Goal: Task Accomplishment & Management: Manage account settings

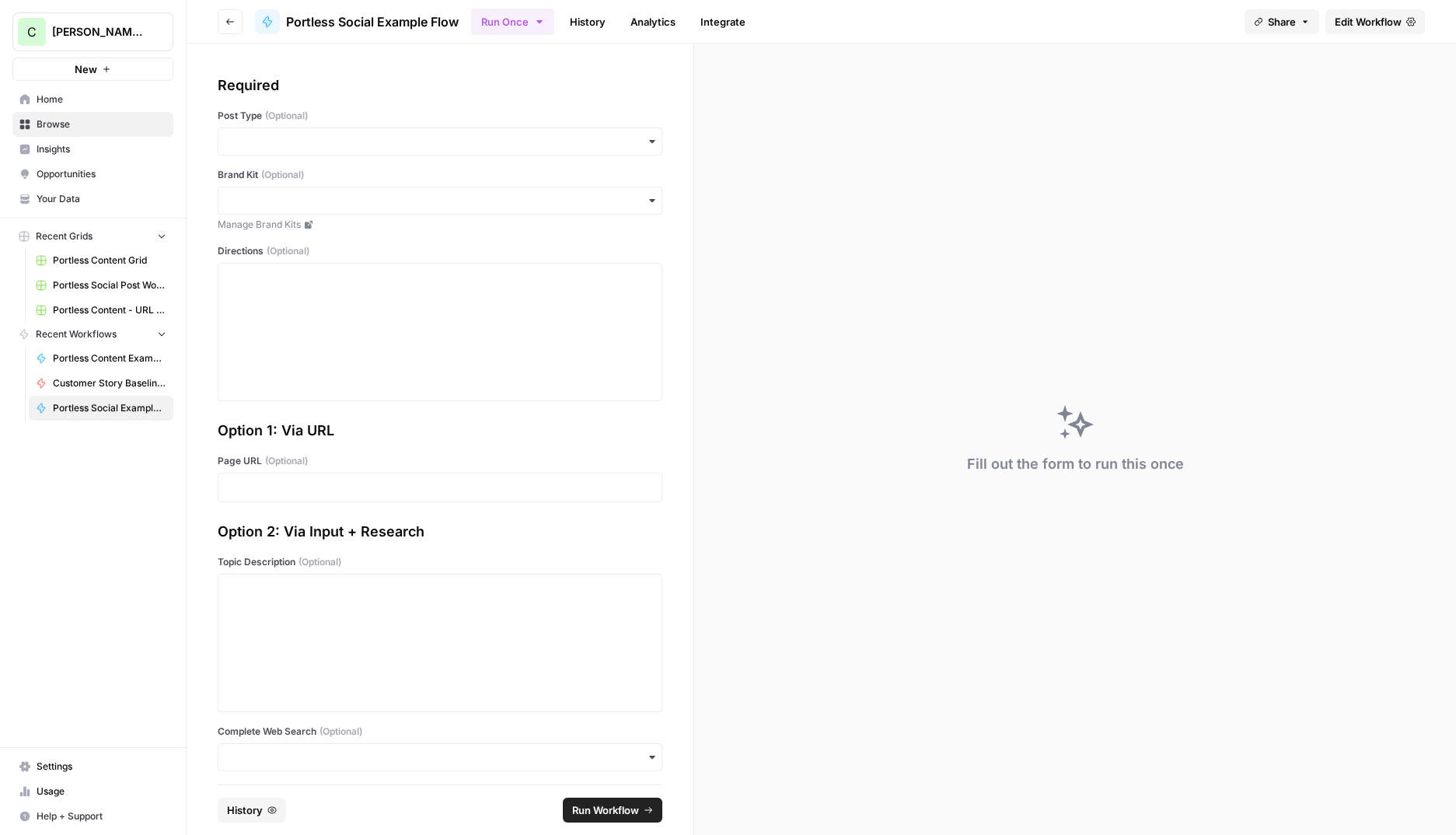
click at [70, 30] on span "[PERSON_NAME]'s Workspace" at bounding box center [99, 31] width 94 height 15
click at [85, 147] on span "Cohort 5" at bounding box center [150, 141] width 205 height 15
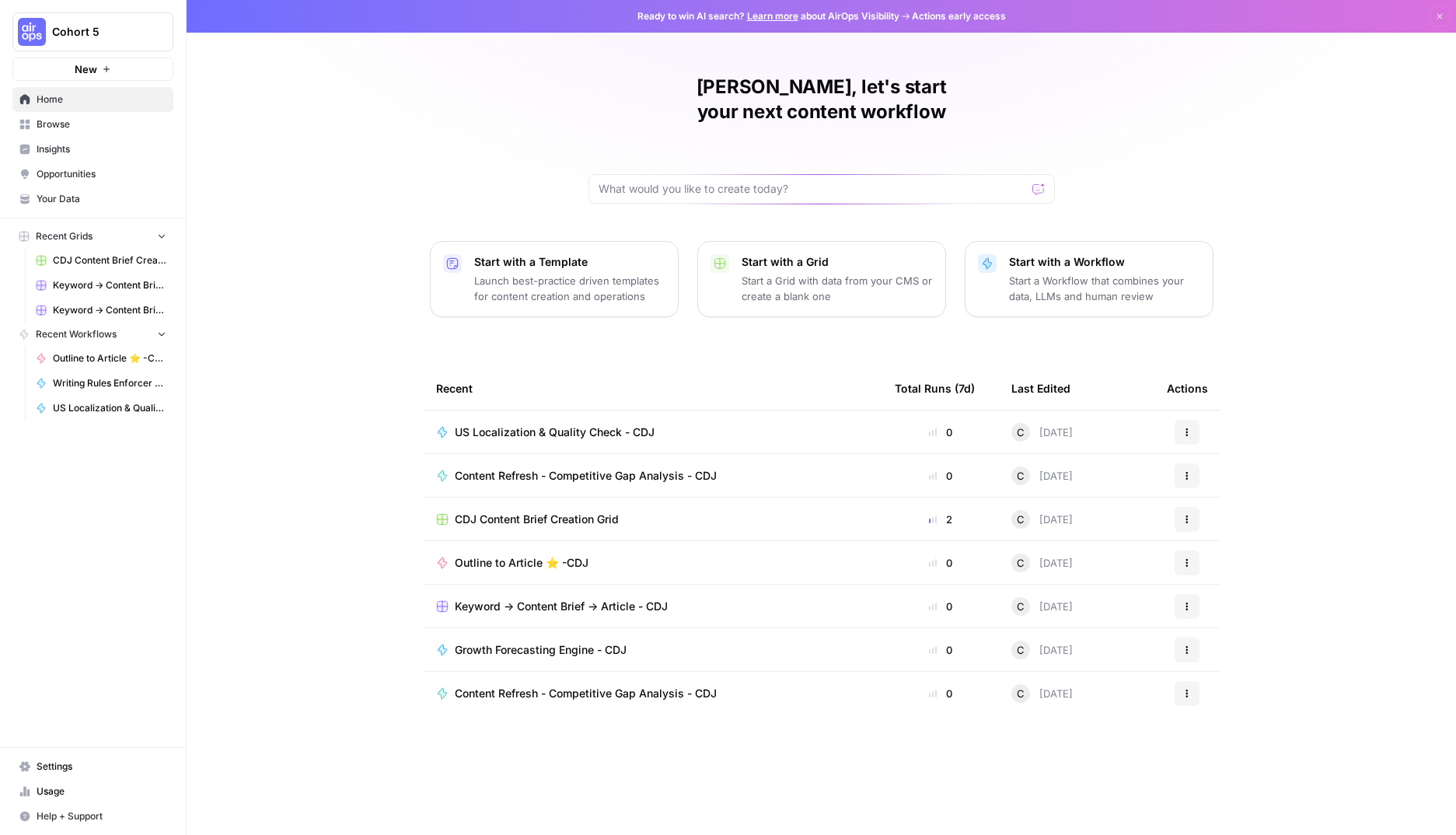
click at [61, 128] on span "Browse" at bounding box center [102, 124] width 130 height 14
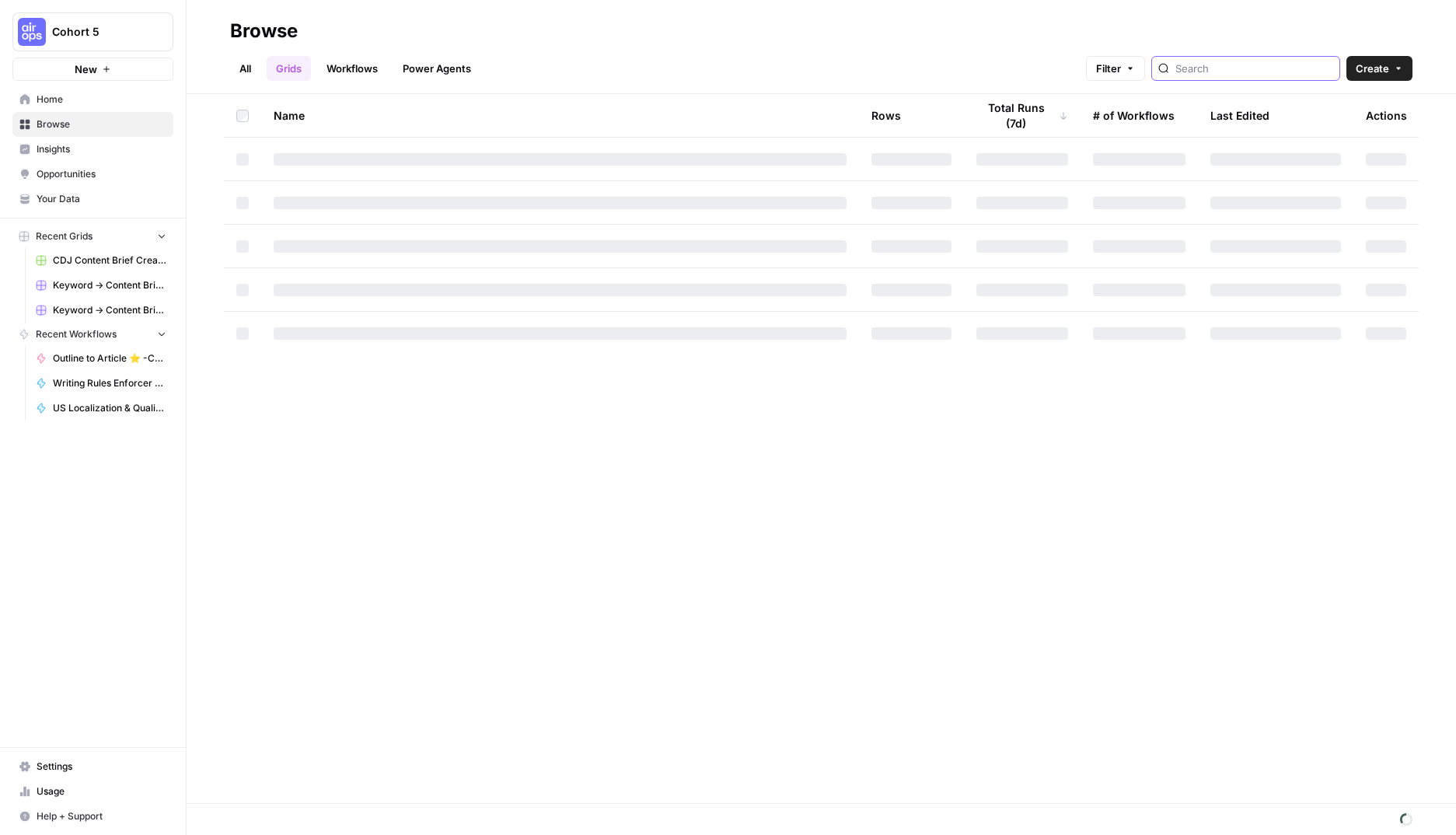
click at [1273, 67] on input "search" at bounding box center [1254, 68] width 158 height 15
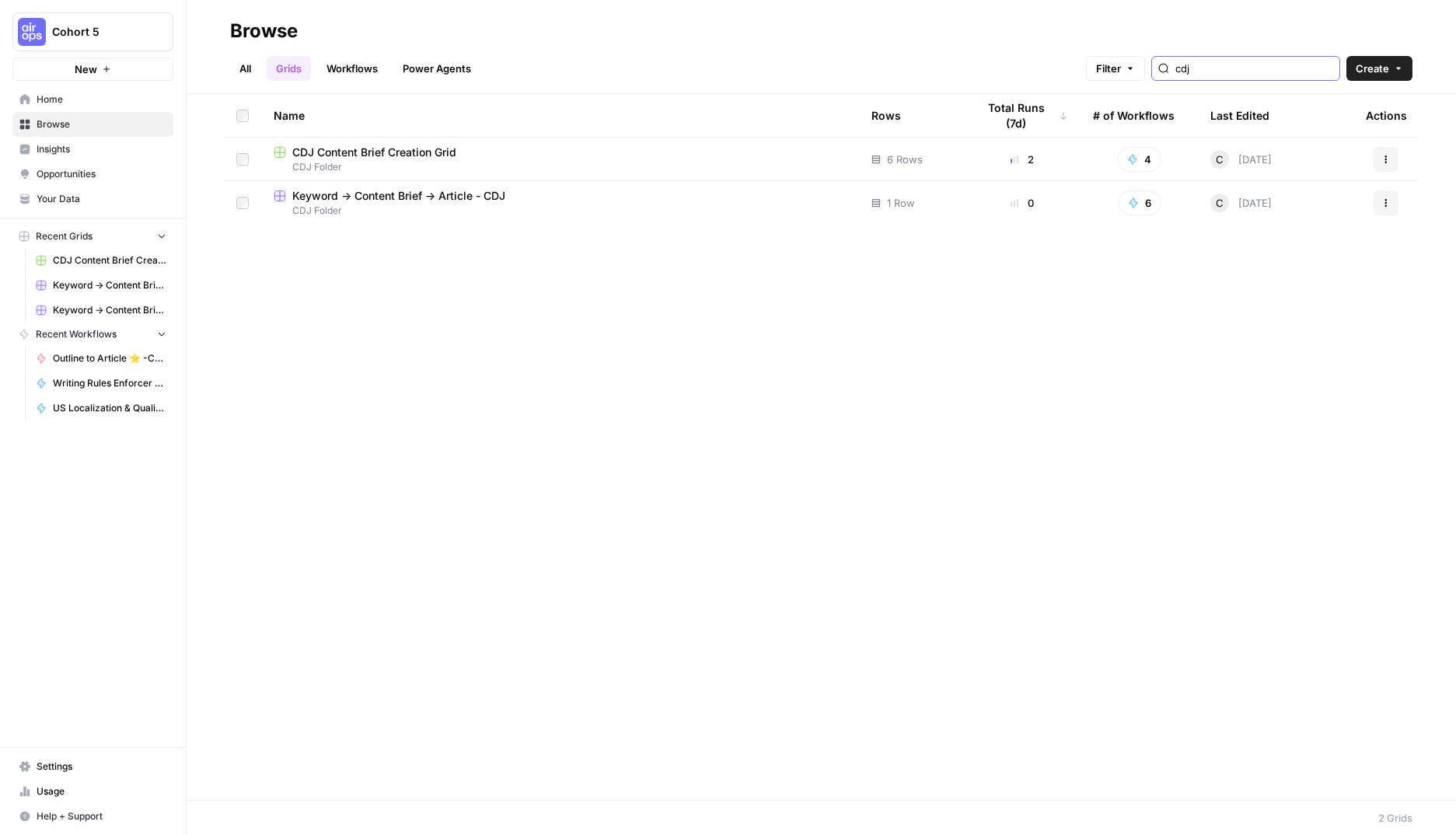
type input "cdj"
click at [246, 70] on link "All" at bounding box center [246, 68] width 31 height 25
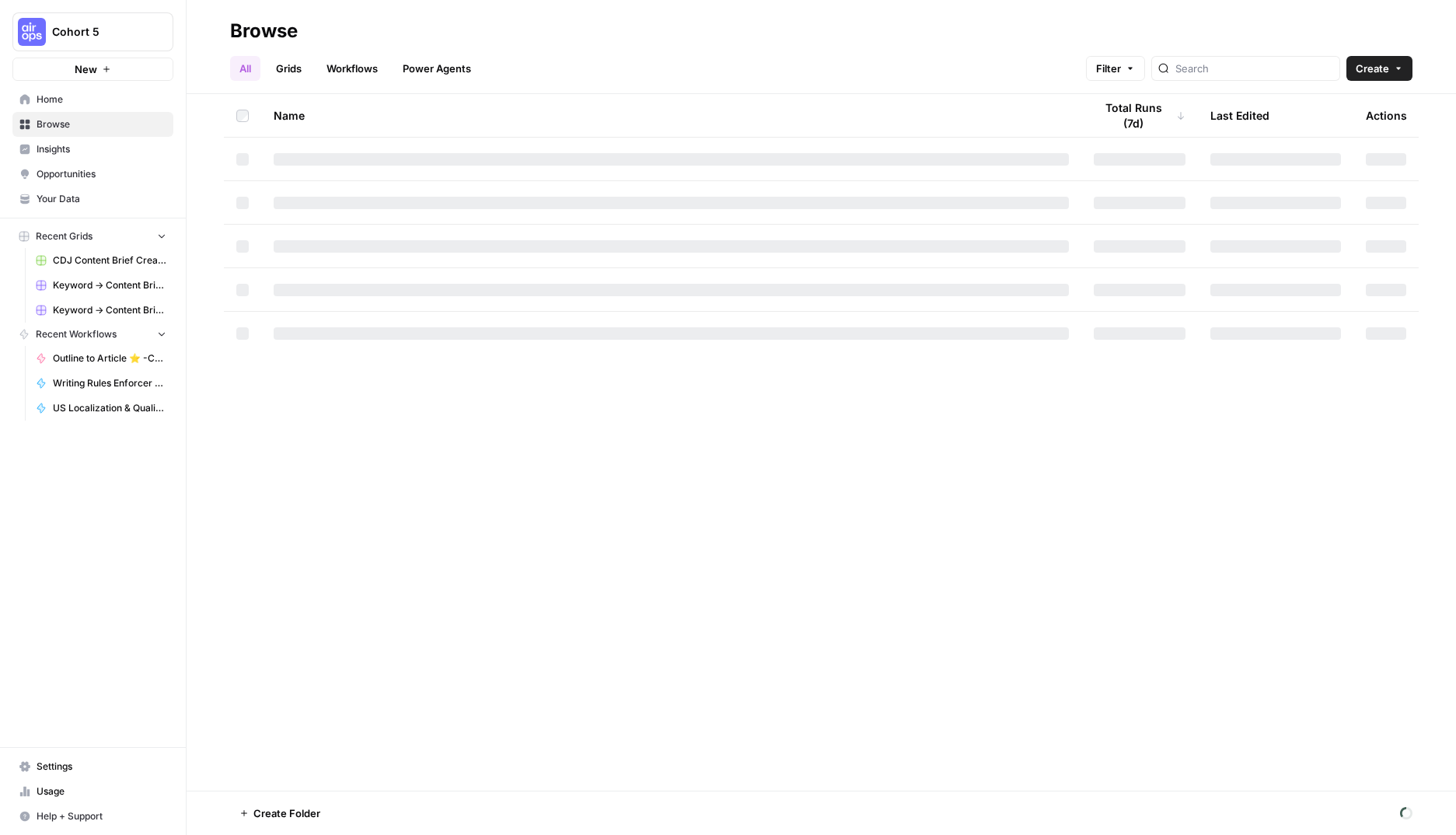
click at [523, 471] on div "Name Total Runs (7d) Last Edited Actions" at bounding box center [820, 442] width 1269 height 697
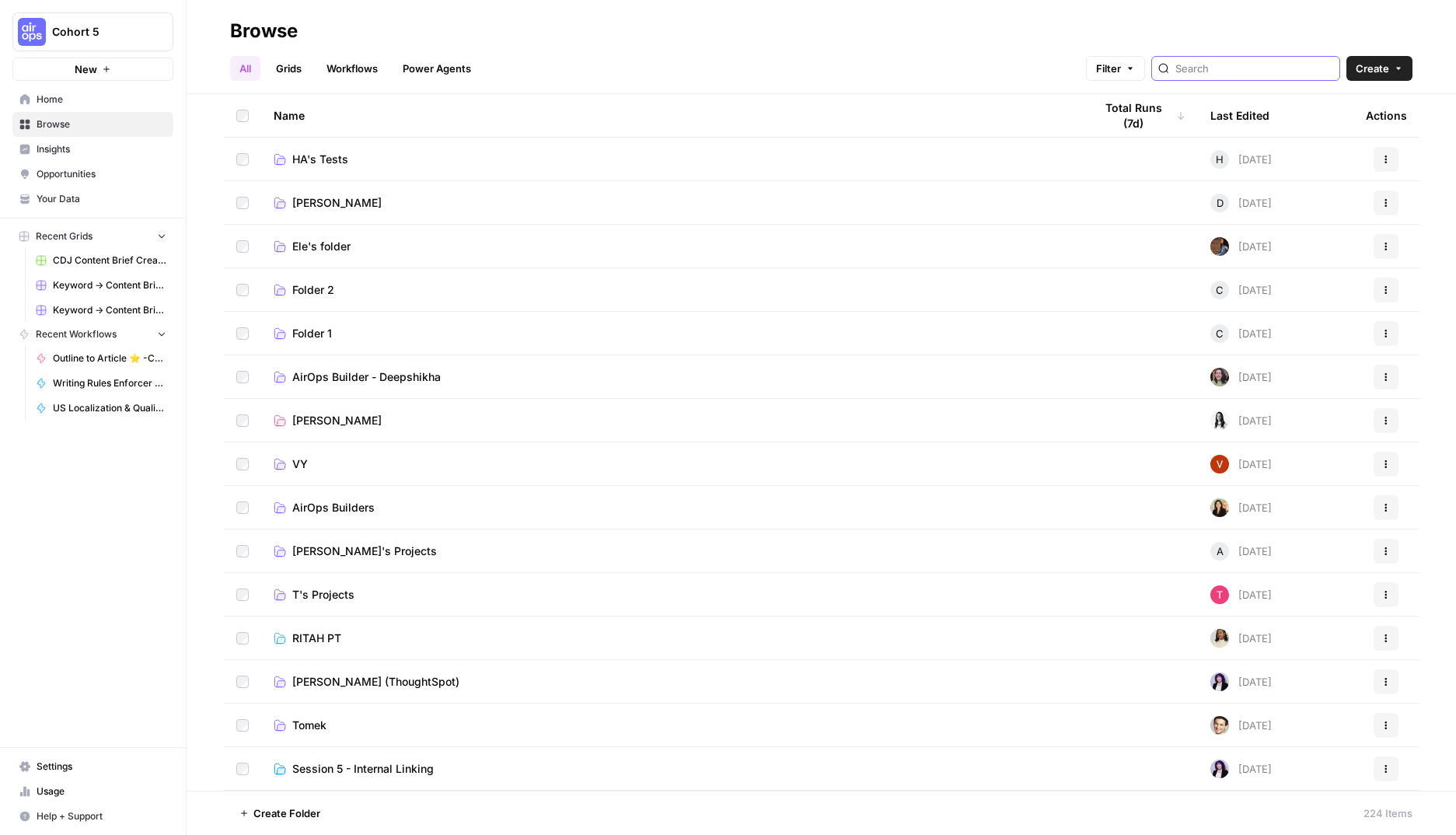
click at [1230, 62] on input "search" at bounding box center [1254, 68] width 158 height 15
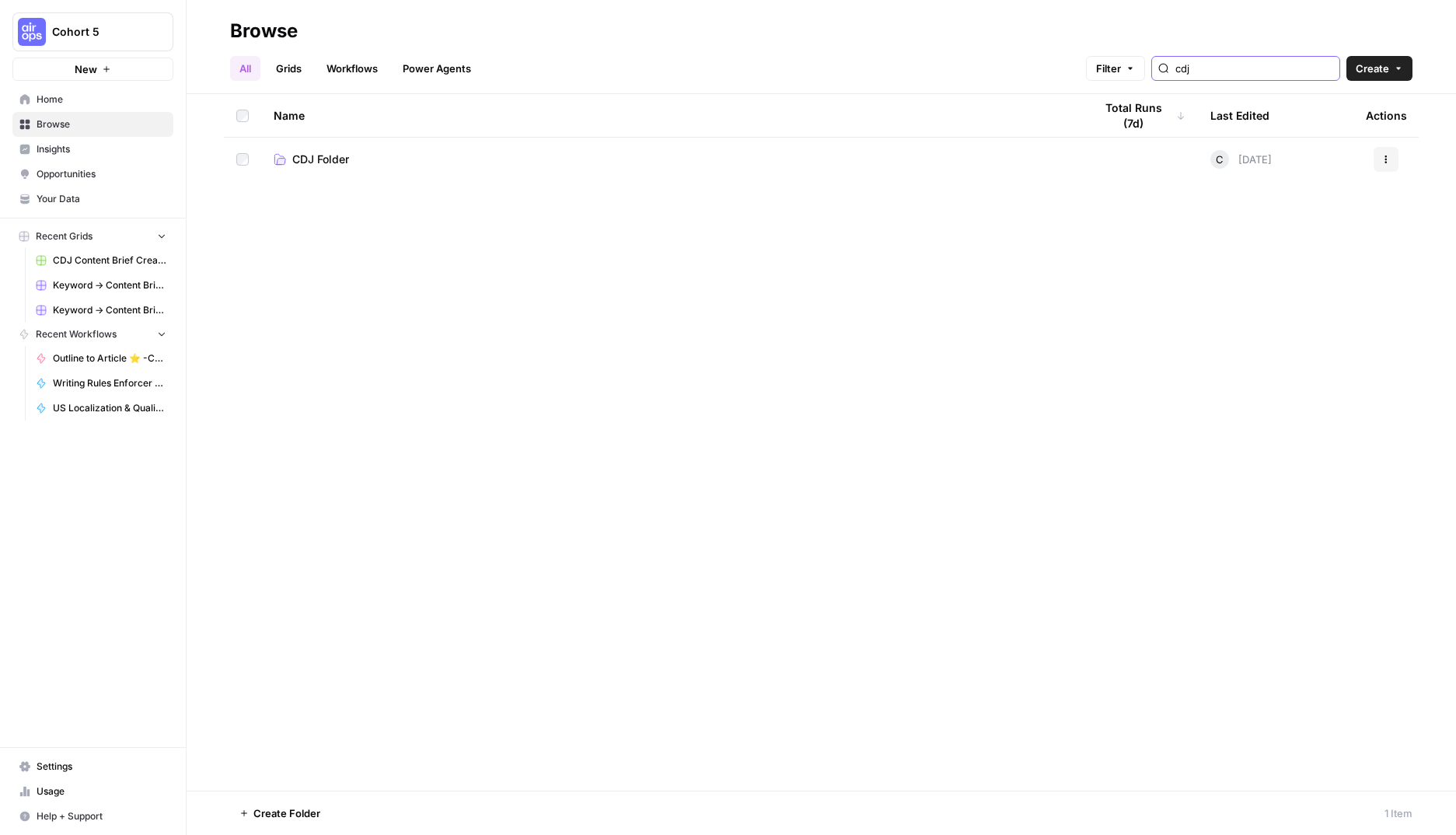
type input "cdj"
click at [409, 153] on link "CDJ Folder" at bounding box center [671, 159] width 795 height 15
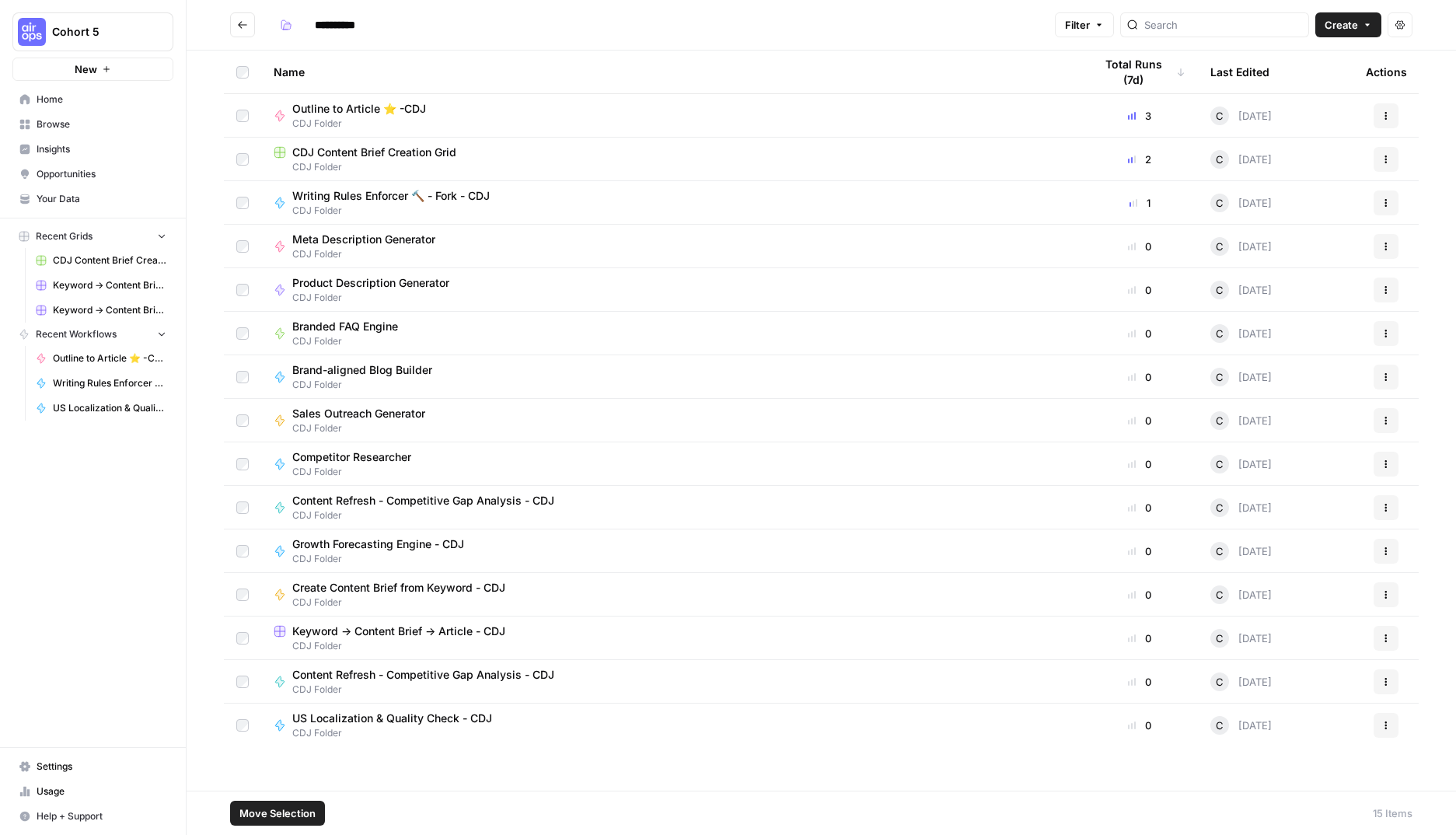
click at [1418, 22] on header "**********" at bounding box center [820, 25] width 1269 height 51
click at [1409, 25] on button "Actions" at bounding box center [1400, 24] width 25 height 25
click at [733, 45] on header "**********" at bounding box center [820, 25] width 1269 height 51
click at [440, 111] on div "Outline to Article ⭐️ -CDJ CDJ Folder" at bounding box center [671, 116] width 795 height 30
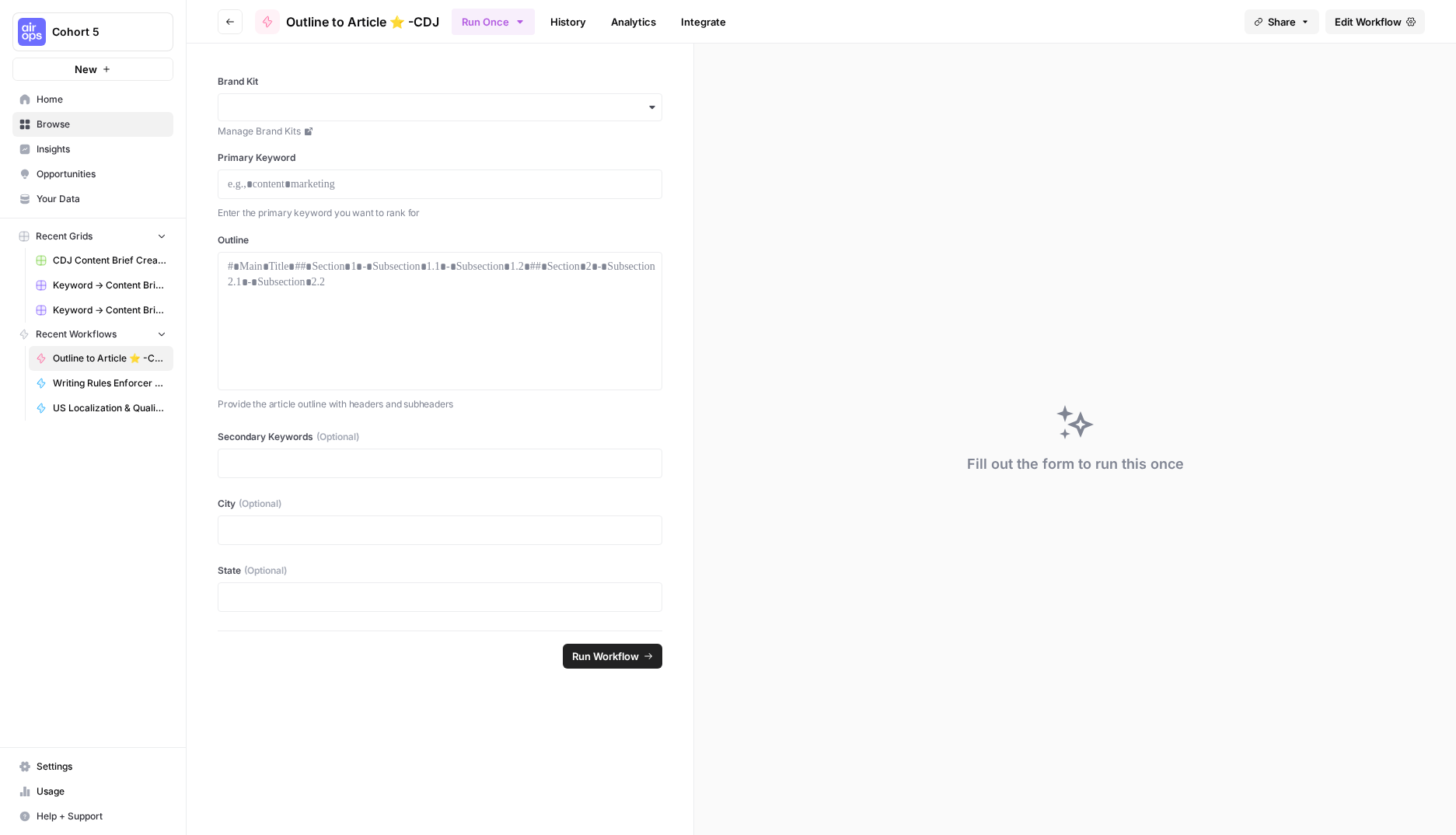
click at [1362, 25] on span "Edit Workflow" at bounding box center [1368, 21] width 67 height 15
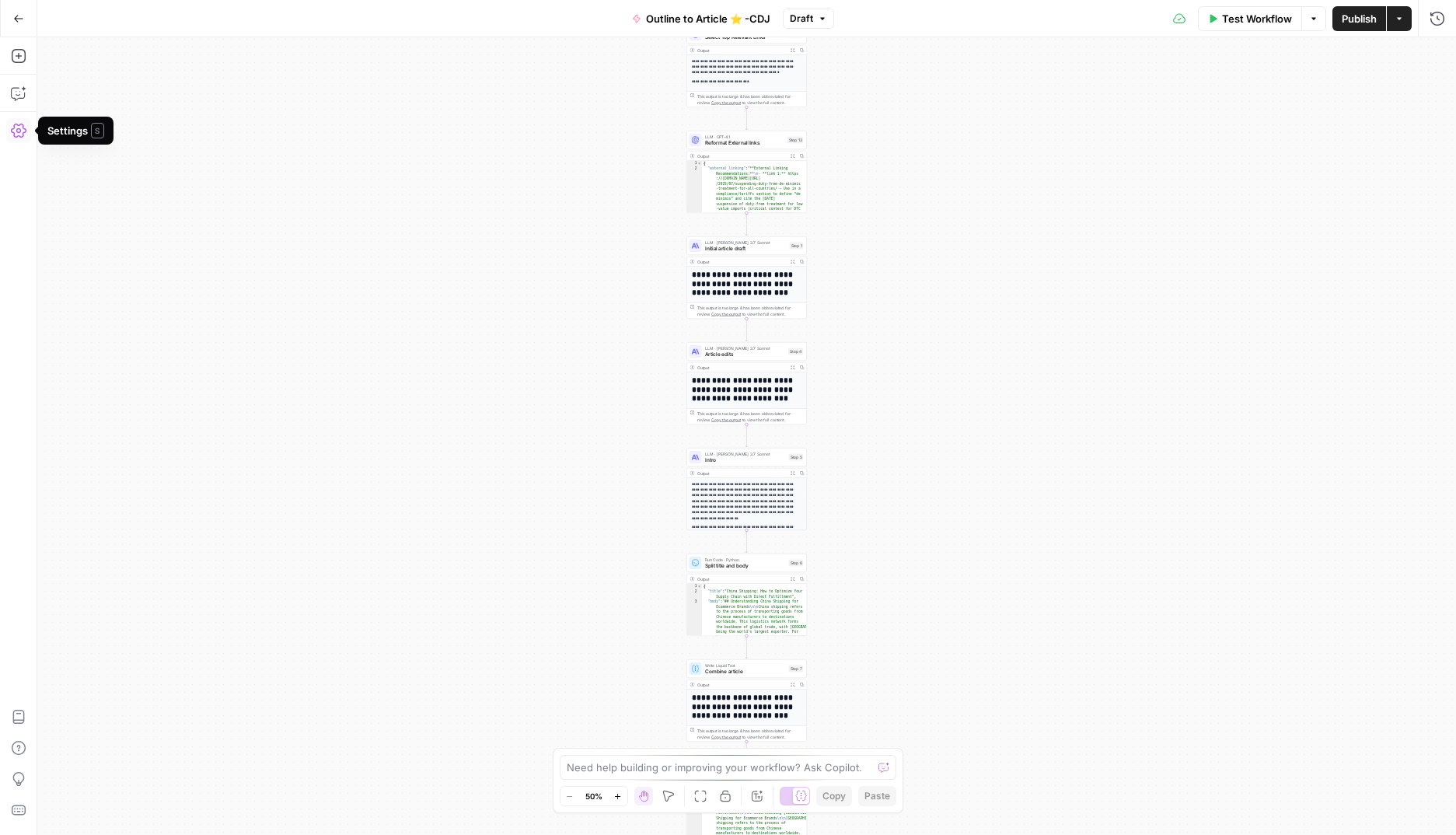
click at [15, 131] on icon "button" at bounding box center [18, 130] width 15 height 15
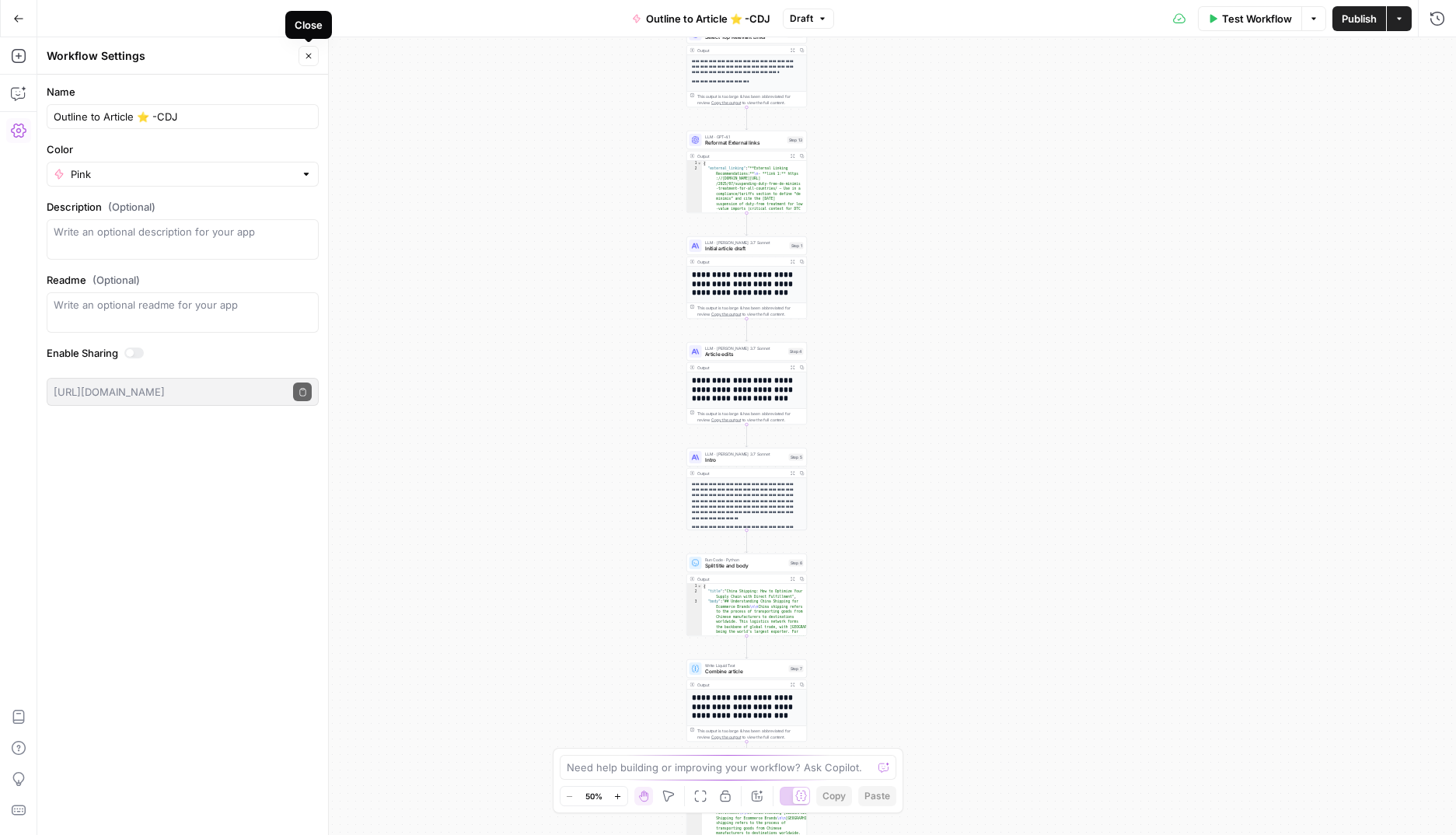
click at [310, 57] on icon "button" at bounding box center [309, 56] width 10 height 10
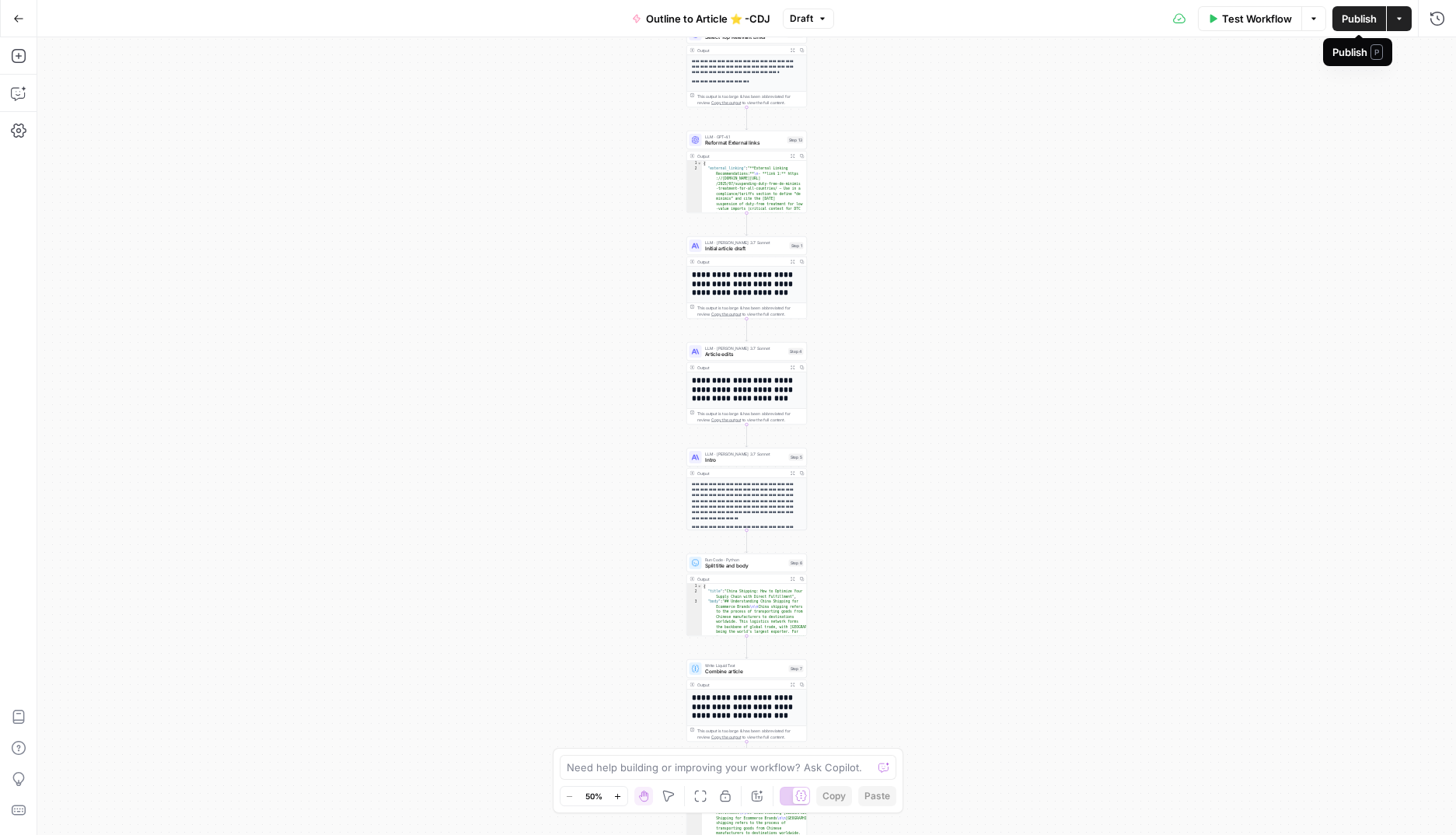
click at [1359, 22] on span "Publish" at bounding box center [1359, 18] width 35 height 15
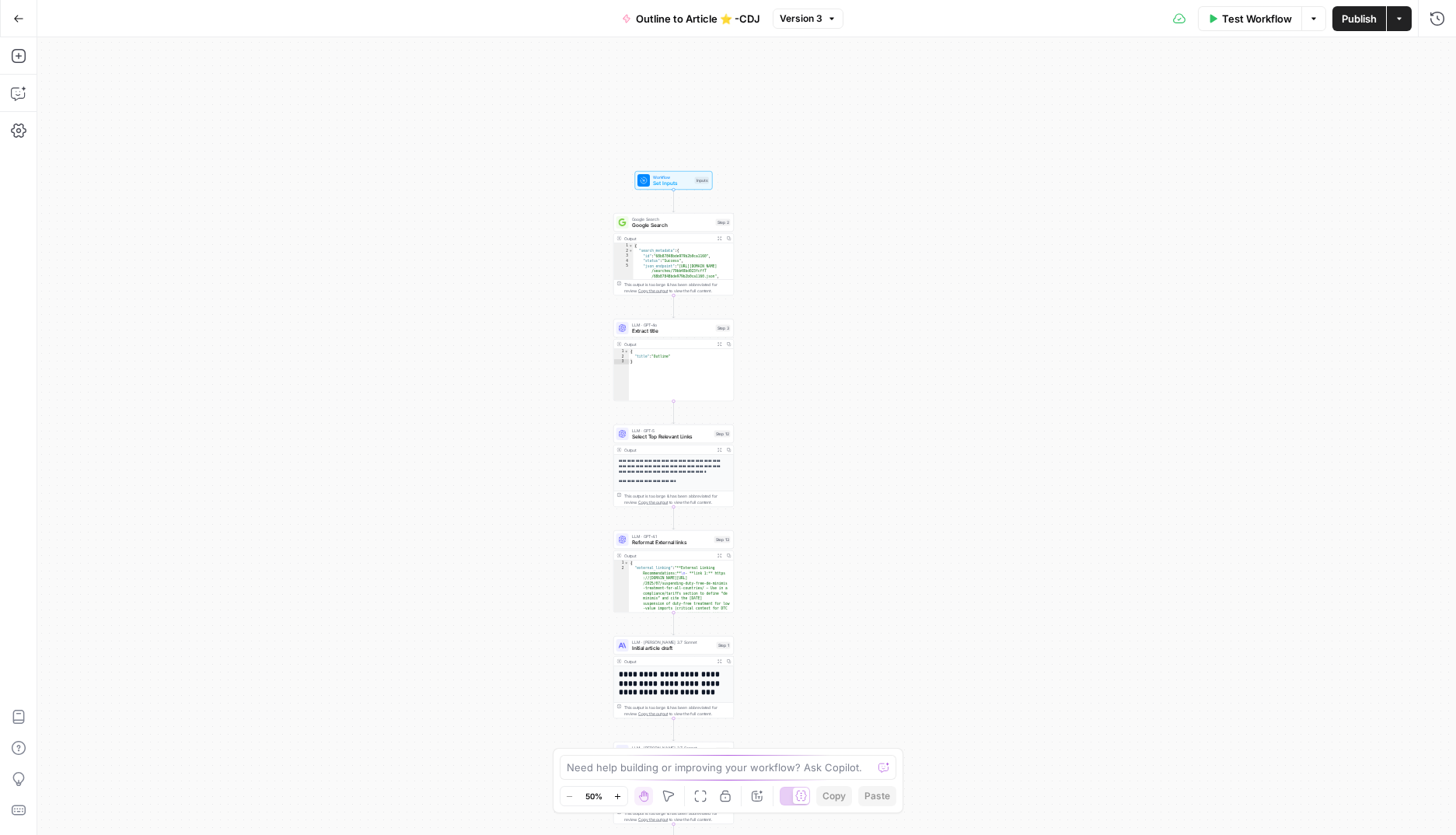
drag, startPoint x: 481, startPoint y: 147, endPoint x: 397, endPoint y: 573, distance: 434.2
click at [397, 575] on div "**********" at bounding box center [746, 436] width 1418 height 798
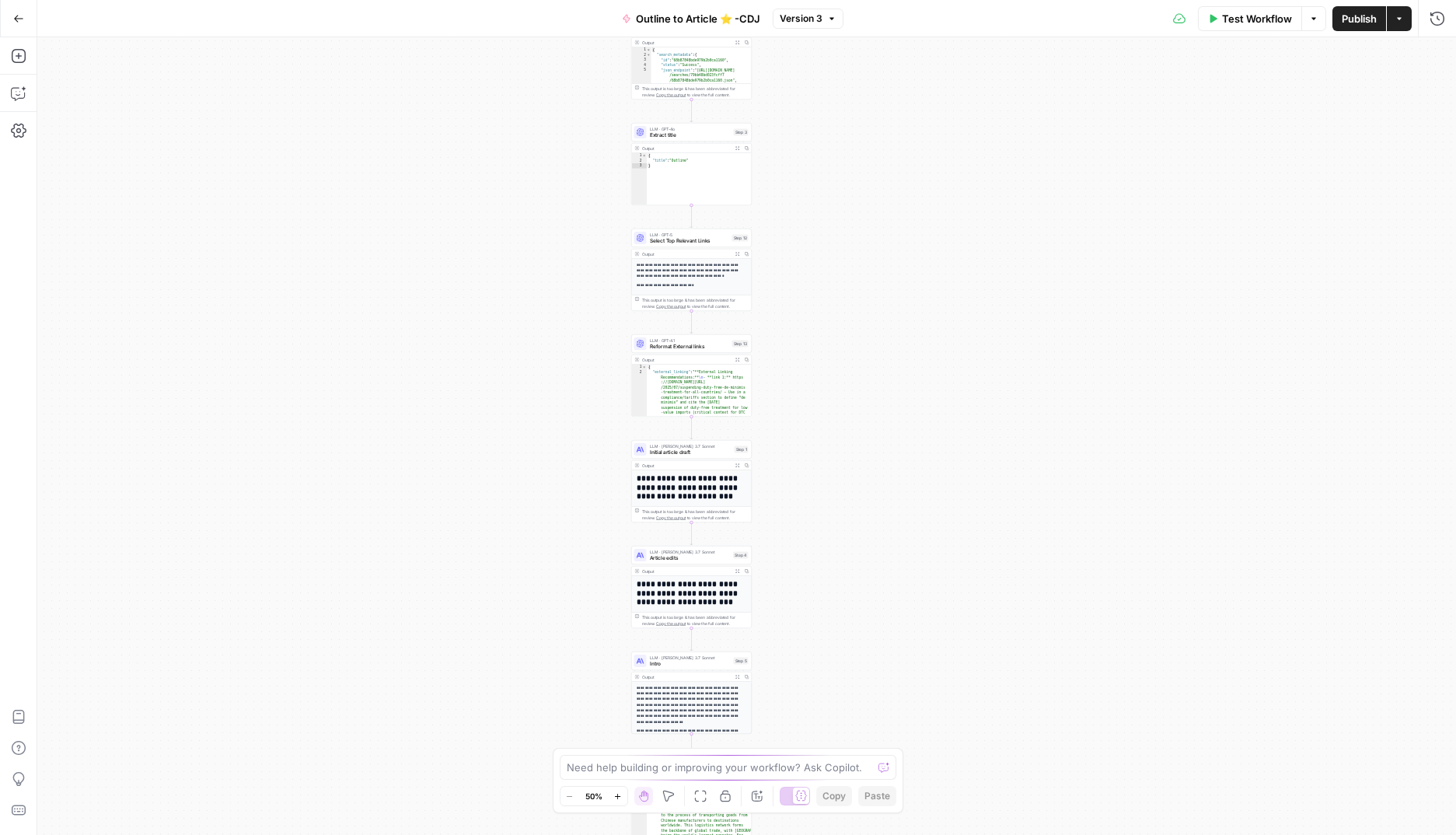
drag, startPoint x: 482, startPoint y: 441, endPoint x: 531, endPoint y: 74, distance: 370.3
click at [533, 60] on div "**********" at bounding box center [746, 436] width 1418 height 798
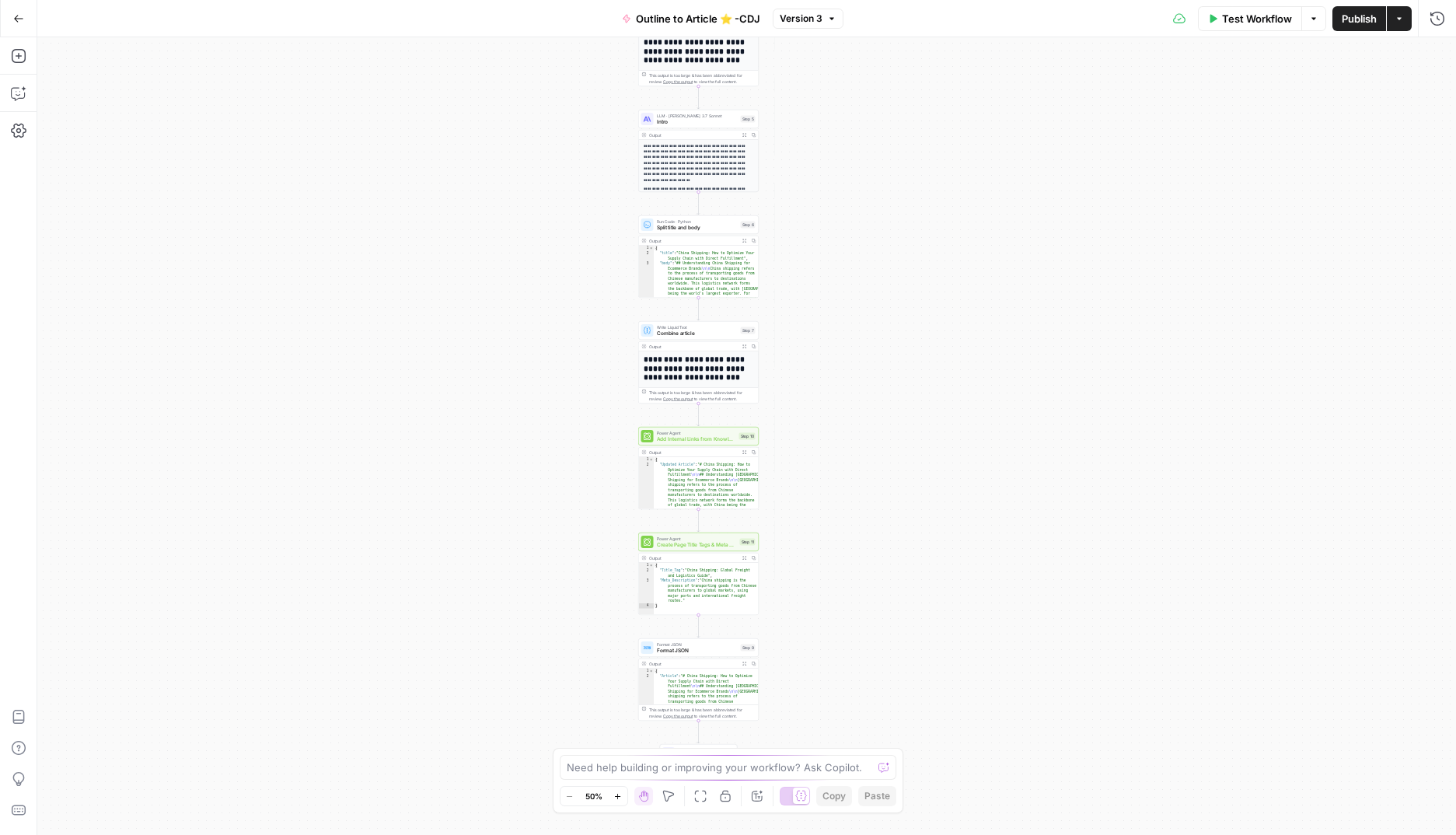
drag, startPoint x: 503, startPoint y: 427, endPoint x: 488, endPoint y: 99, distance: 328.3
click at [488, 95] on div "**********" at bounding box center [746, 436] width 1418 height 798
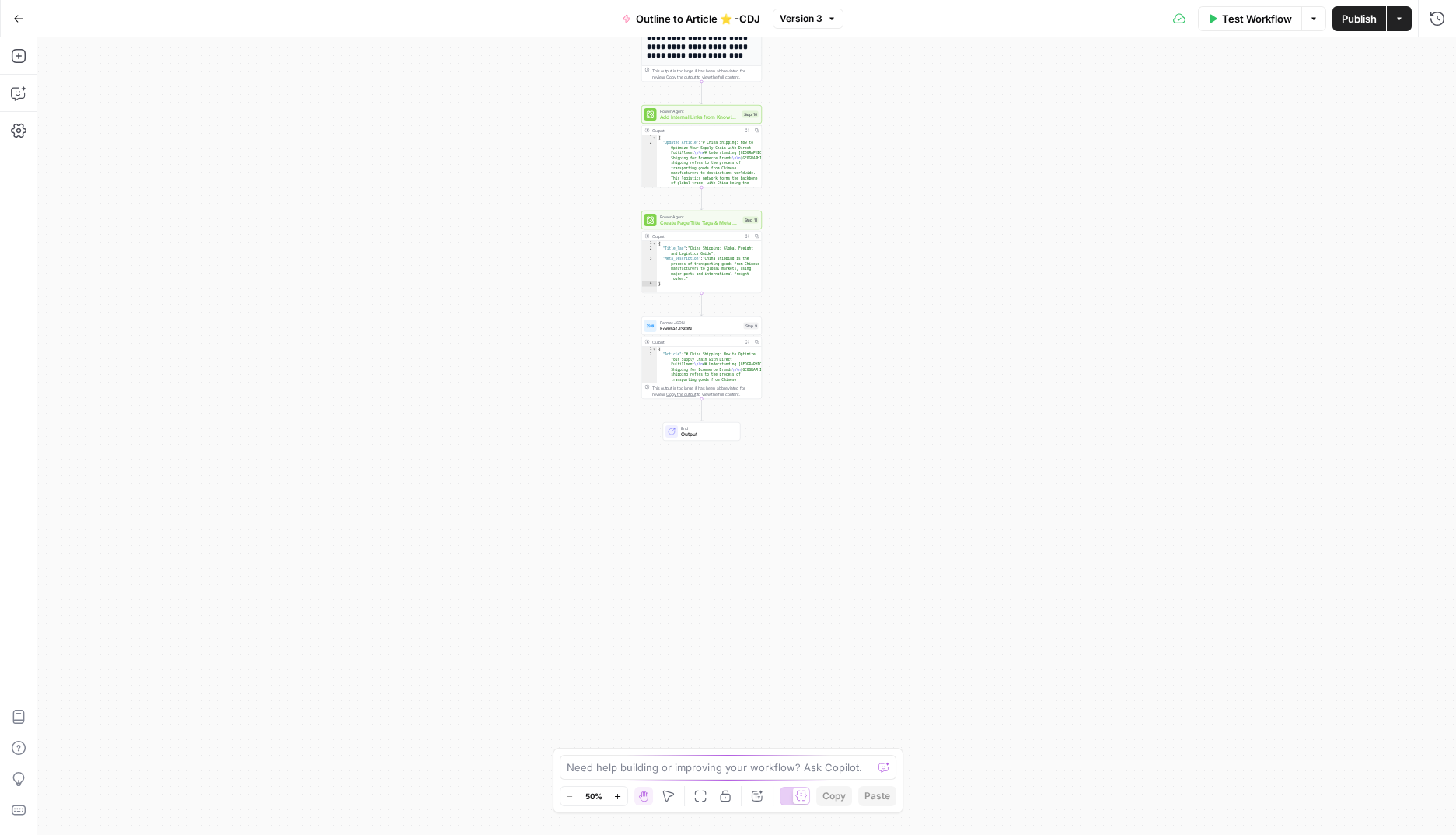
drag, startPoint x: 498, startPoint y: 518, endPoint x: 501, endPoint y: 203, distance: 315.0
click at [501, 203] on div "**********" at bounding box center [746, 436] width 1418 height 798
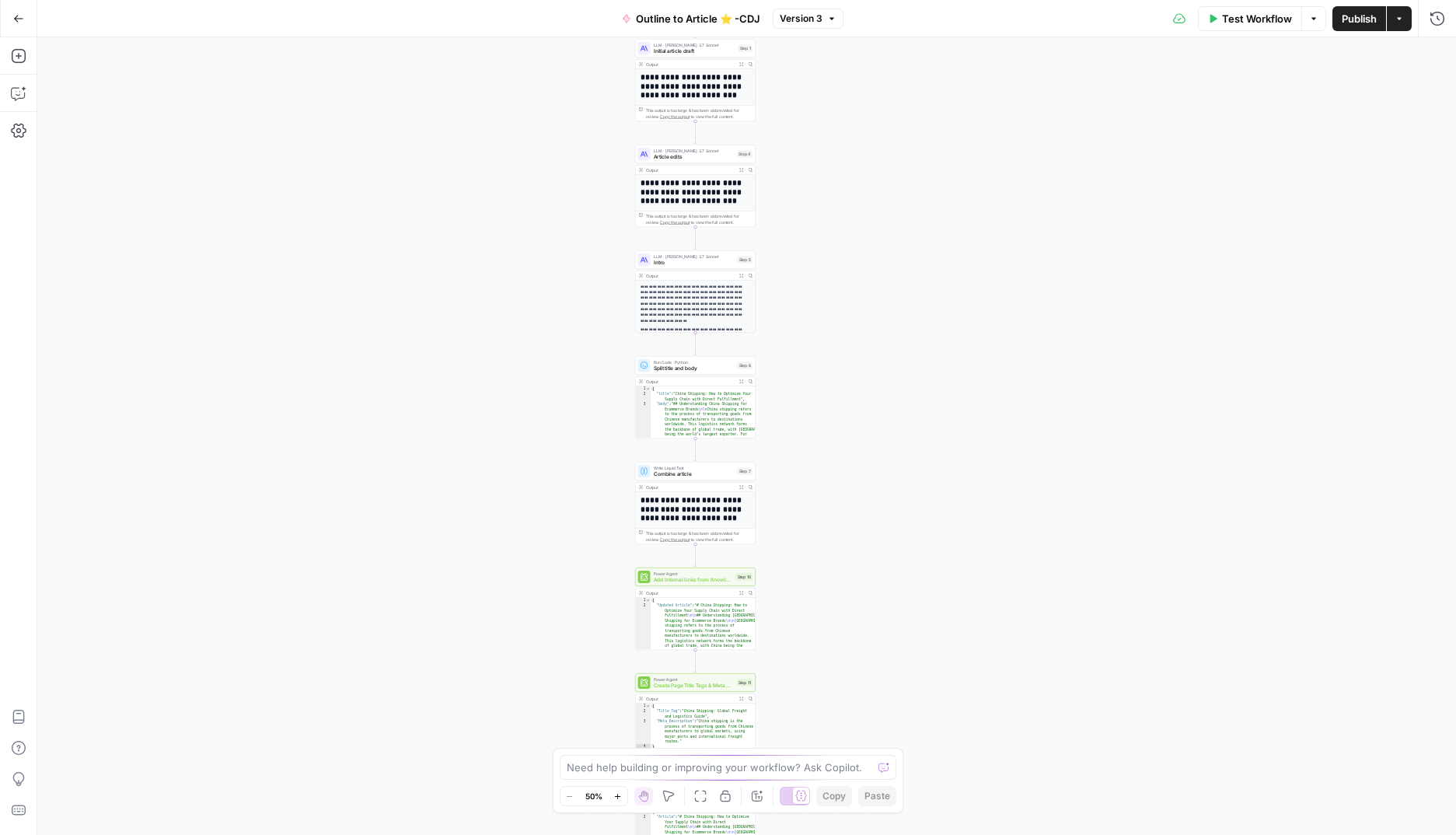
drag, startPoint x: 514, startPoint y: 244, endPoint x: 508, endPoint y: 703, distance: 459.0
click at [508, 707] on div "**********" at bounding box center [746, 436] width 1418 height 798
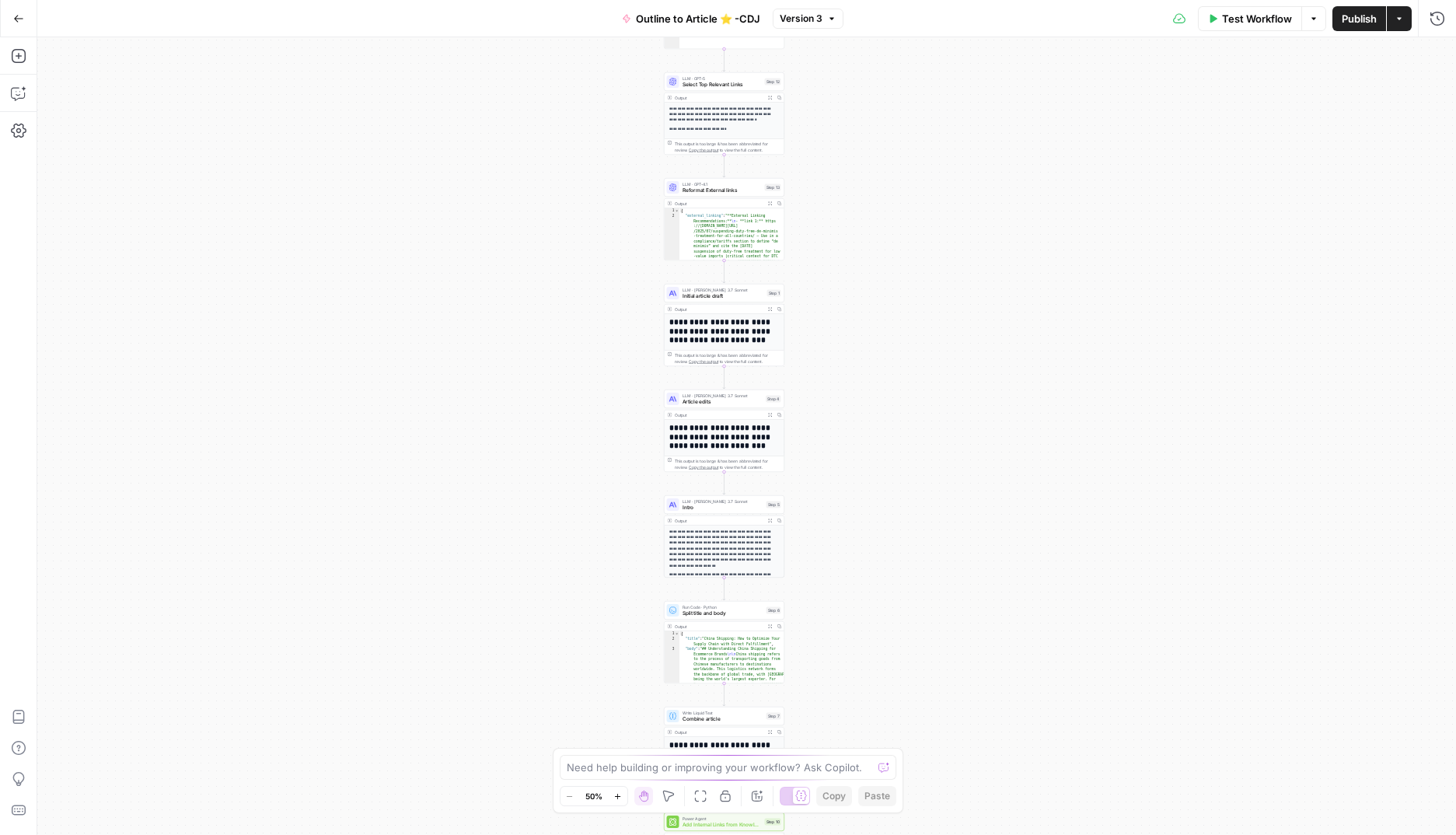
drag, startPoint x: 535, startPoint y: 209, endPoint x: 563, endPoint y: 584, distance: 376.0
click at [567, 609] on div "**********" at bounding box center [746, 436] width 1418 height 798
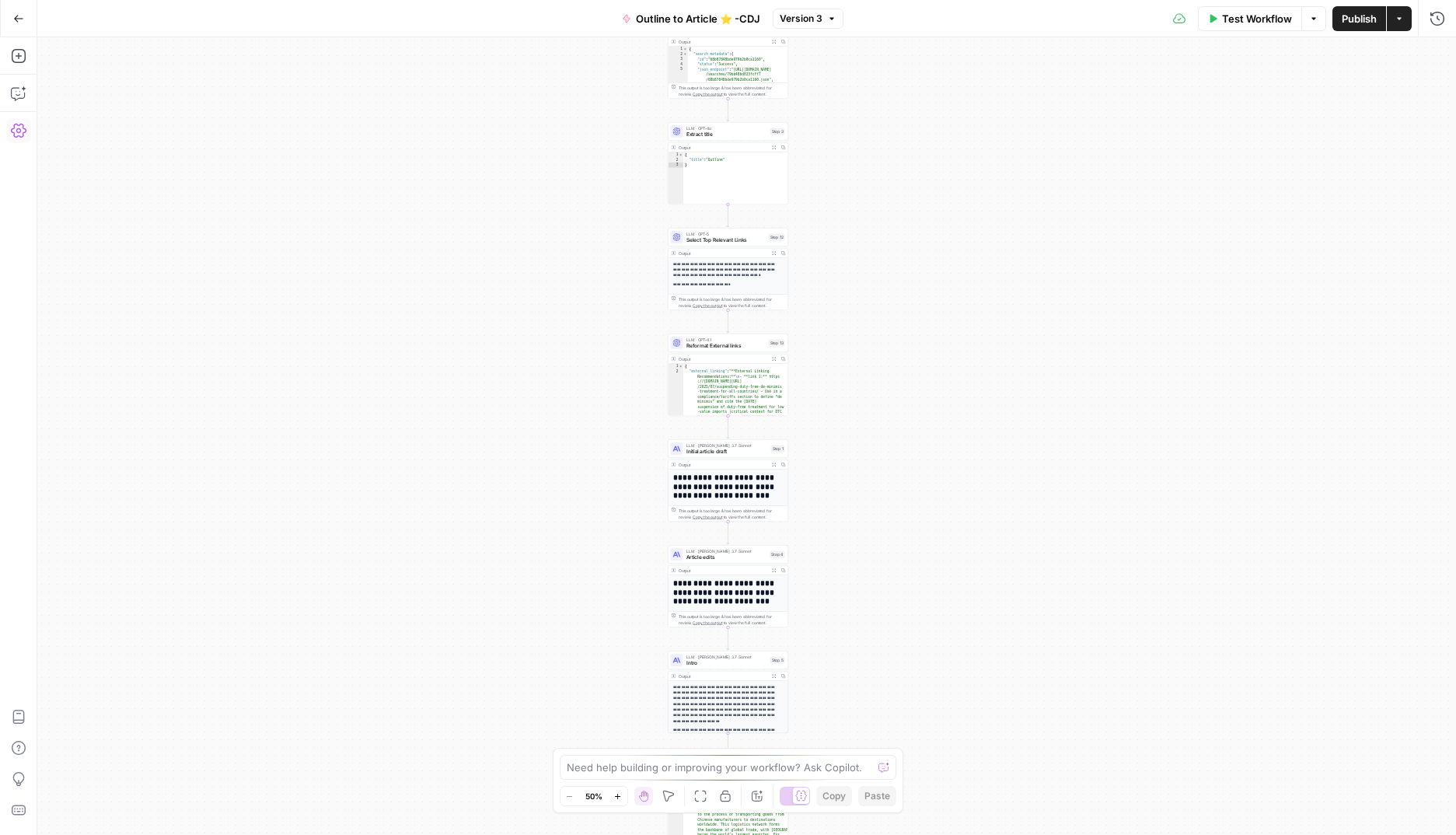
click at [14, 127] on icon "button" at bounding box center [18, 130] width 15 height 15
click at [307, 56] on icon "button" at bounding box center [309, 56] width 10 height 10
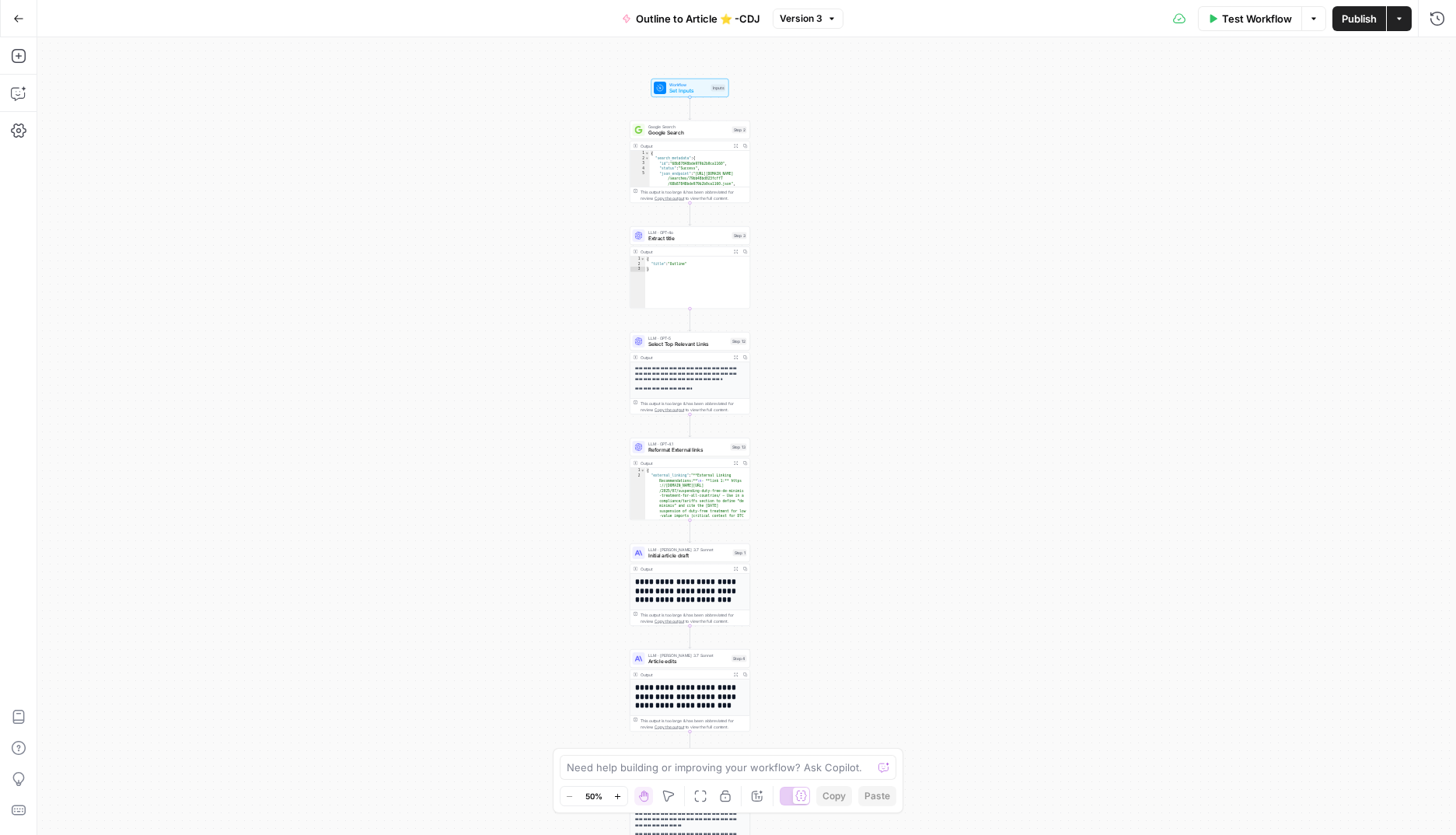
drag, startPoint x: 531, startPoint y: 177, endPoint x: 416, endPoint y: 220, distance: 122.8
click at [483, 283] on div "**********" at bounding box center [746, 436] width 1418 height 798
click at [25, 9] on button "Go Back" at bounding box center [18, 18] width 28 height 28
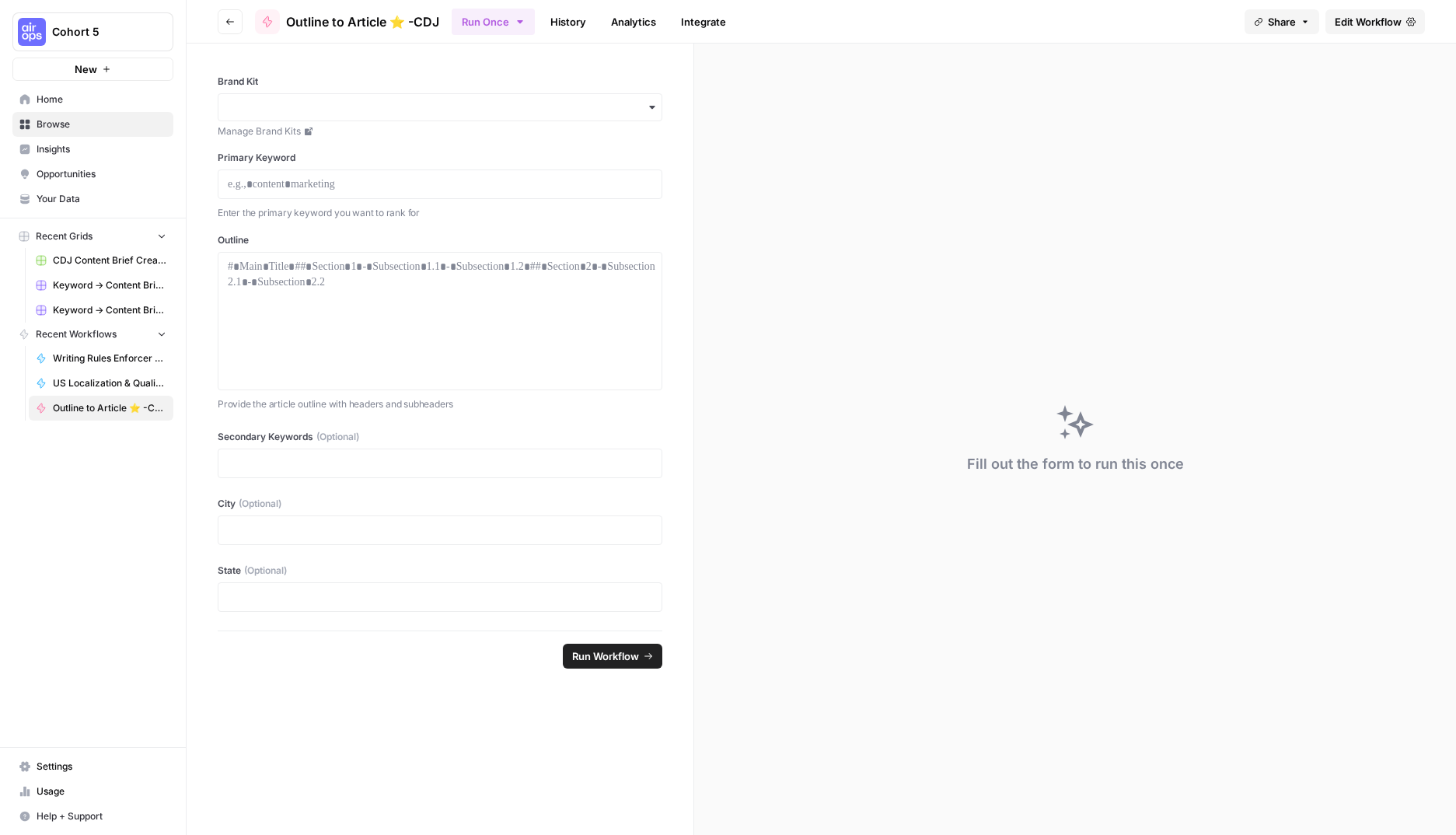
click at [1356, 18] on span "Edit Workflow" at bounding box center [1368, 21] width 67 height 15
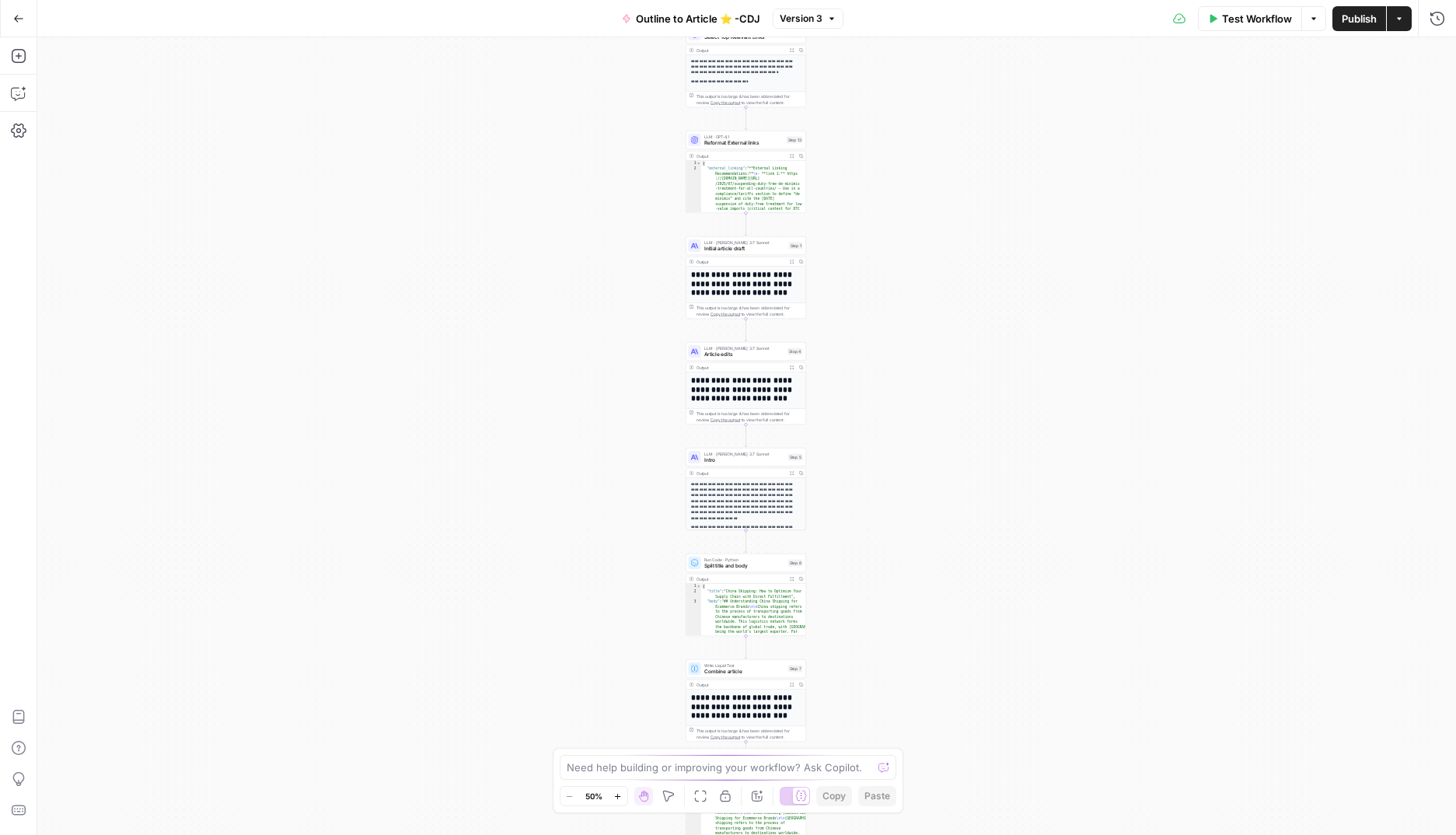
click at [21, 15] on icon "button" at bounding box center [18, 18] width 11 height 11
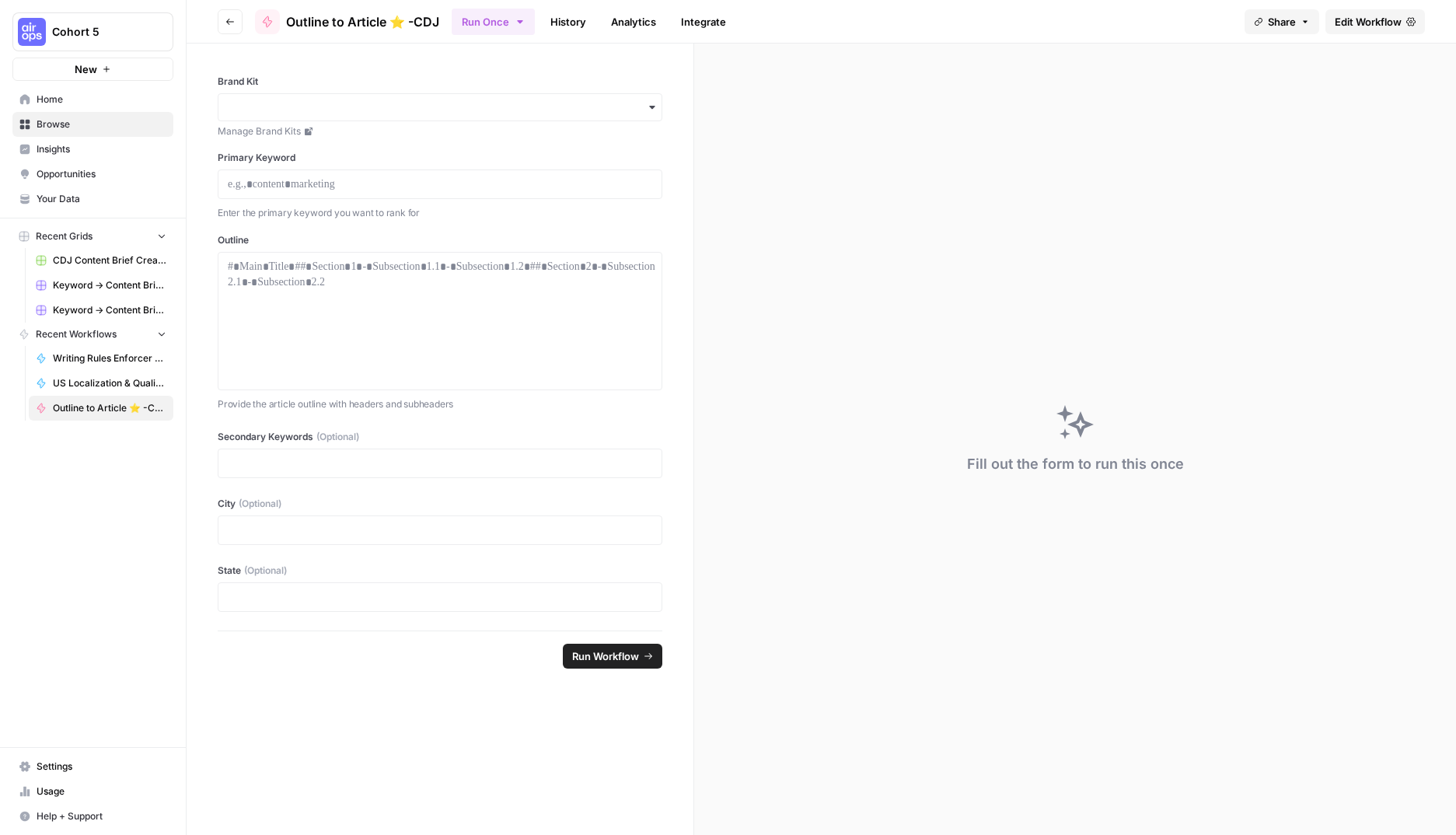
click at [82, 121] on span "Browse" at bounding box center [102, 124] width 130 height 14
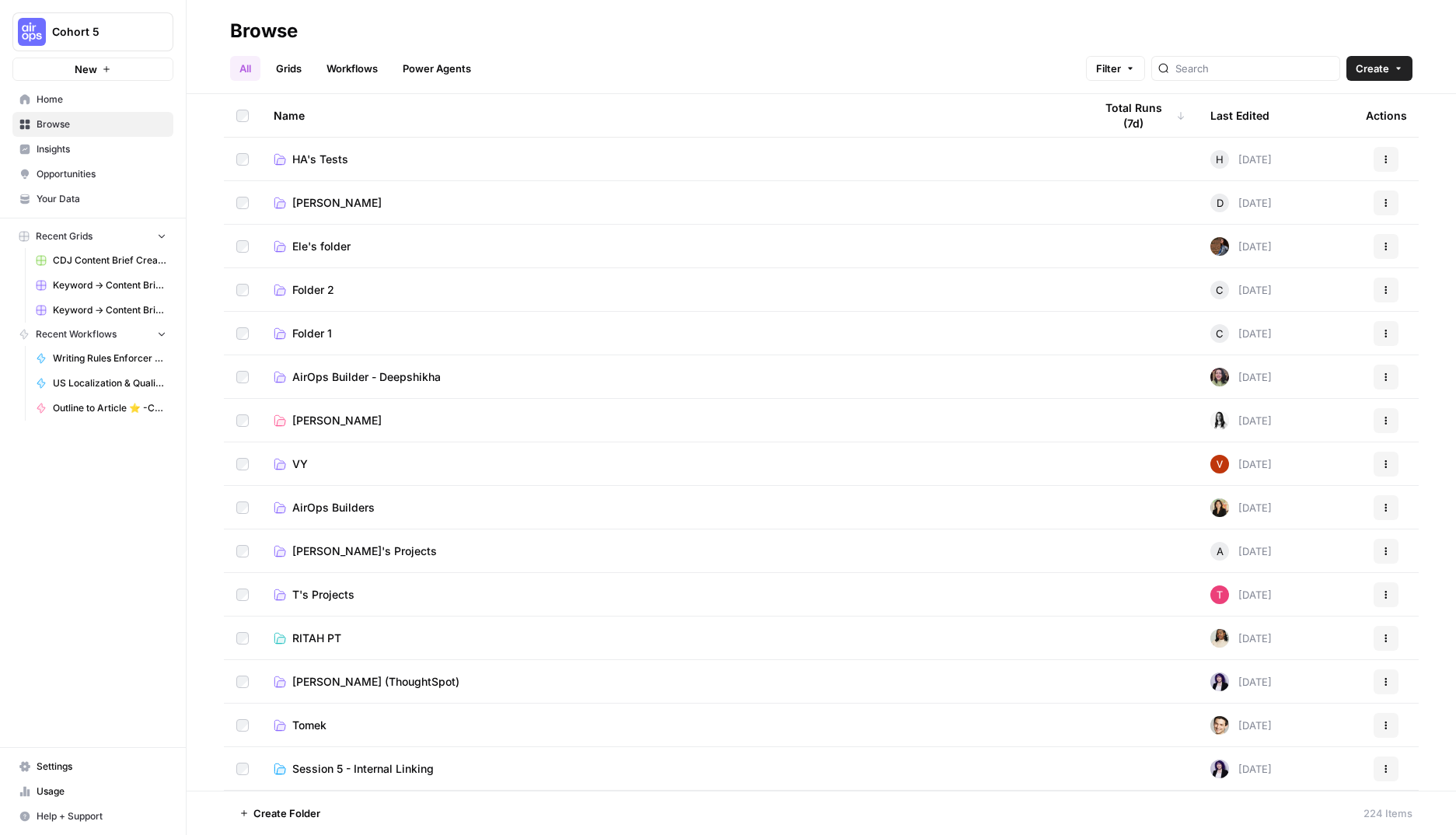
scroll to position [1, 0]
click at [1274, 56] on div at bounding box center [1245, 68] width 189 height 25
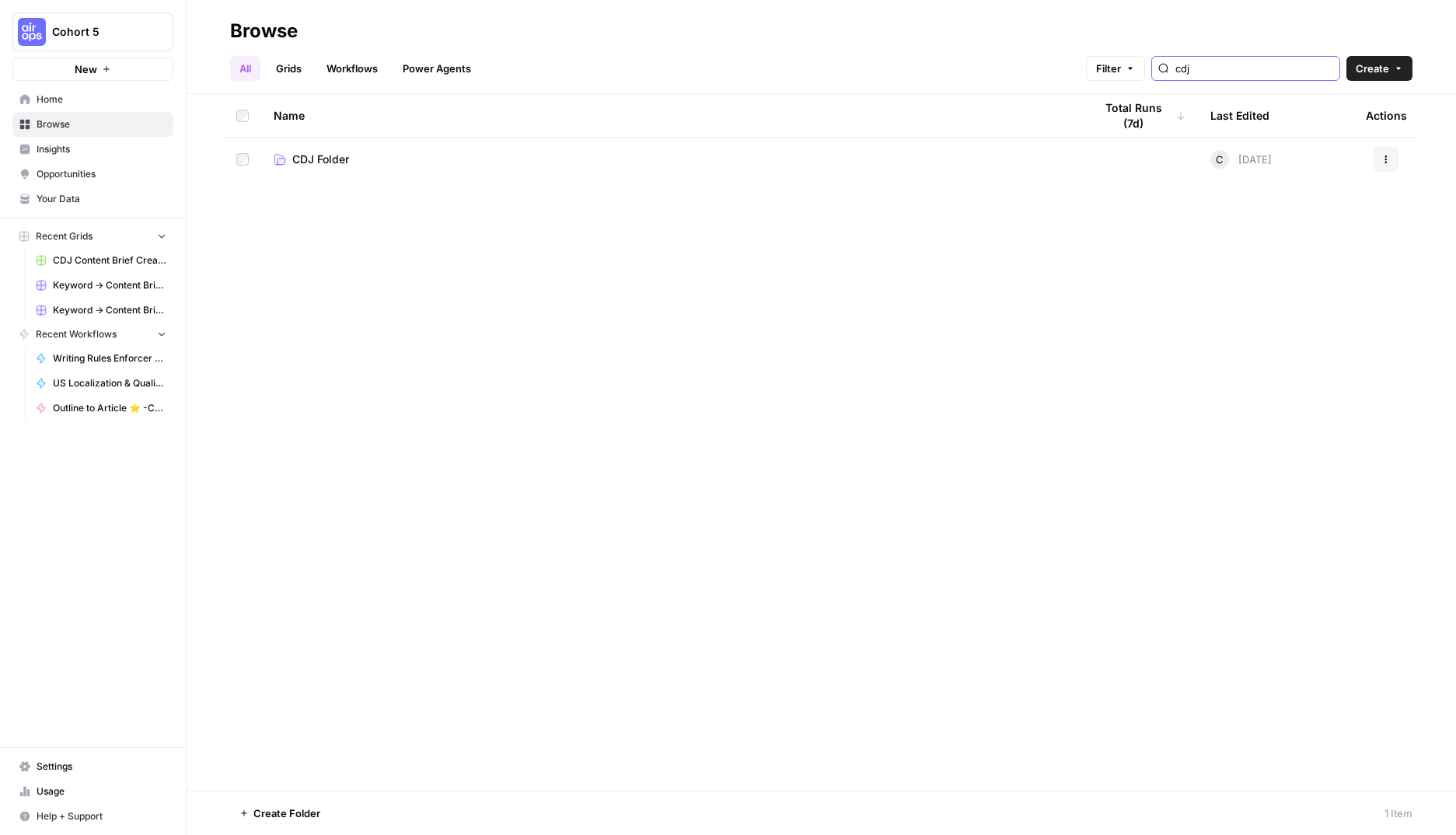
type input "cdj"
click at [345, 159] on span "CDJ Folder" at bounding box center [320, 159] width 57 height 15
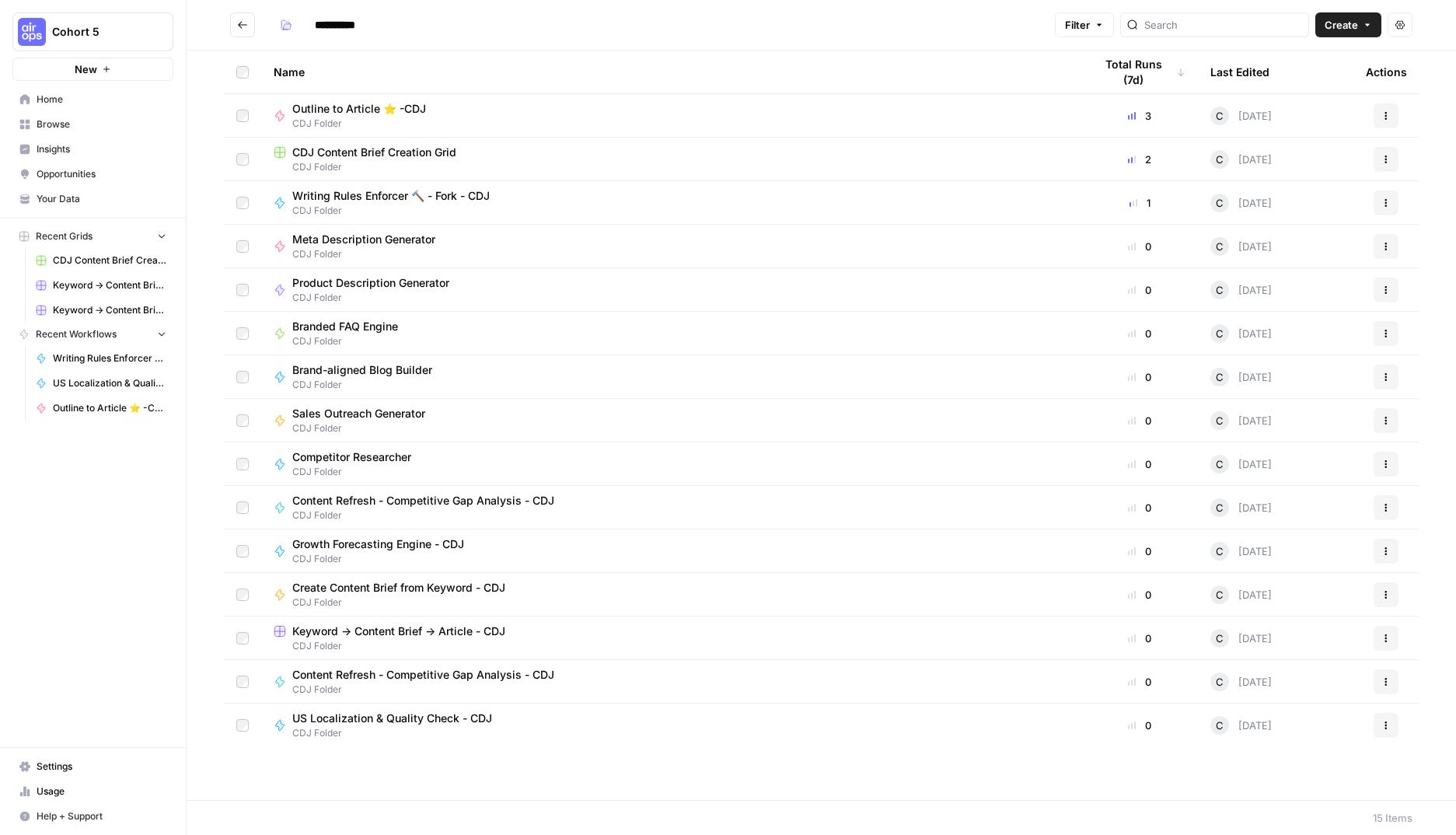
click at [386, 198] on span "Writing Rules Enforcer 🔨 - Fork - CDJ" at bounding box center [391, 195] width 197 height 15
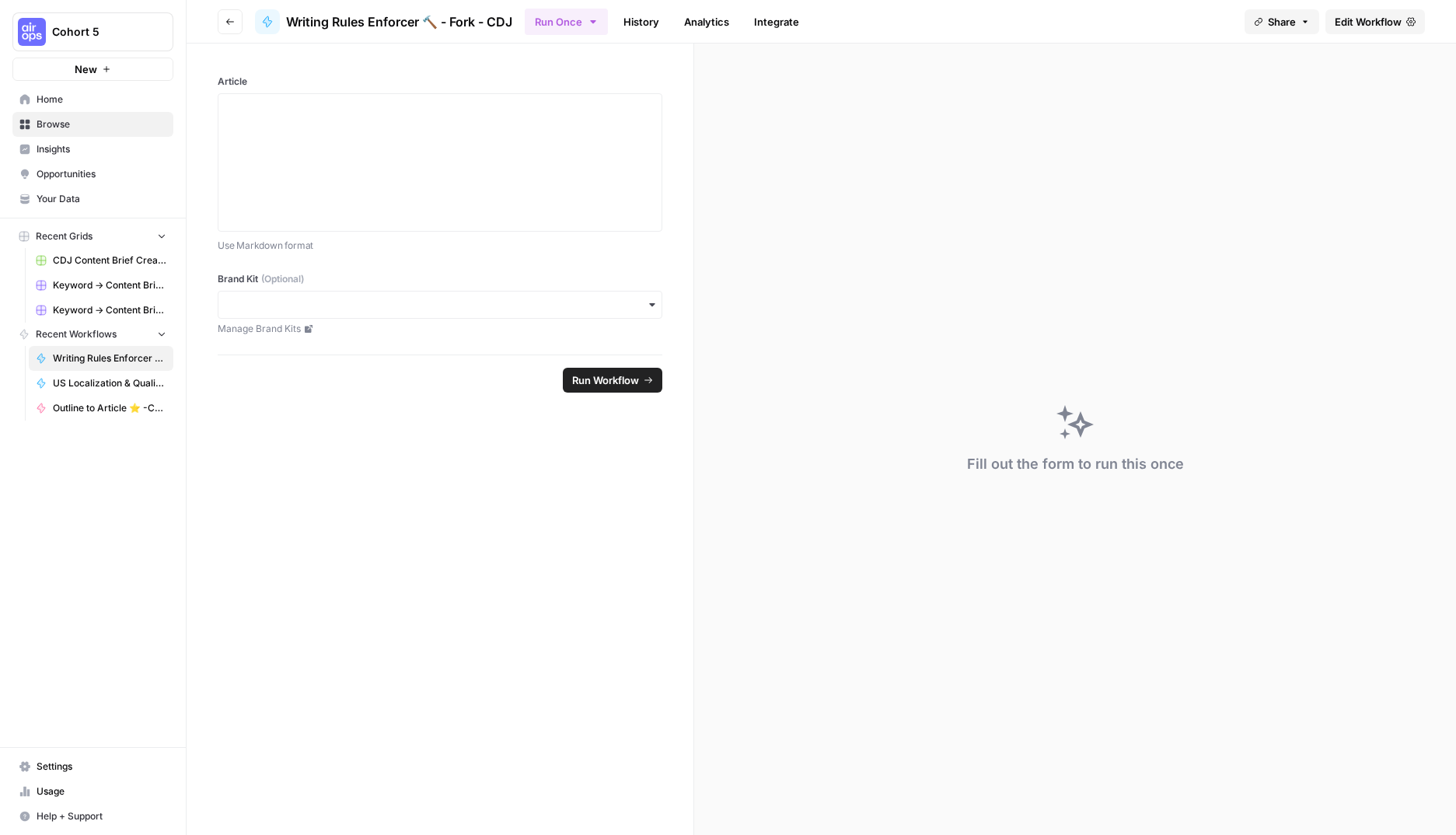
click at [1367, 20] on span "Edit Workflow" at bounding box center [1368, 21] width 67 height 15
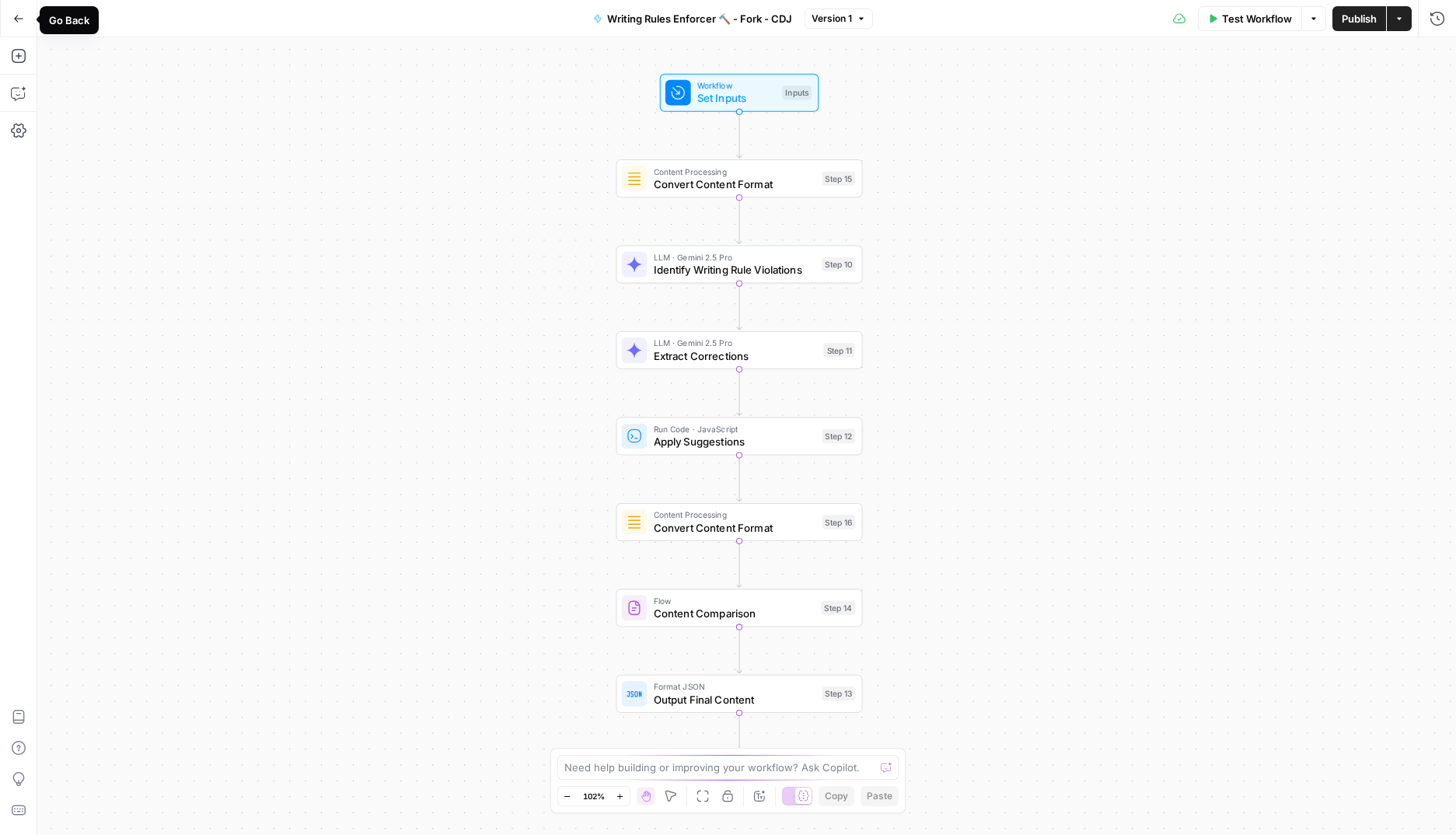
click at [16, 21] on icon "button" at bounding box center [18, 18] width 11 height 11
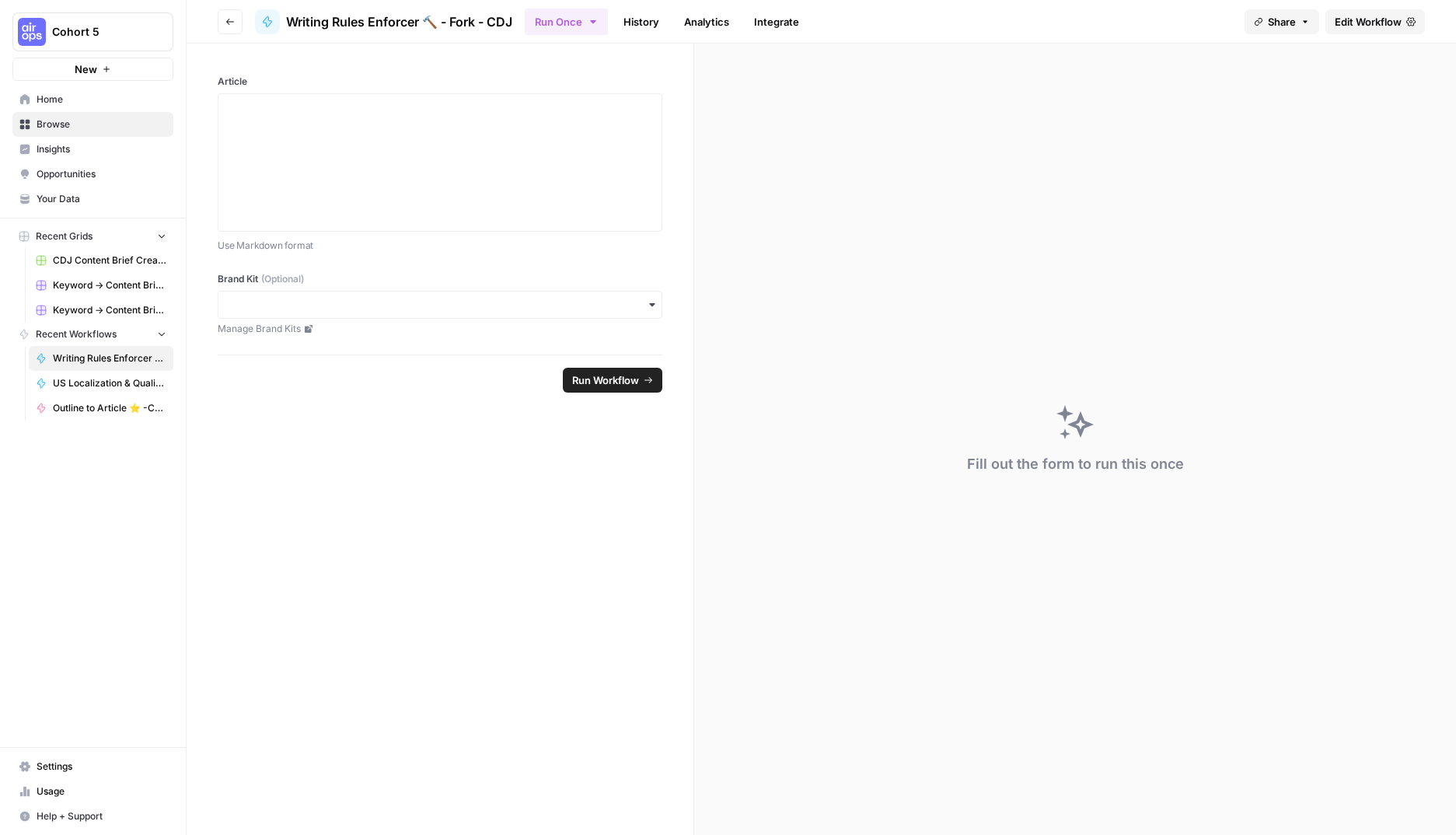
click at [234, 20] on icon "button" at bounding box center [230, 22] width 10 height 10
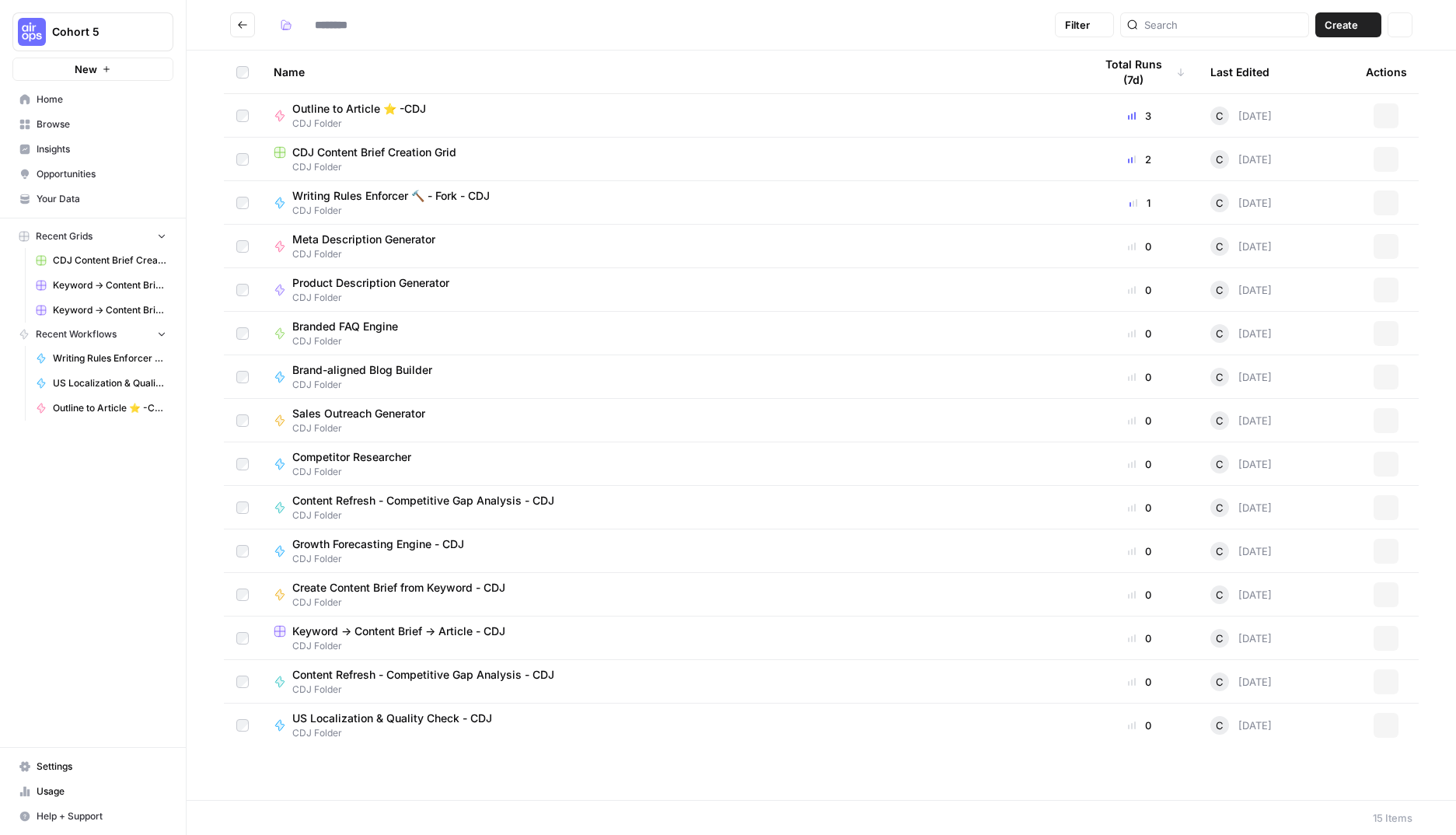
type input "**********"
click at [431, 499] on span "Content Refresh - Competitive Gap Analysis - CDJ" at bounding box center [423, 500] width 262 height 15
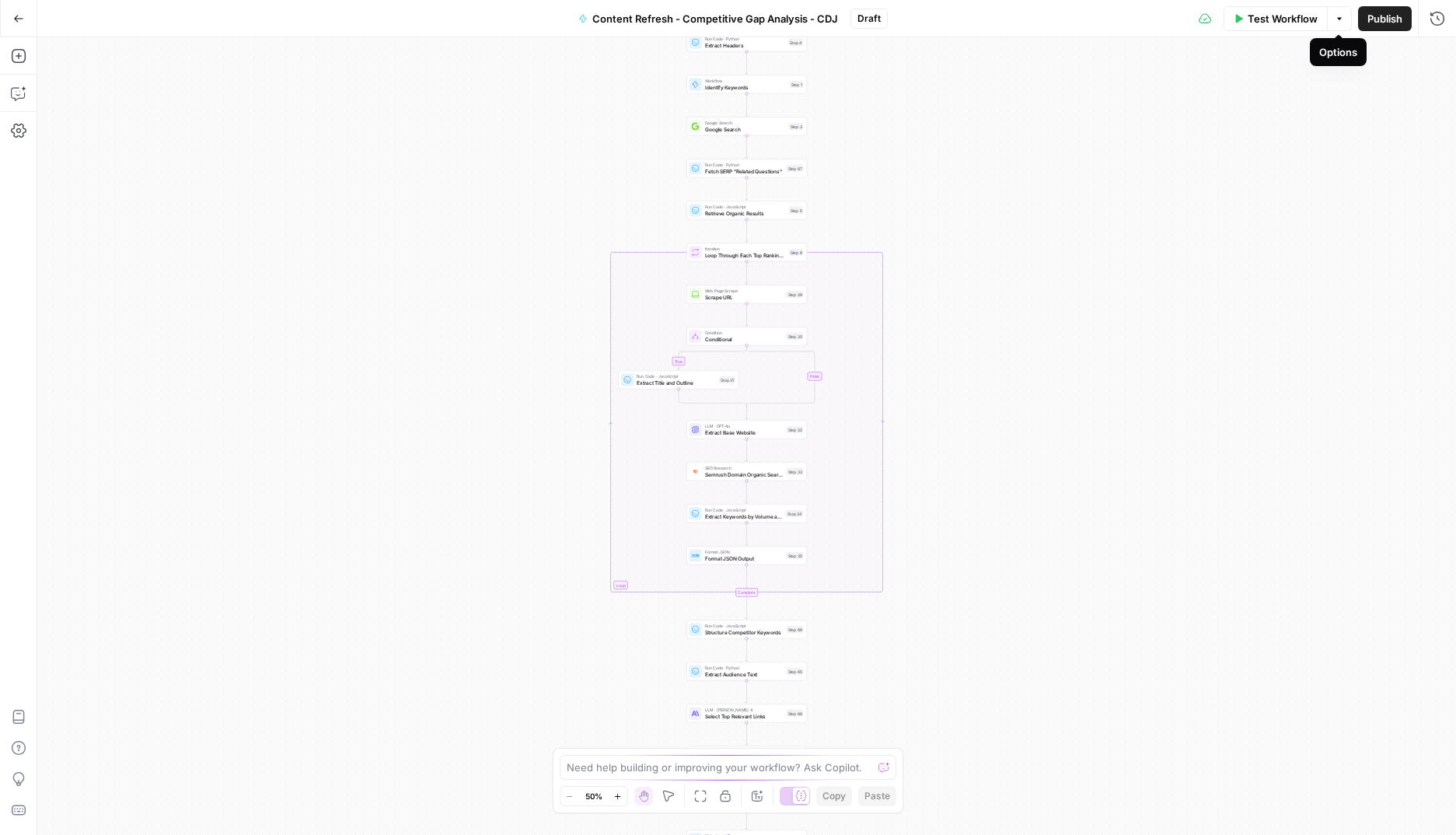
click at [1312, 18] on span "Test Workflow" at bounding box center [1282, 18] width 70 height 15
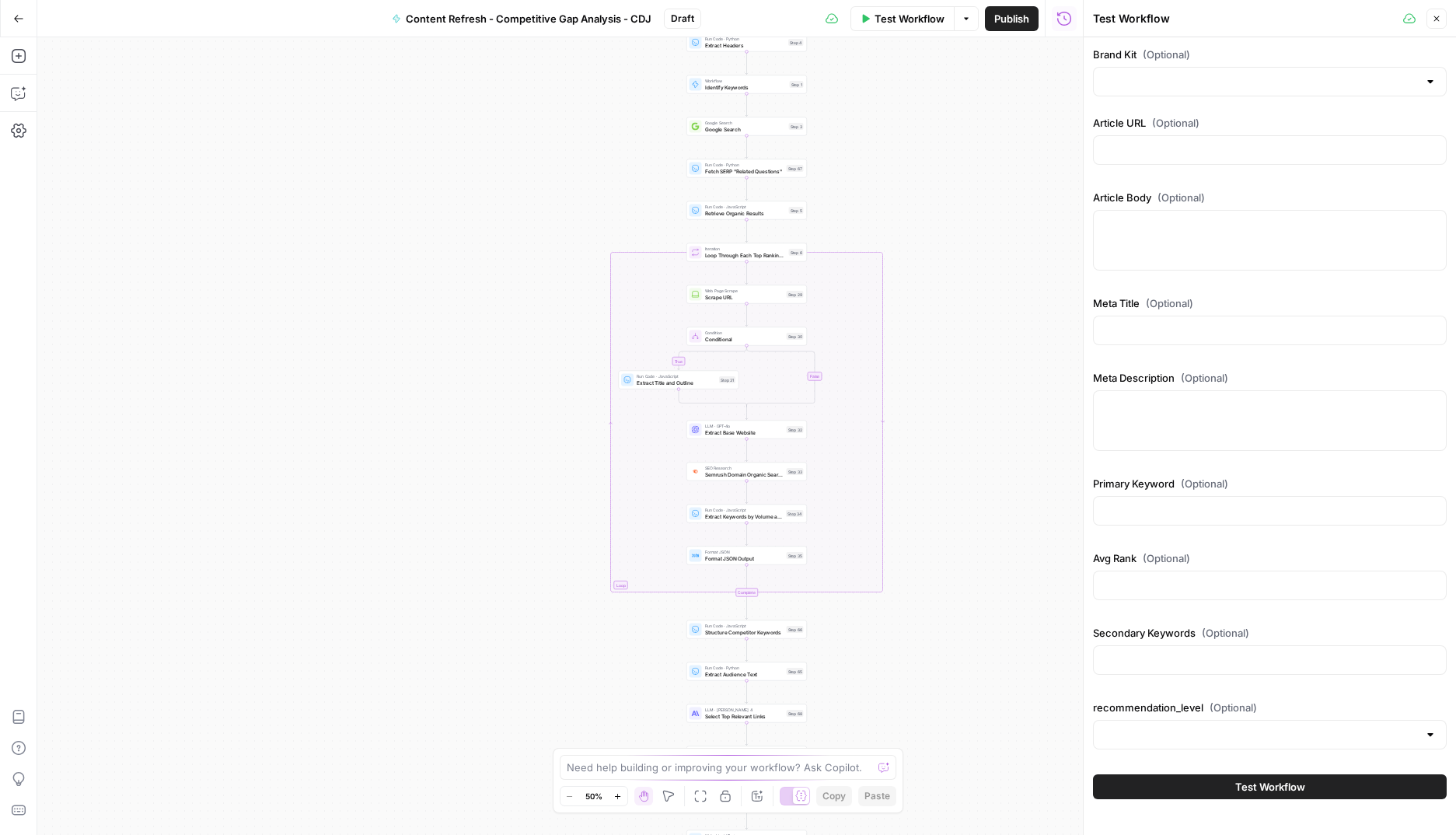
click at [1438, 16] on icon "button" at bounding box center [1437, 18] width 10 height 10
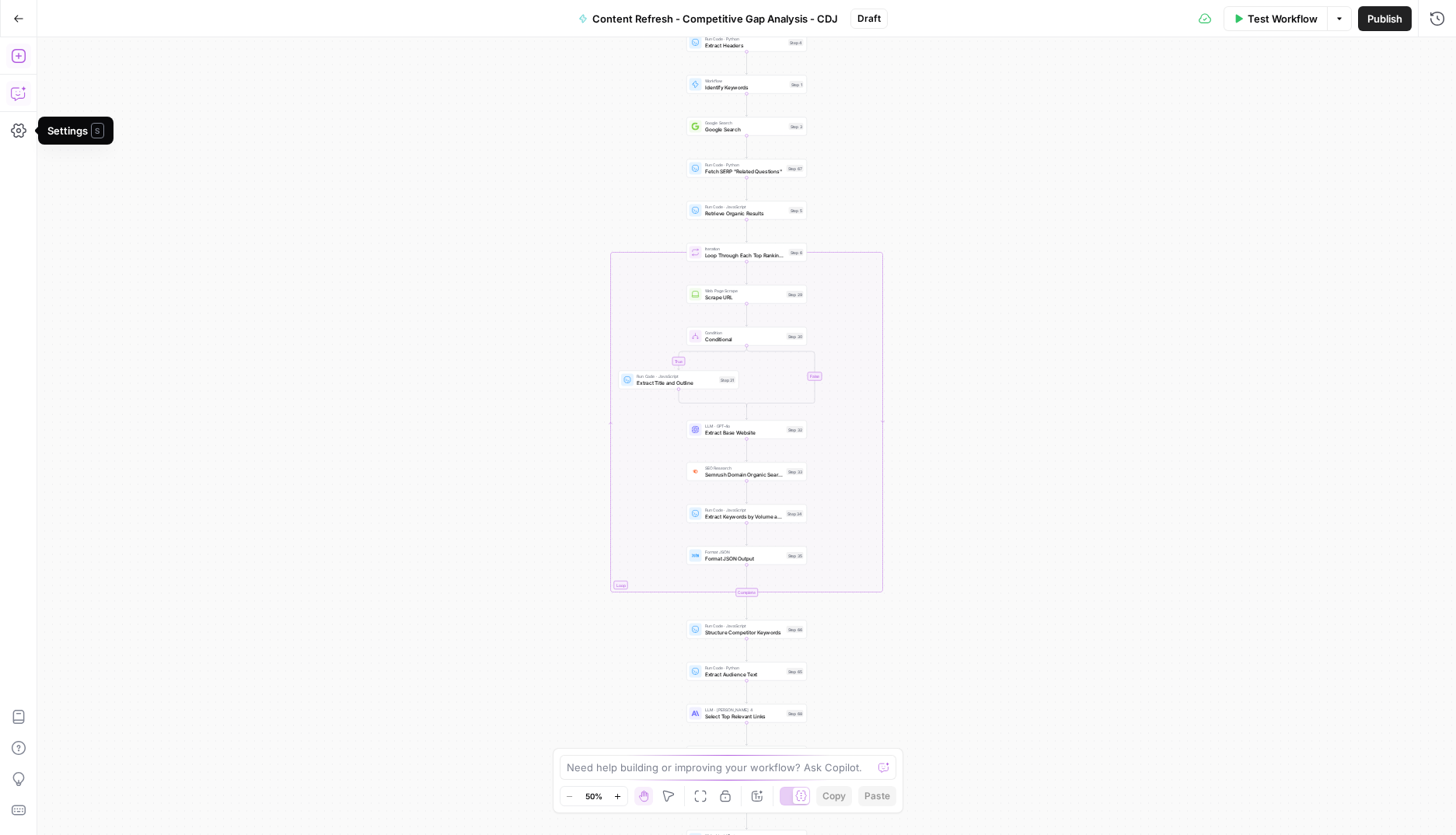
click at [17, 14] on icon "button" at bounding box center [18, 18] width 11 height 11
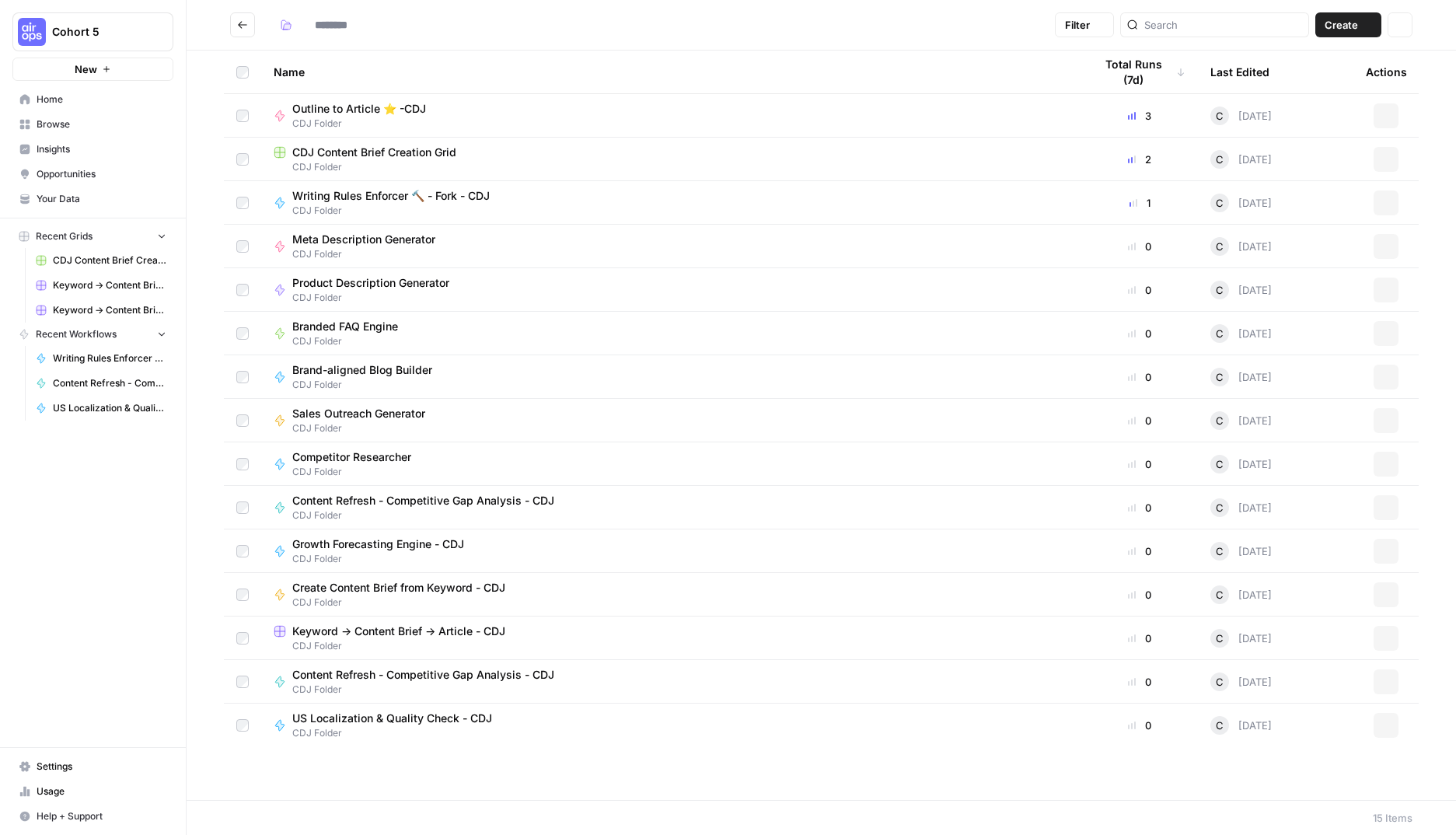
type input "**********"
click at [352, 544] on span "Growth Forecasting Engine - CDJ" at bounding box center [378, 544] width 172 height 15
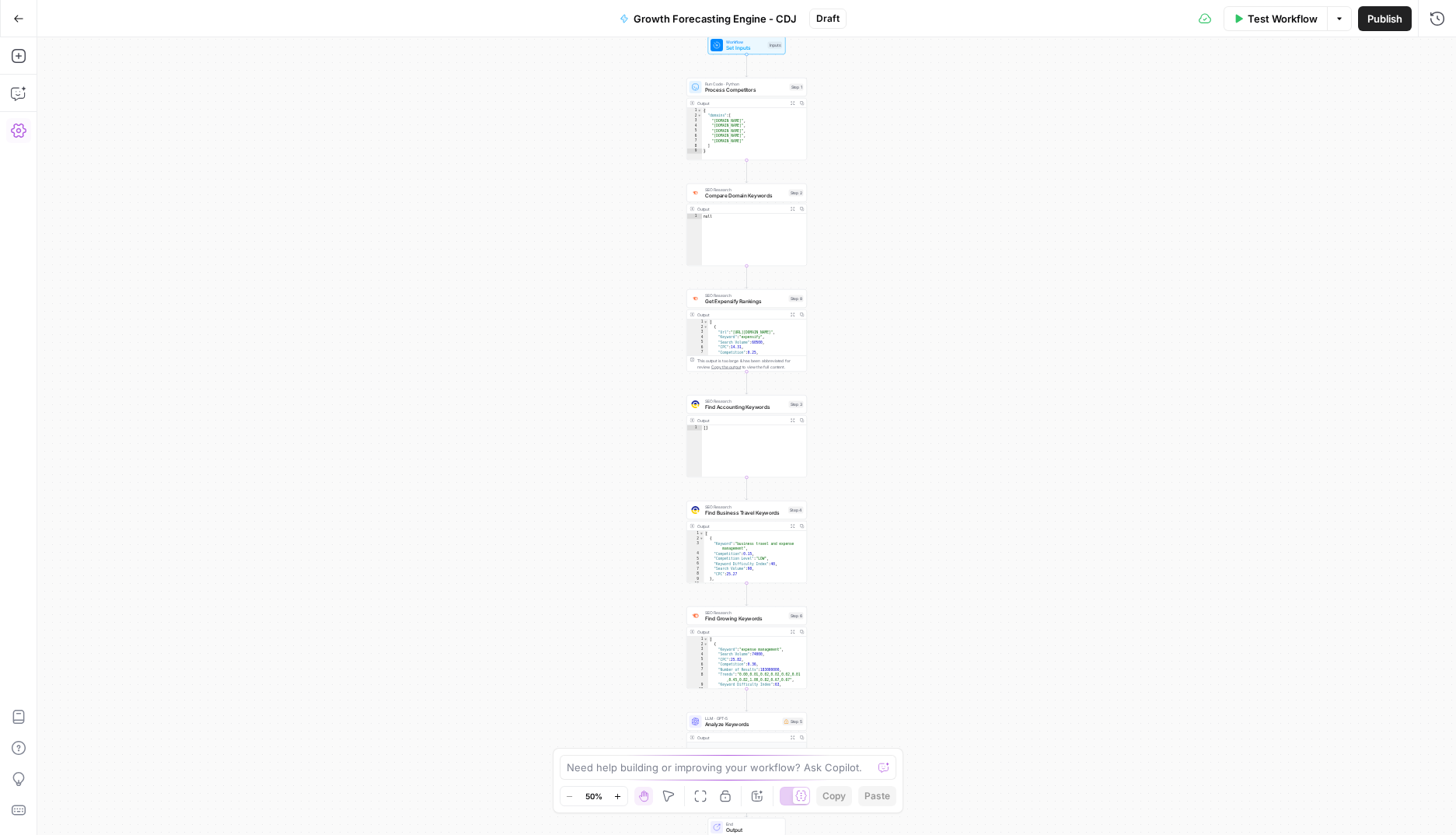
click at [16, 135] on icon "button" at bounding box center [18, 130] width 15 height 15
click at [303, 54] on button "Close" at bounding box center [308, 55] width 20 height 20
click at [19, 24] on button "Go Back" at bounding box center [18, 18] width 28 height 28
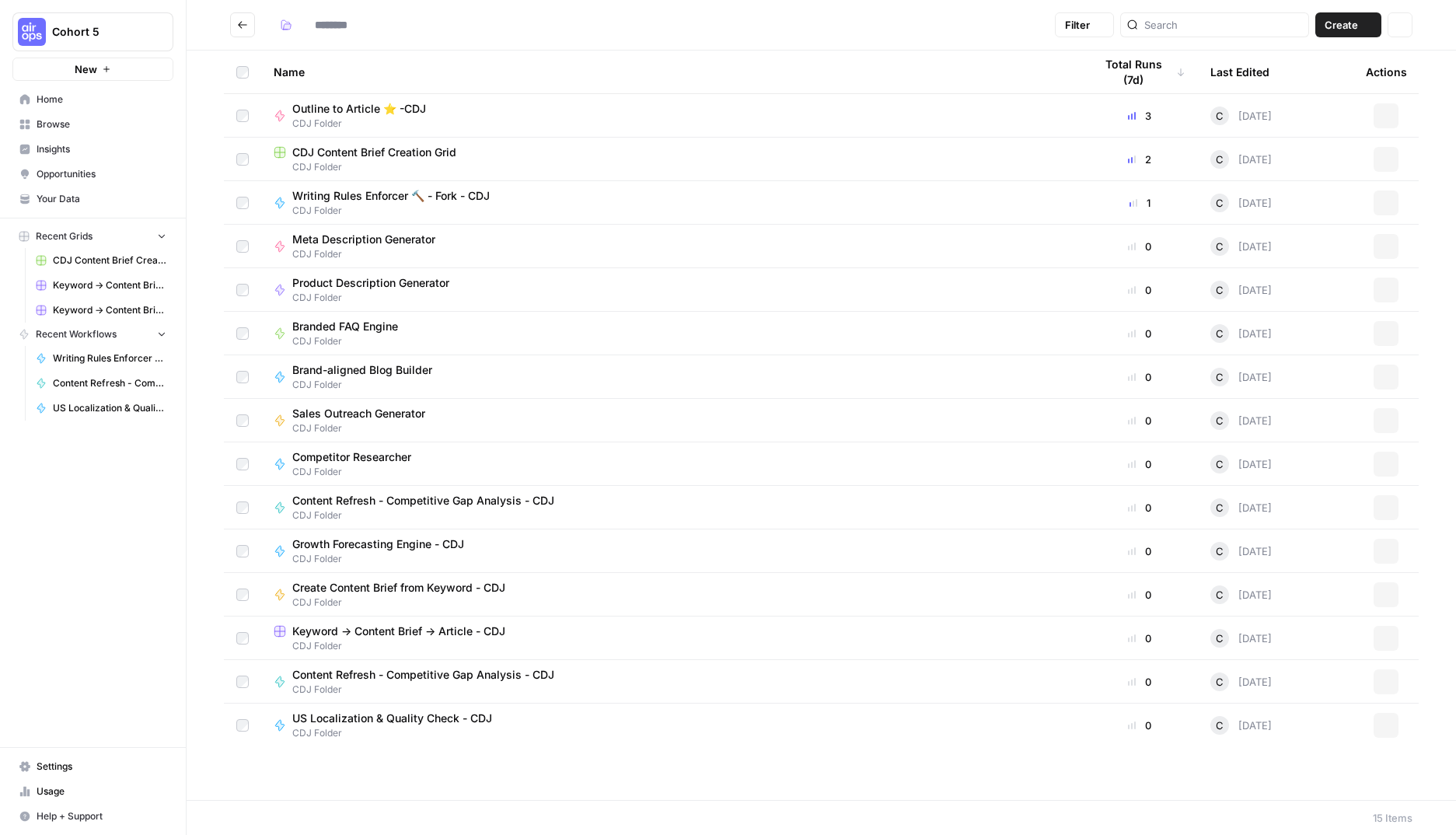
type input "**********"
click at [445, 629] on span "Keyword -> Content Brief -> Article - CDJ" at bounding box center [398, 631] width 213 height 15
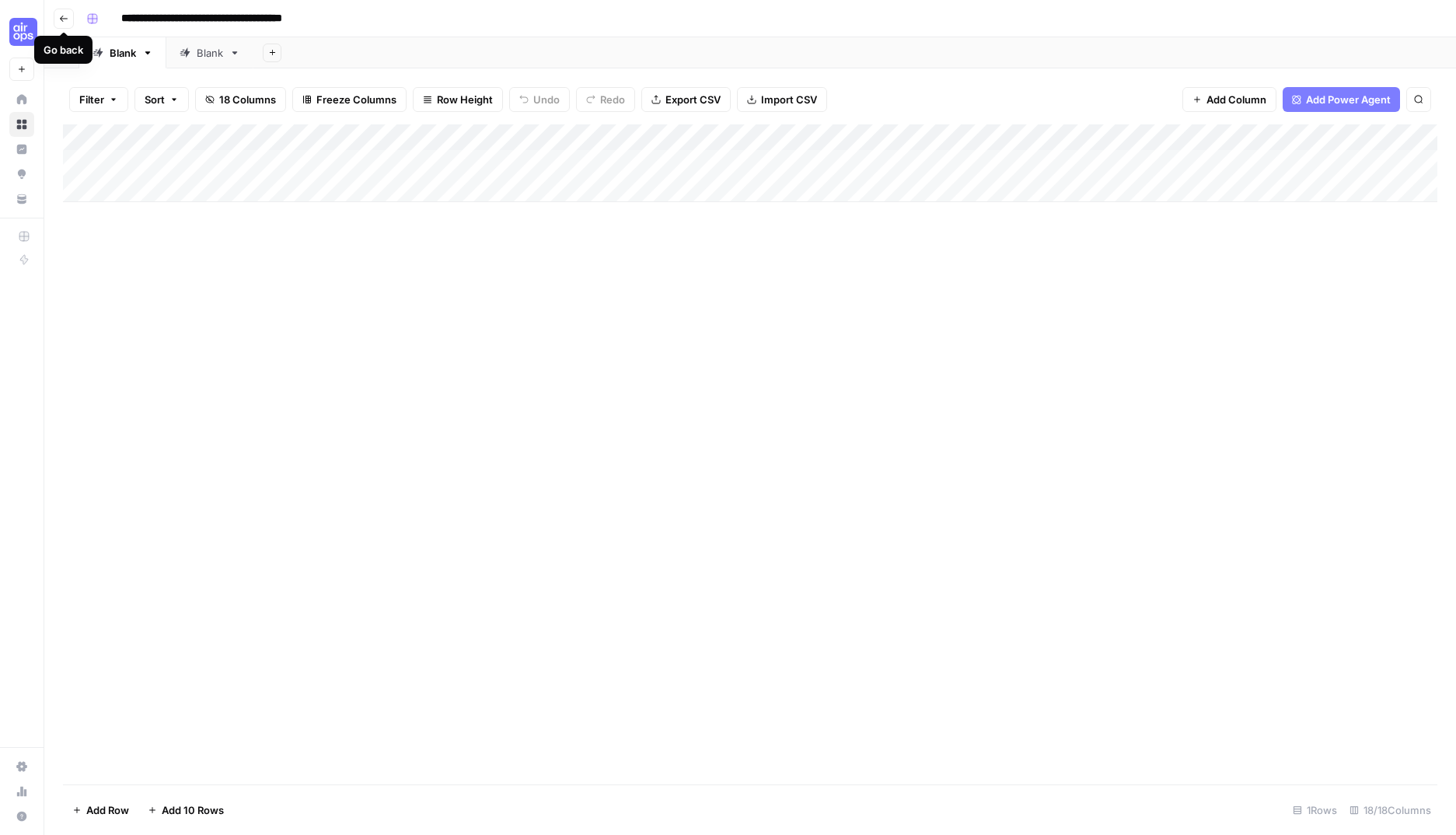
click at [63, 22] on button "Go back" at bounding box center [63, 18] width 20 height 20
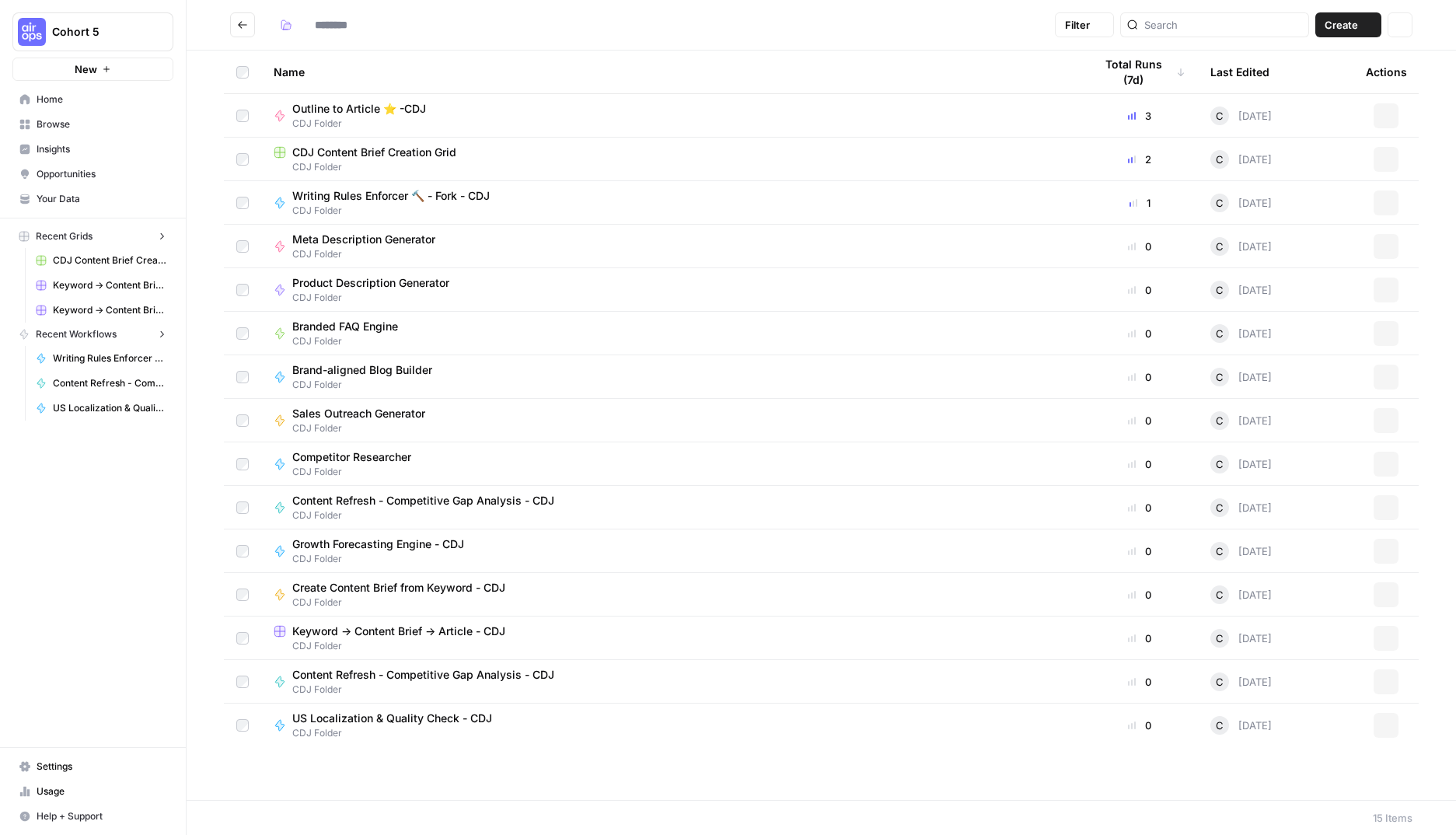
type input "**********"
click at [414, 723] on span "US Localization & Quality Check - CDJ" at bounding box center [392, 718] width 200 height 15
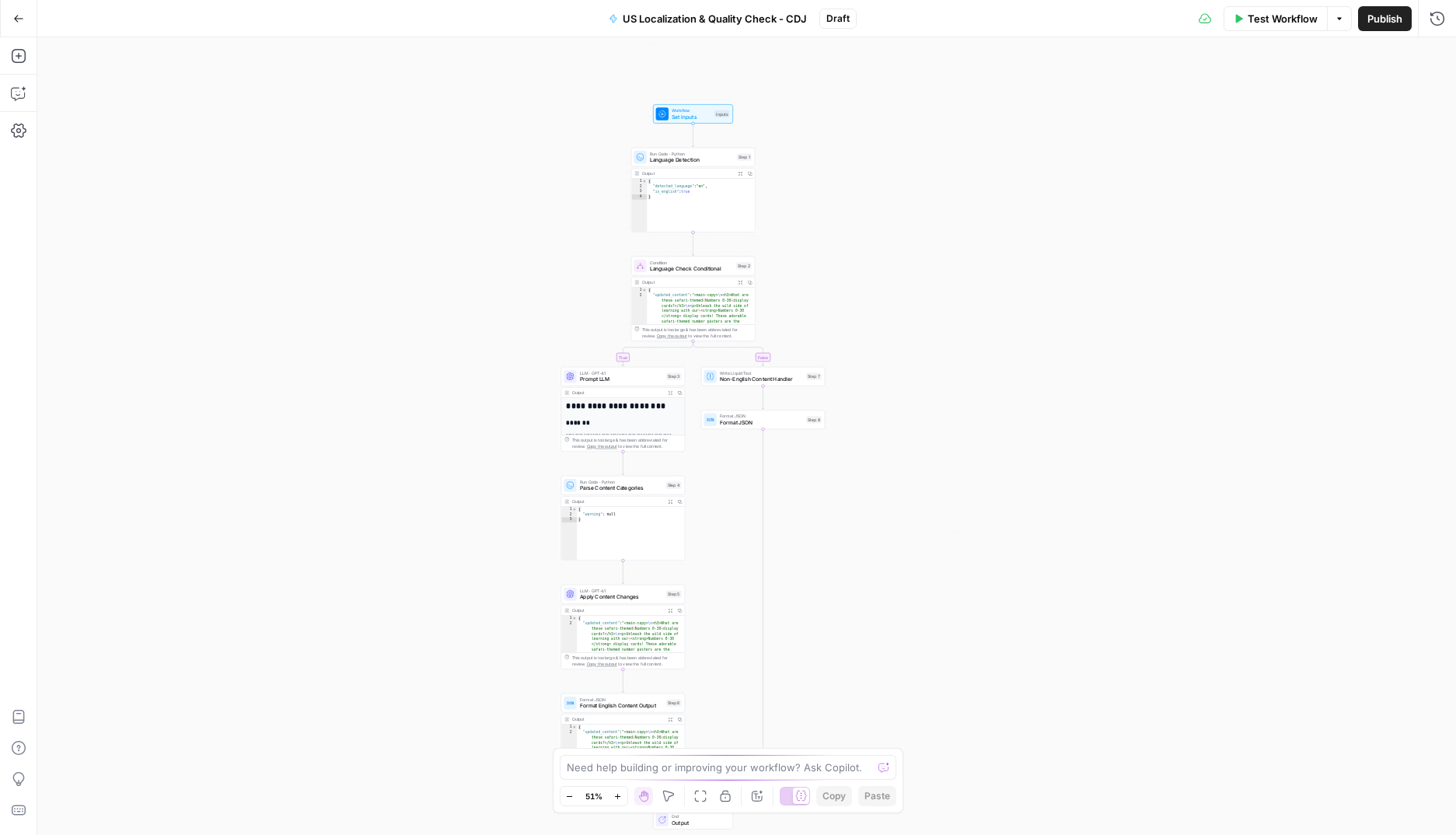
drag, startPoint x: 583, startPoint y: 333, endPoint x: 560, endPoint y: 365, distance: 39.4
click at [546, 379] on div "true false Workflow Set Inputs Inputs Run Code · Python Language Detection Step…" at bounding box center [746, 436] width 1418 height 798
click at [840, 14] on span "Draft" at bounding box center [837, 18] width 23 height 14
click at [839, 22] on span "Draft" at bounding box center [837, 18] width 23 height 14
click at [1382, 14] on span "Publish" at bounding box center [1385, 18] width 35 height 15
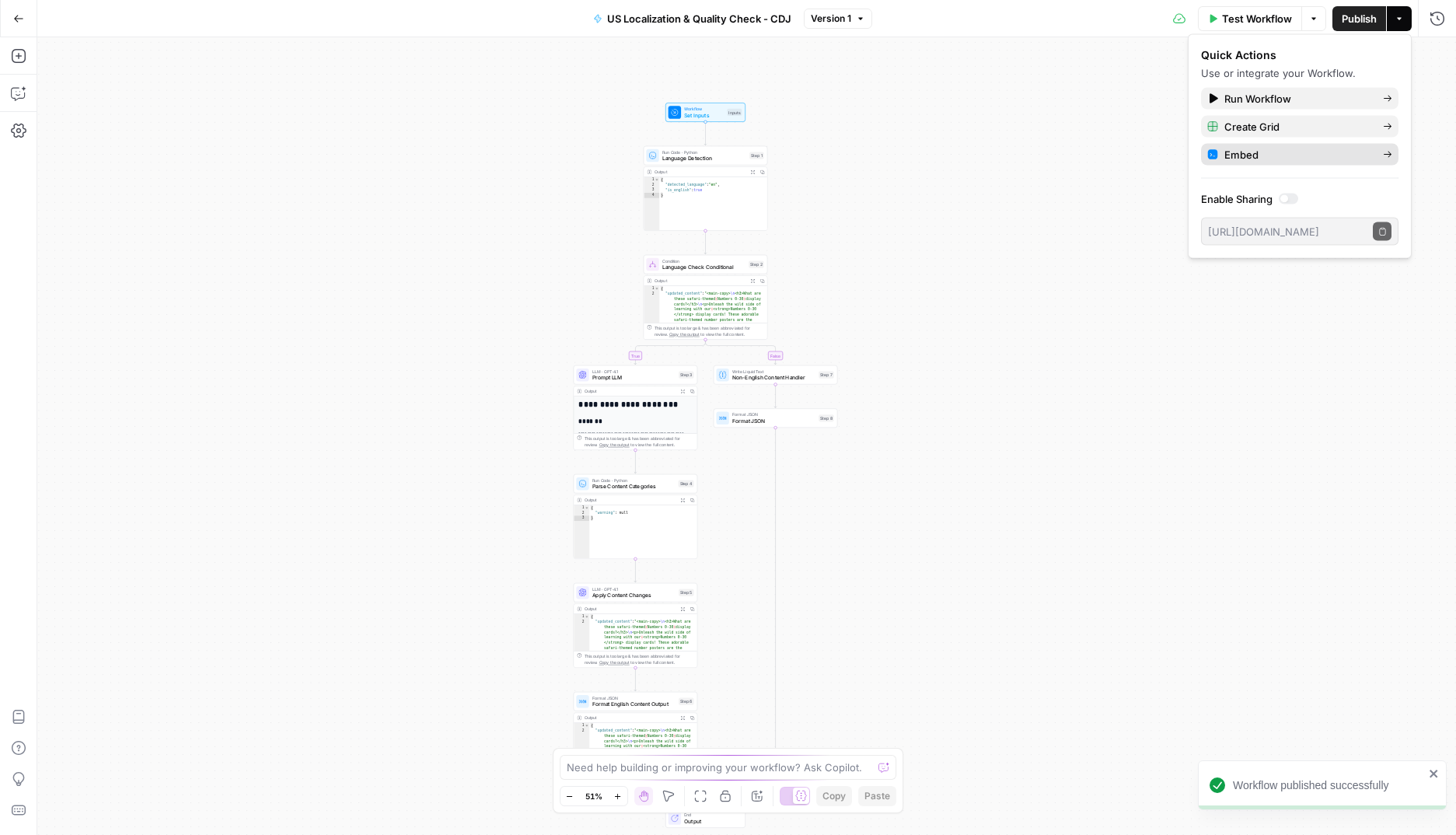
click at [1335, 156] on span "Embed" at bounding box center [1297, 154] width 146 height 15
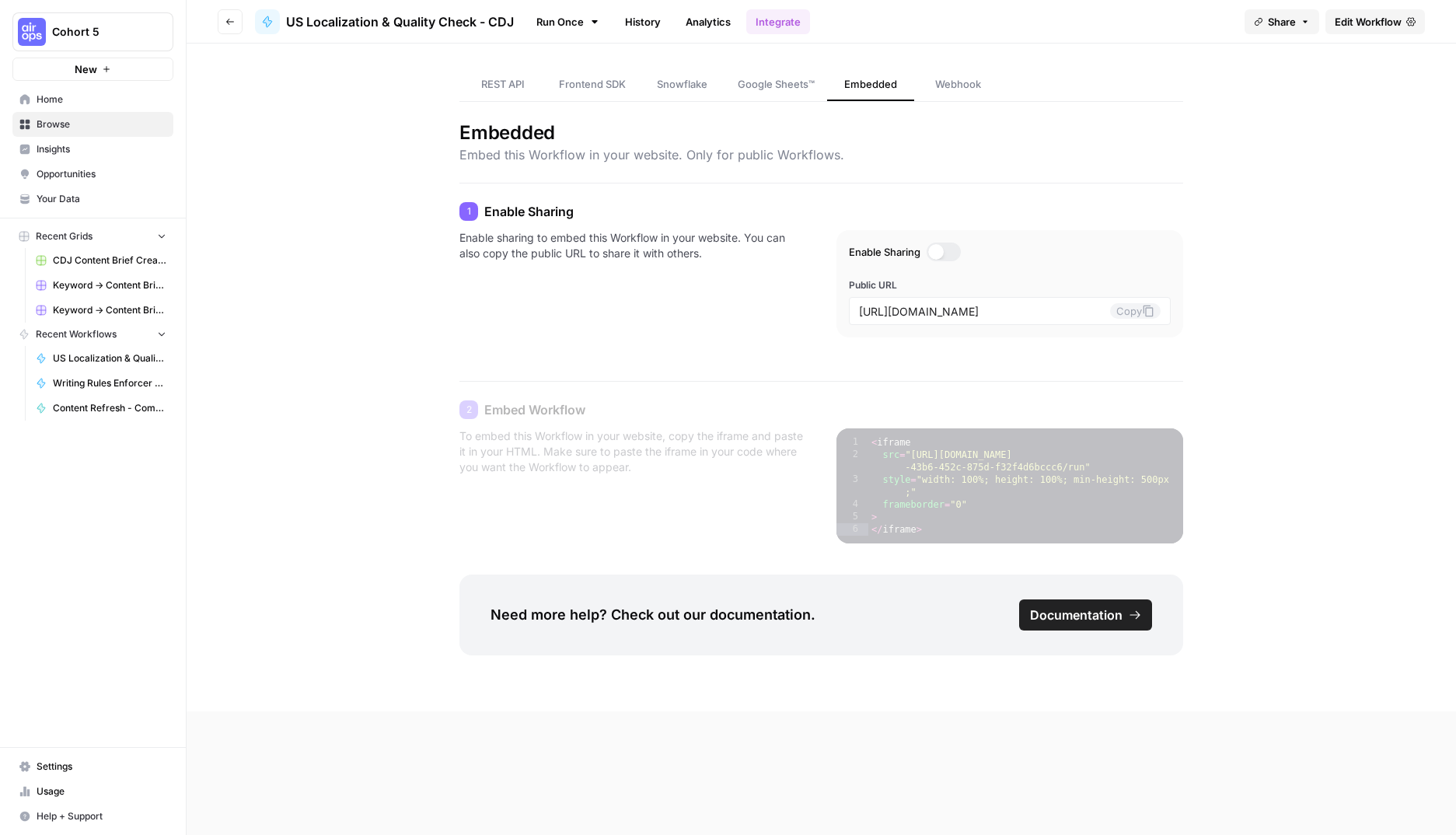
click at [413, 20] on span "US Localization & Quality Check - CDJ" at bounding box center [400, 21] width 228 height 18
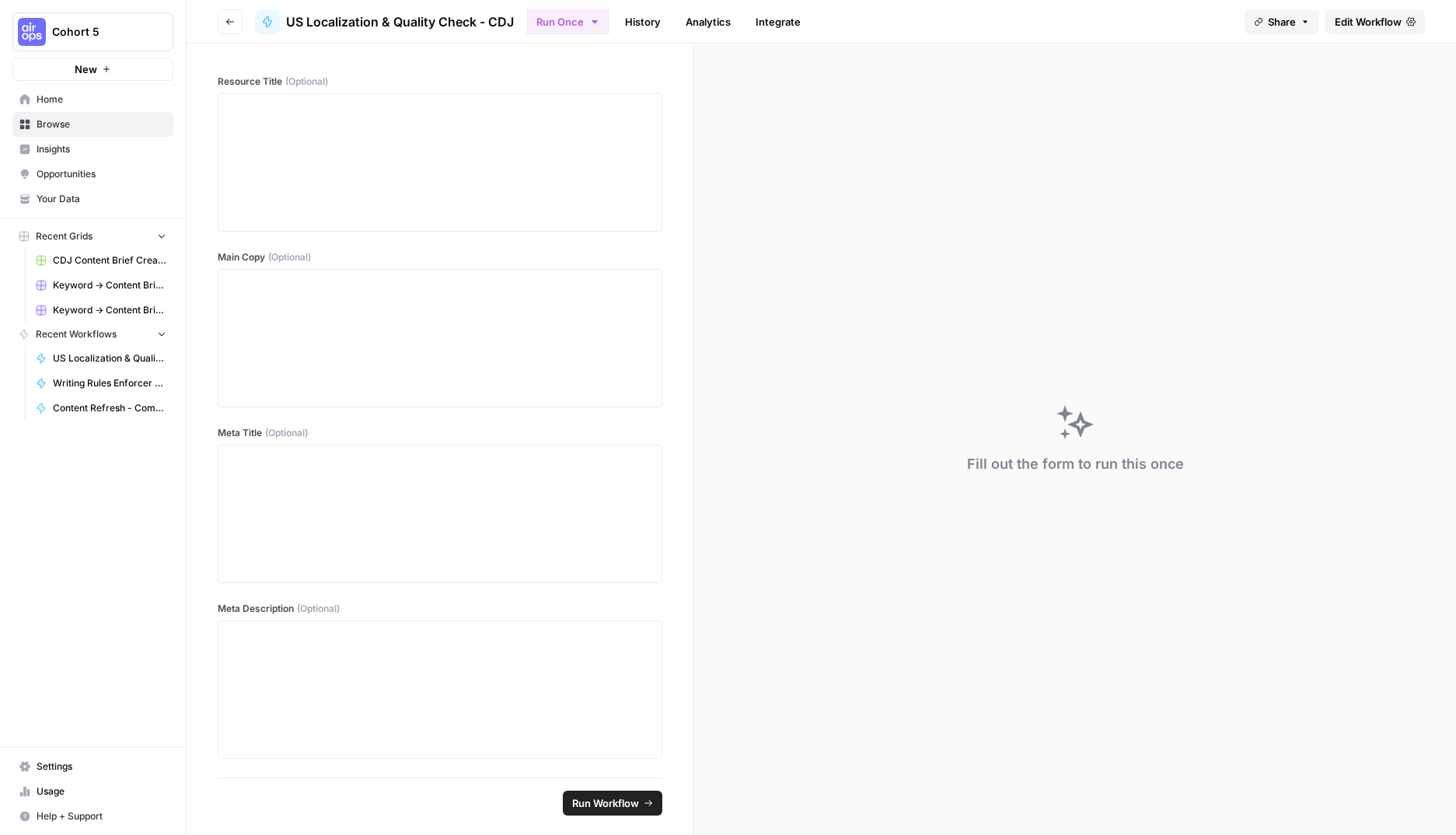
drag, startPoint x: 217, startPoint y: 20, endPoint x: 226, endPoint y: 22, distance: 9.2
click at [217, 20] on header "Go back US Localization & Quality Check - CDJ Run Once History Analytics Integr…" at bounding box center [820, 22] width 1269 height 43
click at [230, 22] on icon "button" at bounding box center [230, 22] width 10 height 10
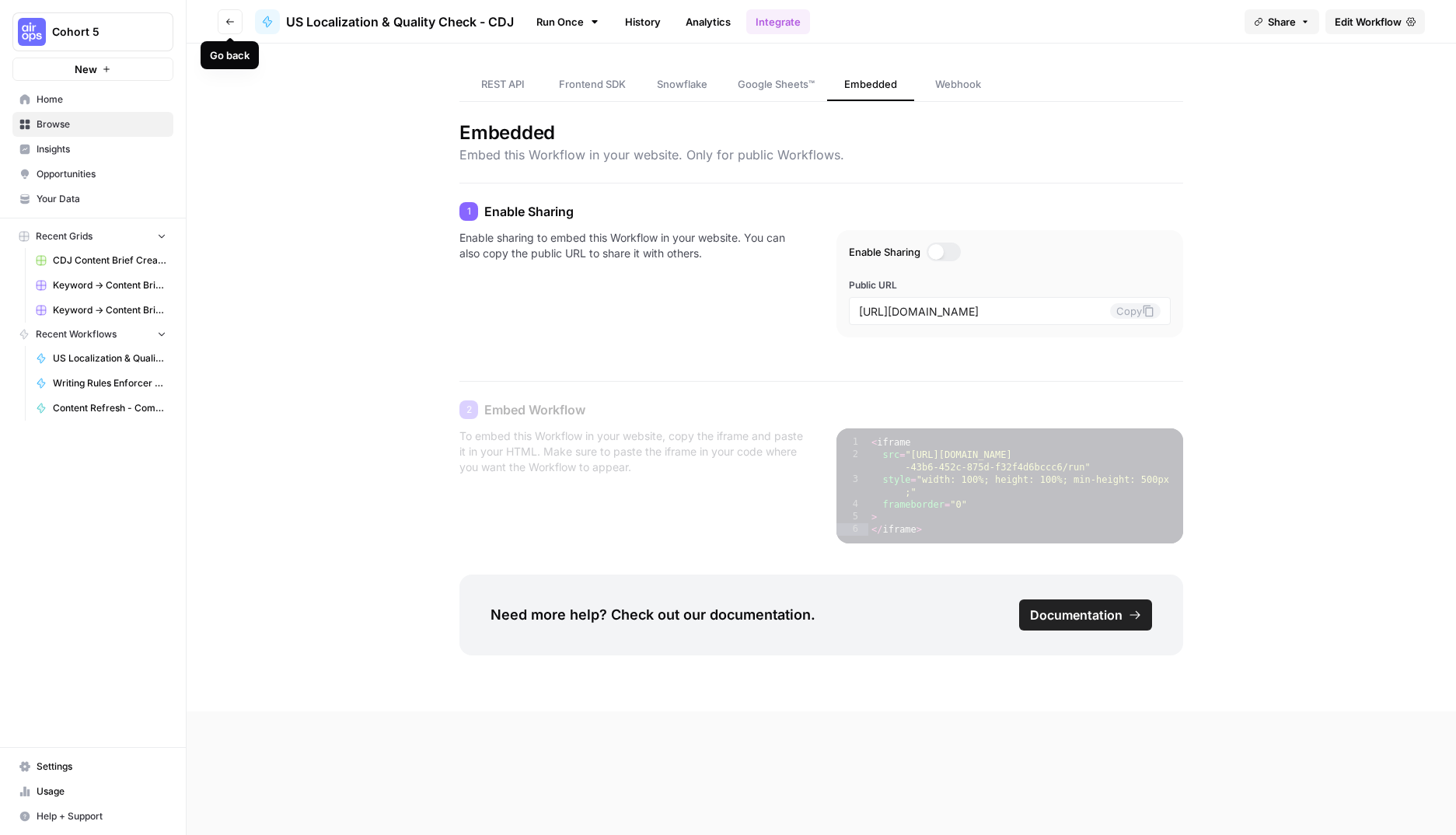
click at [231, 22] on icon "button" at bounding box center [230, 22] width 10 height 10
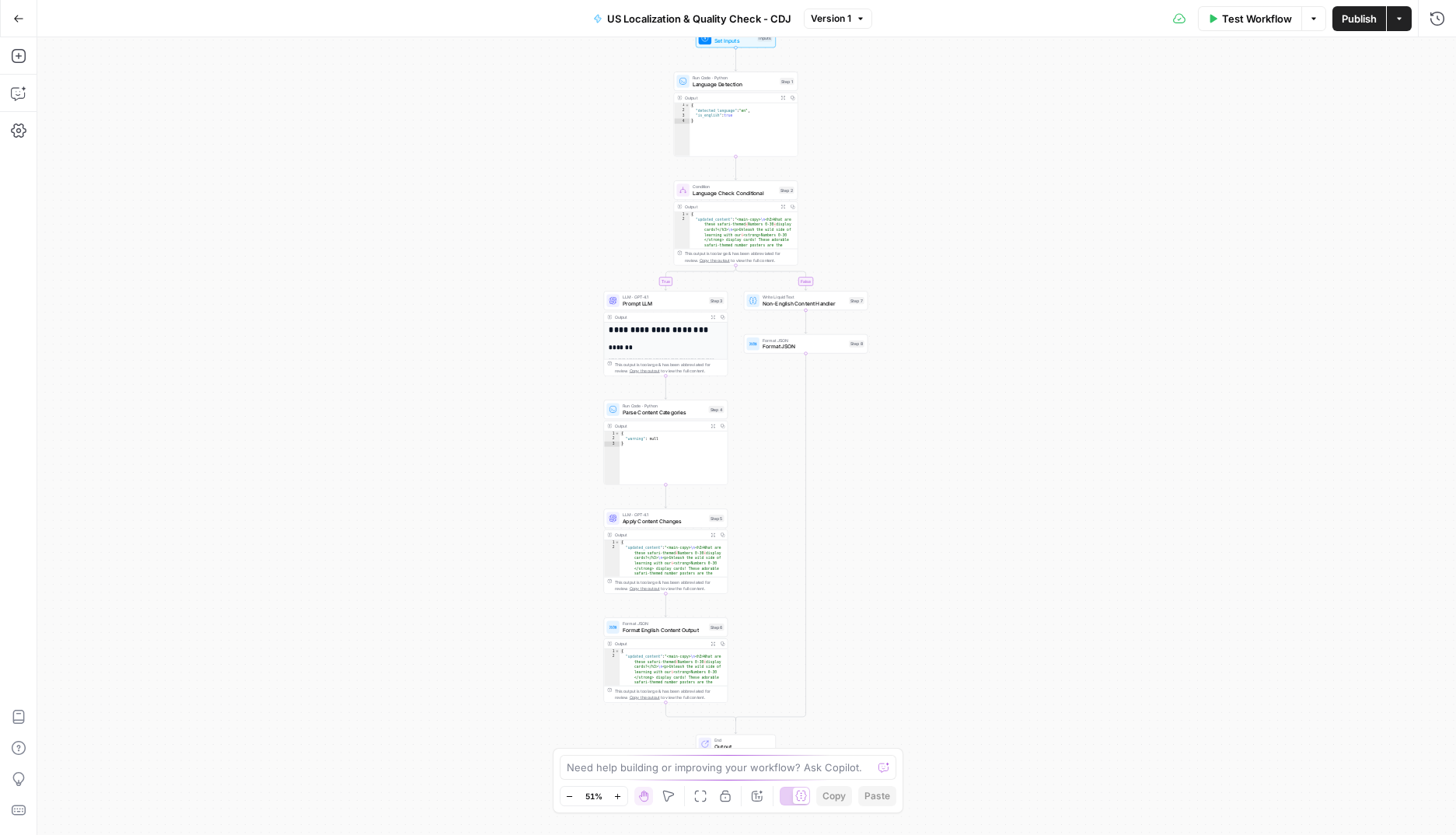
drag, startPoint x: 496, startPoint y: 210, endPoint x: 474, endPoint y: 145, distance: 68.6
click at [479, 148] on div "true false Workflow Set Inputs Inputs Run Code · Python Language Detection Step…" at bounding box center [746, 436] width 1418 height 798
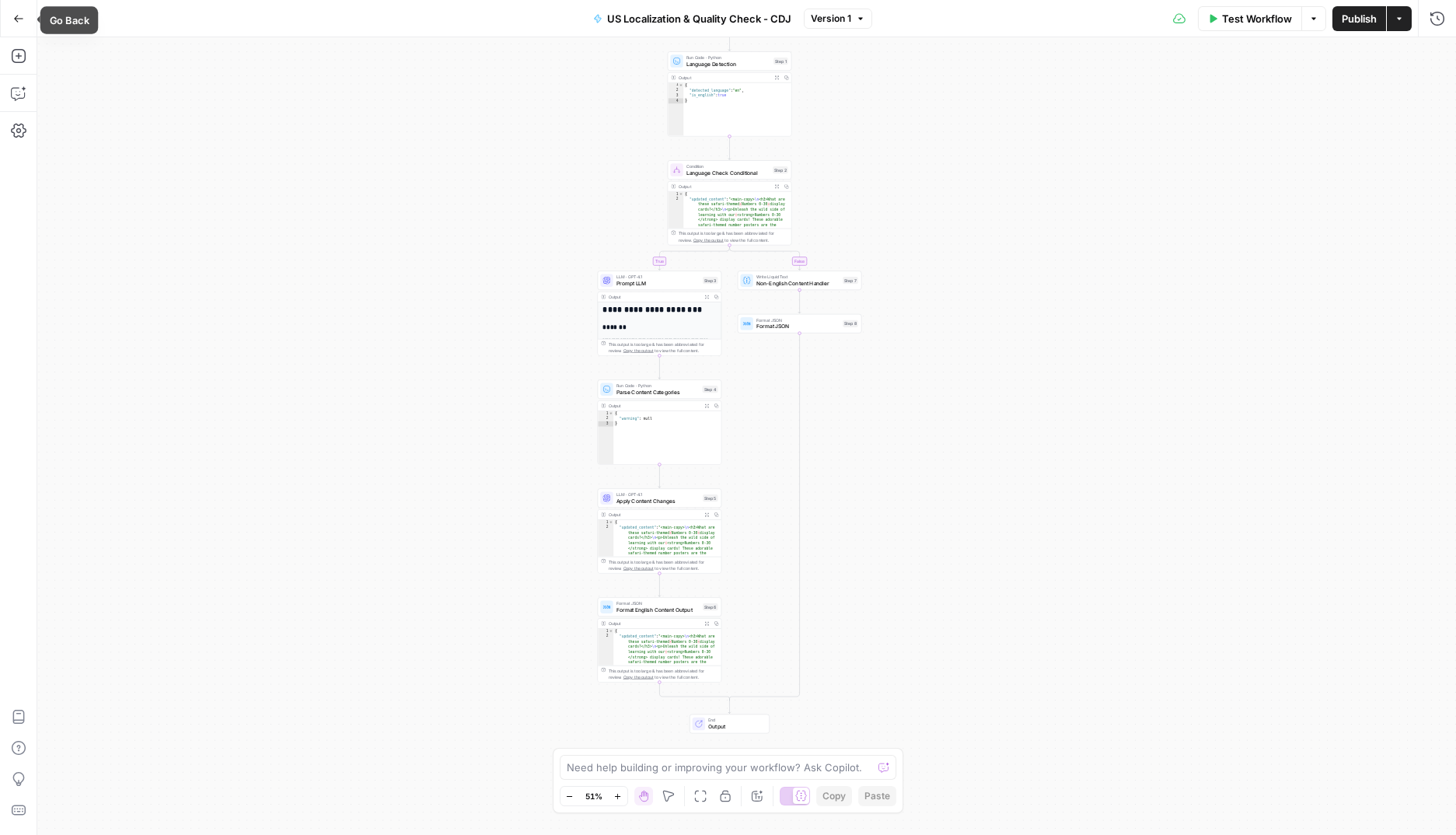
click at [21, 14] on icon "button" at bounding box center [18, 18] width 11 height 11
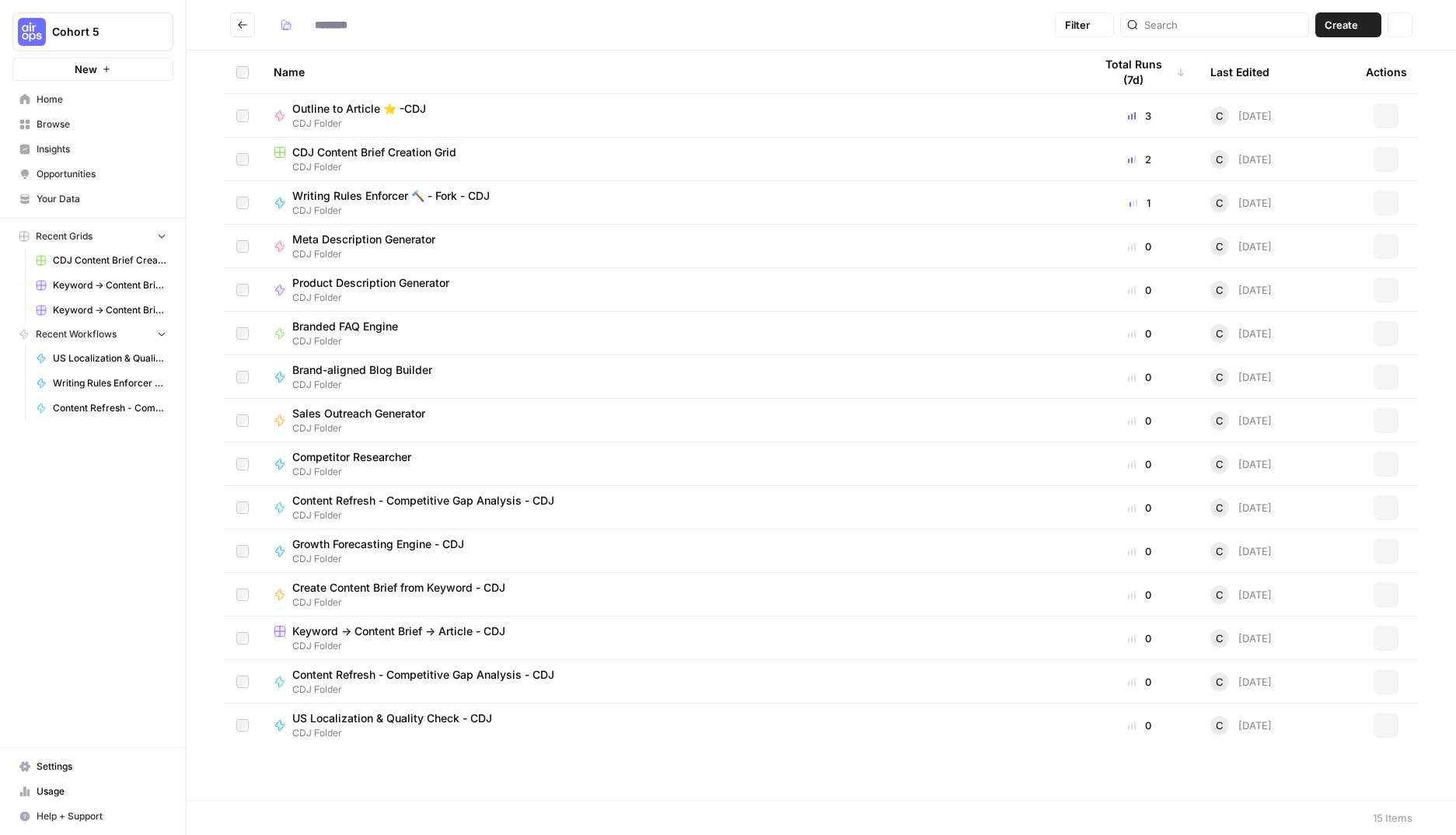
type input "**********"
click at [348, 458] on span "Competitor Researcher" at bounding box center [352, 457] width 119 height 15
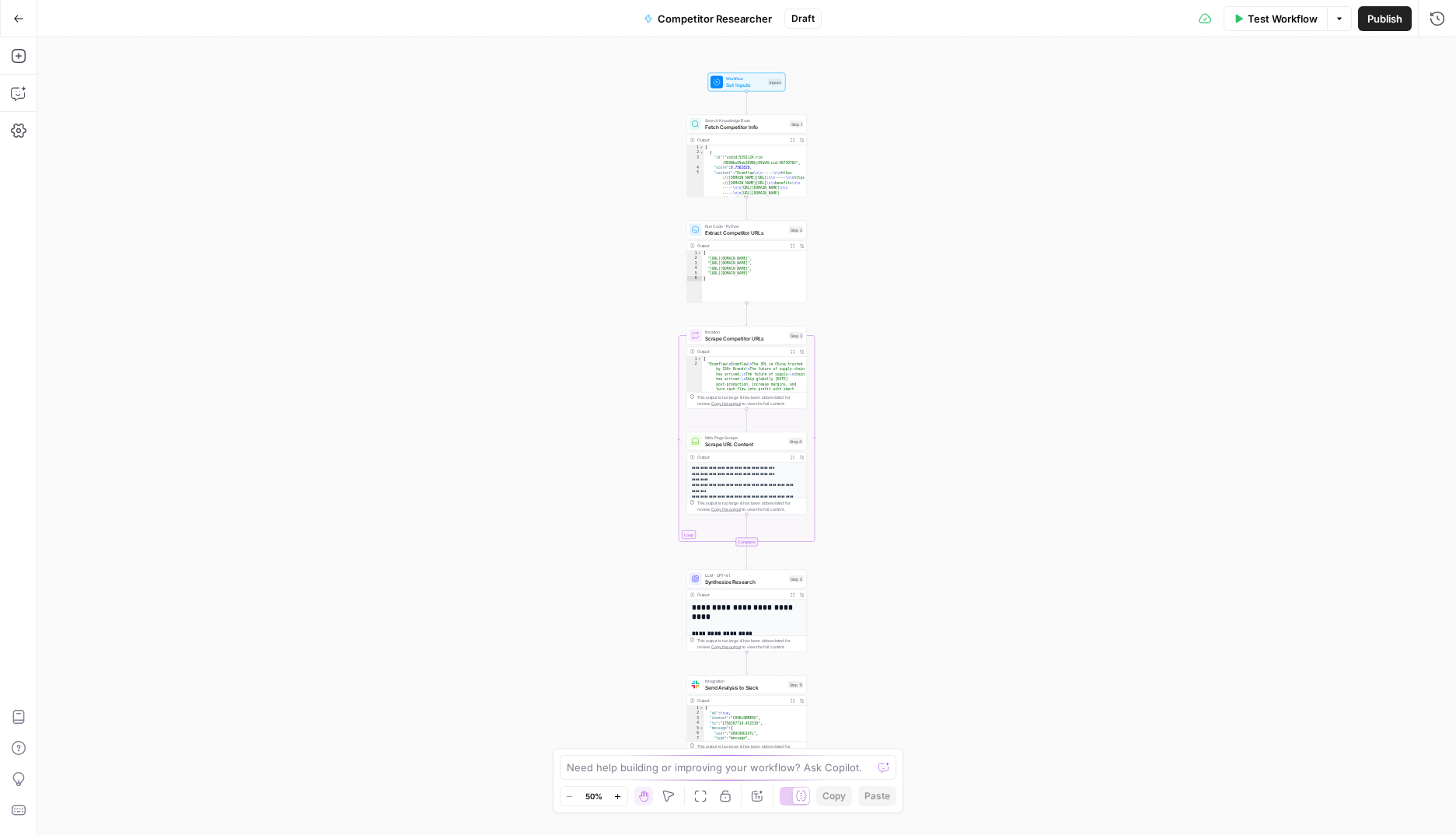
click at [22, 15] on icon "button" at bounding box center [18, 18] width 11 height 11
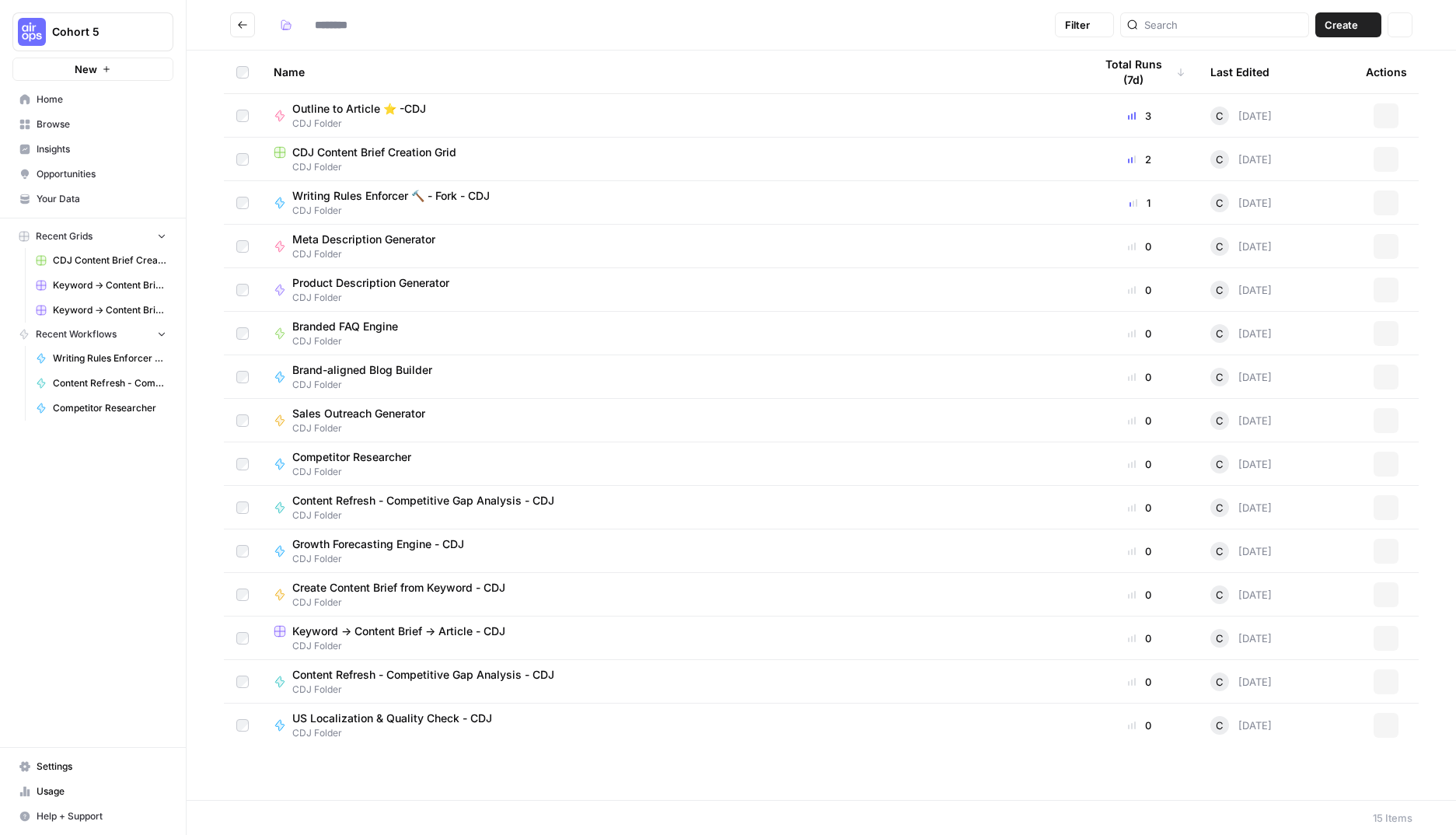
type input "**********"
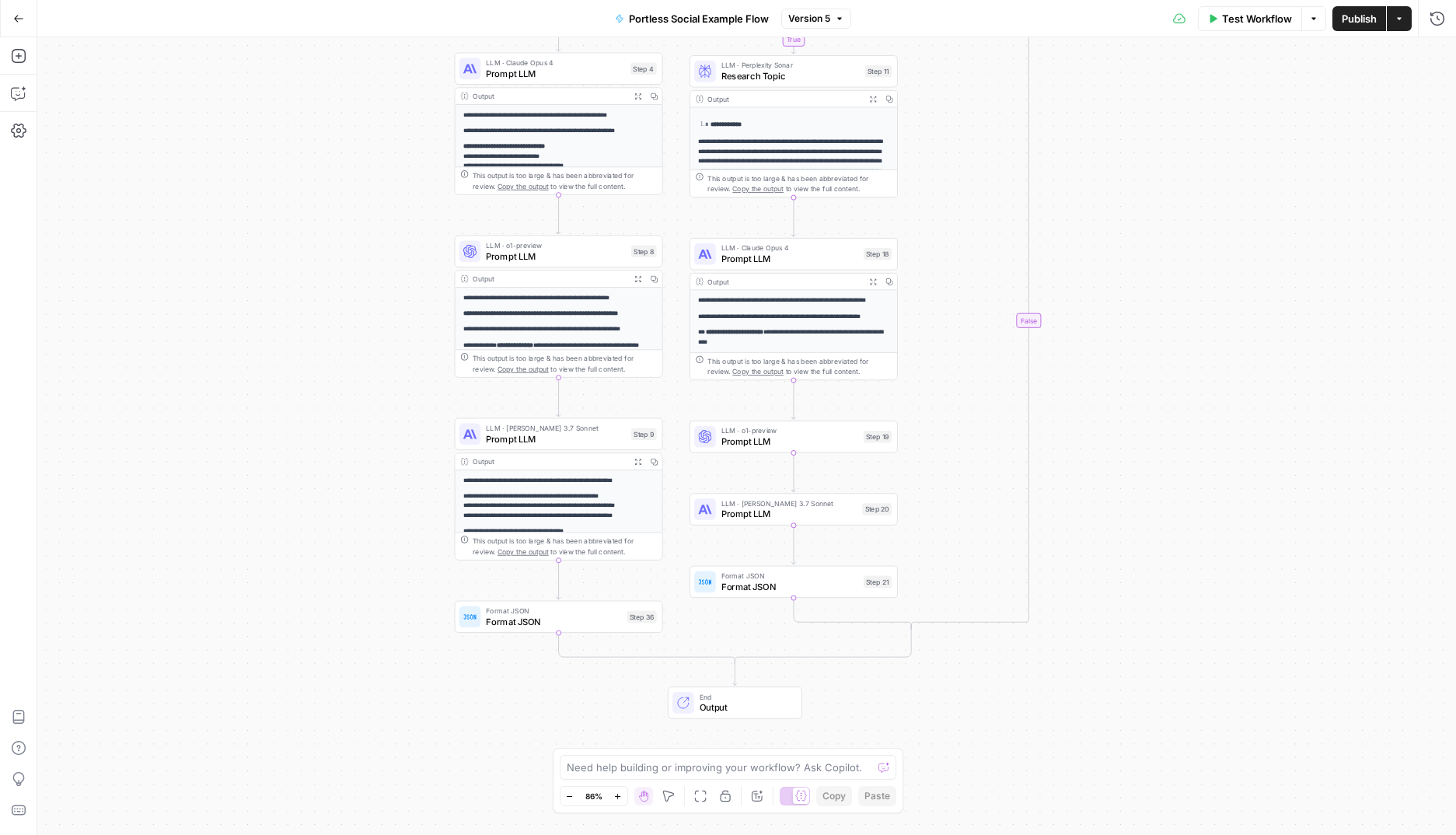
scroll to position [7, 0]
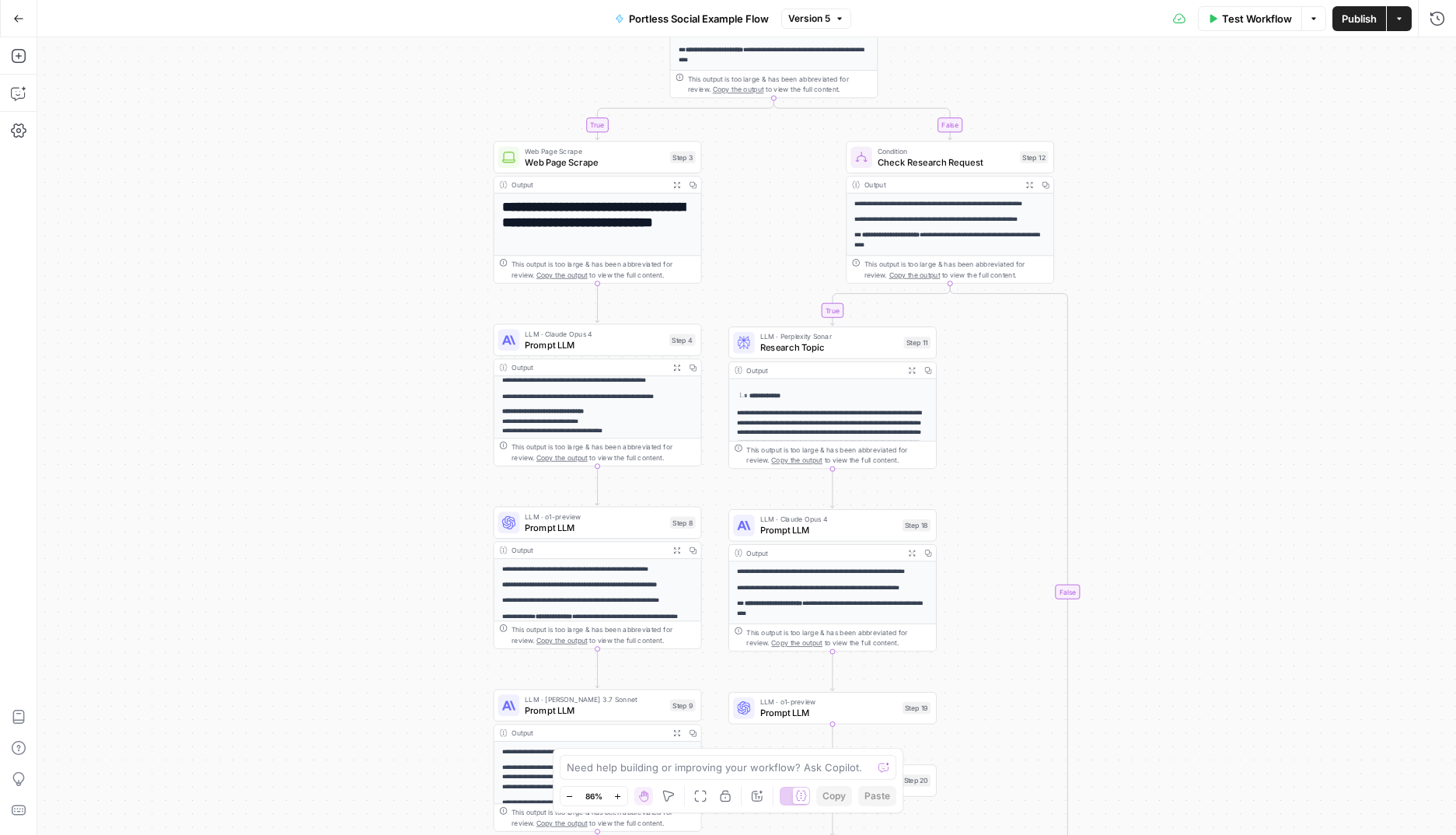
drag, startPoint x: 417, startPoint y: 308, endPoint x: 411, endPoint y: 386, distance: 78.2
click at [423, 396] on div "true true false false Workflow Set Inputs Inputs Search Knowledge Base Search K…" at bounding box center [746, 436] width 1418 height 798
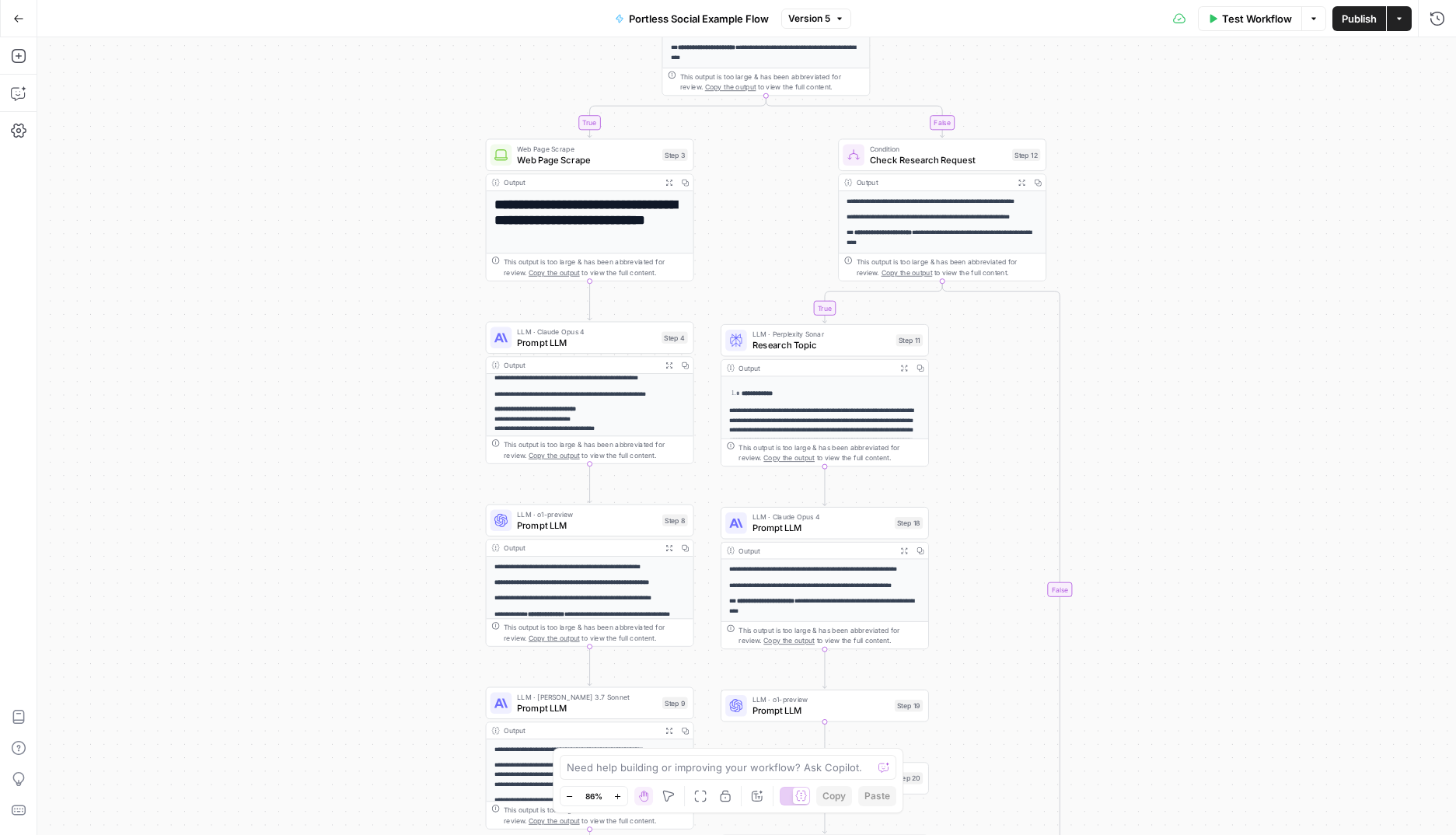
click at [2, 10] on div "Go Back" at bounding box center [18, 18] width 37 height 37
click at [26, 19] on button "Go Back" at bounding box center [18, 18] width 28 height 28
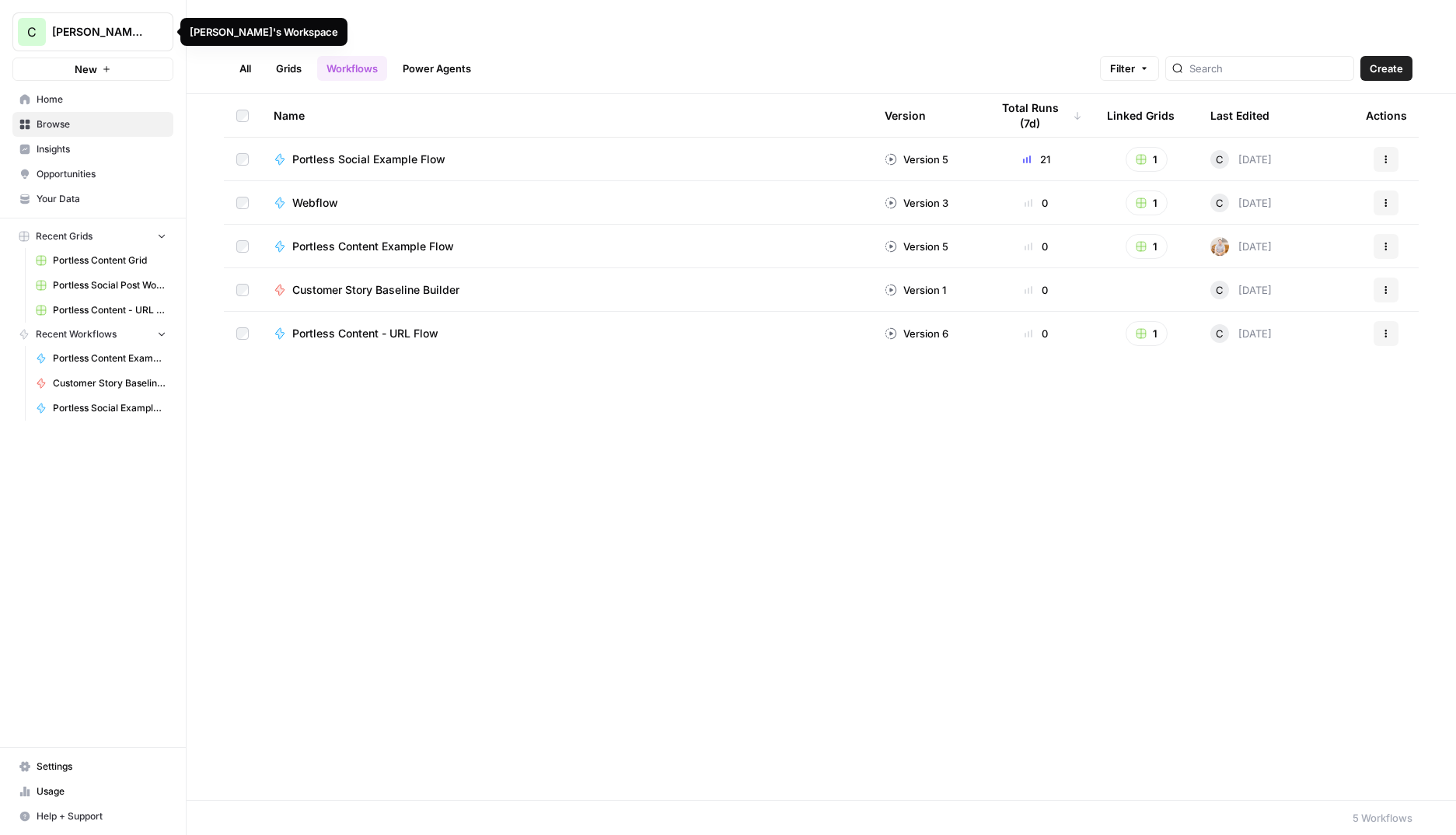
click at [78, 24] on span "Chris's Workspace" at bounding box center [99, 31] width 94 height 15
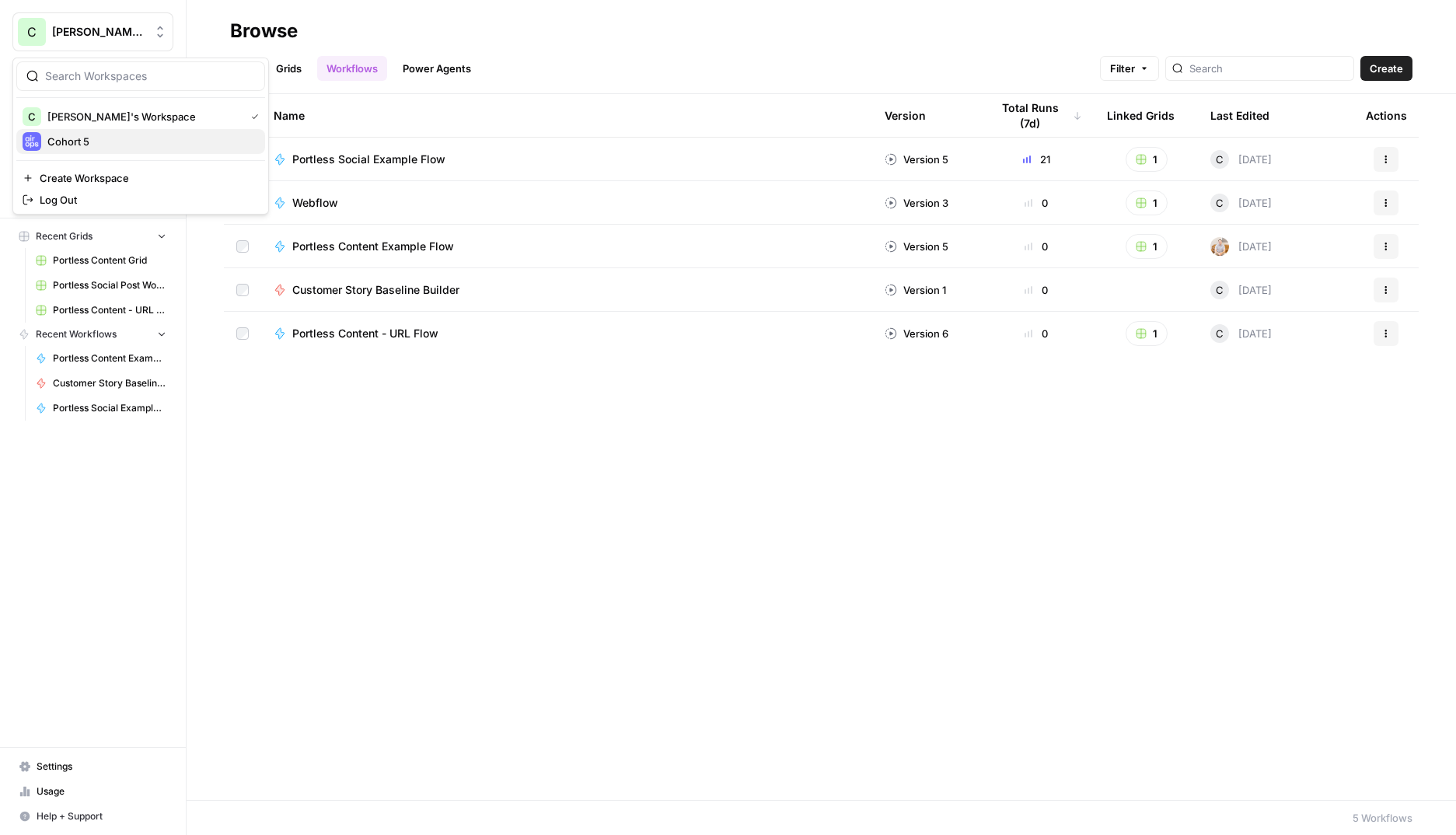
click at [86, 147] on span "Cohort 5" at bounding box center [150, 141] width 205 height 15
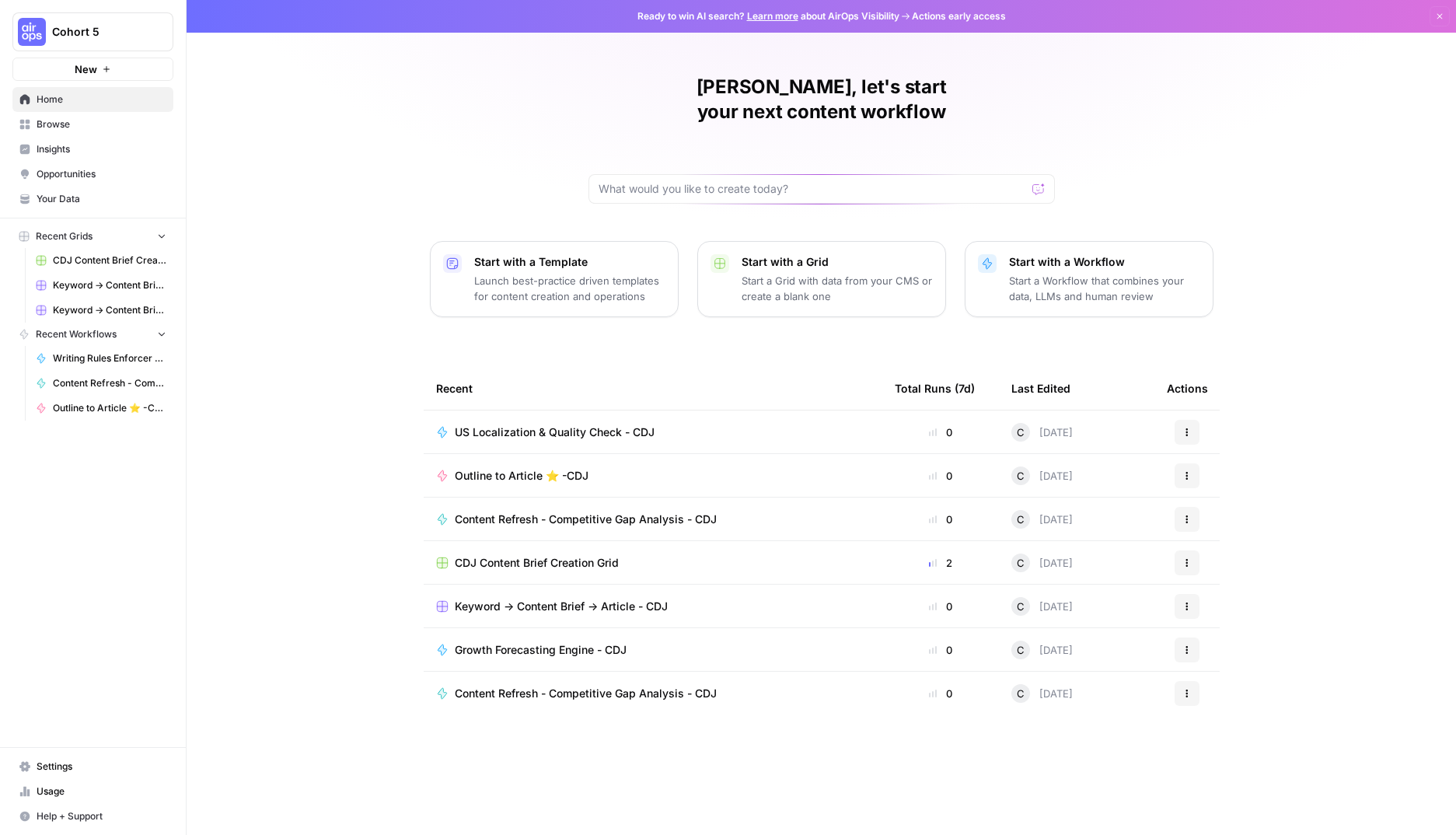
click at [56, 127] on span "Browse" at bounding box center [102, 124] width 130 height 14
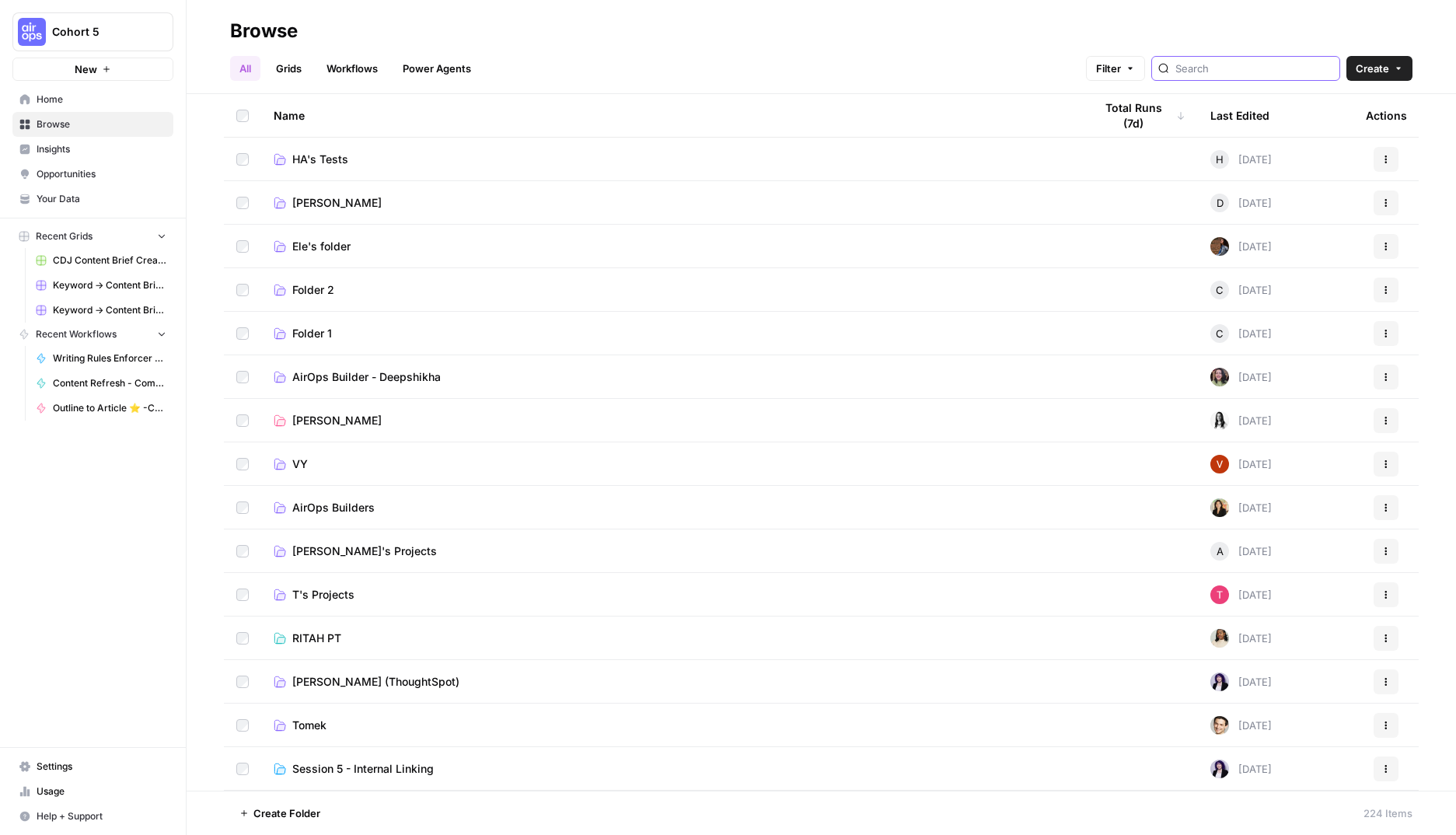
click at [1271, 71] on input "search" at bounding box center [1254, 68] width 158 height 15
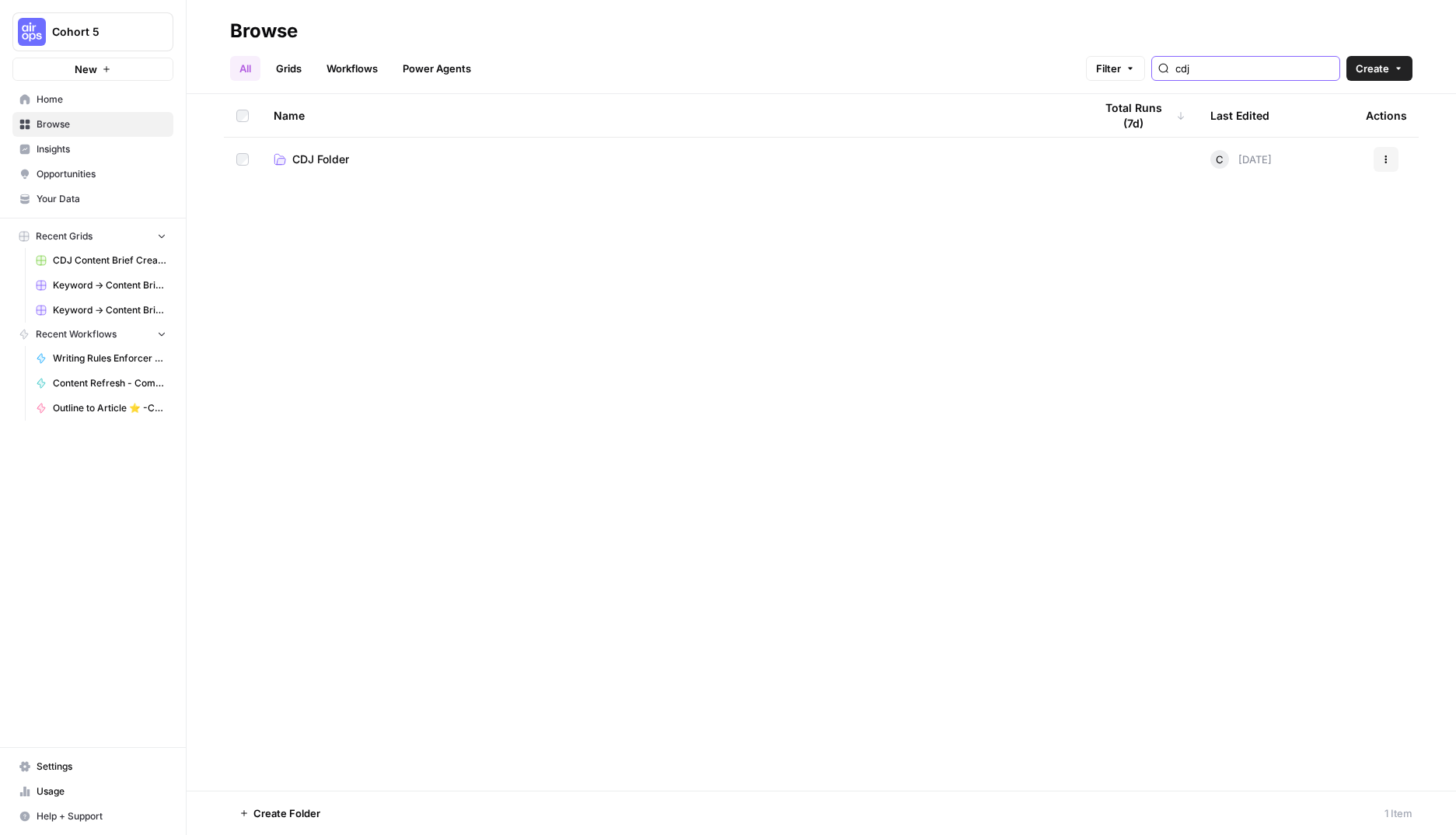
type input "cdj"
click at [340, 162] on span "CDJ Folder" at bounding box center [320, 159] width 57 height 15
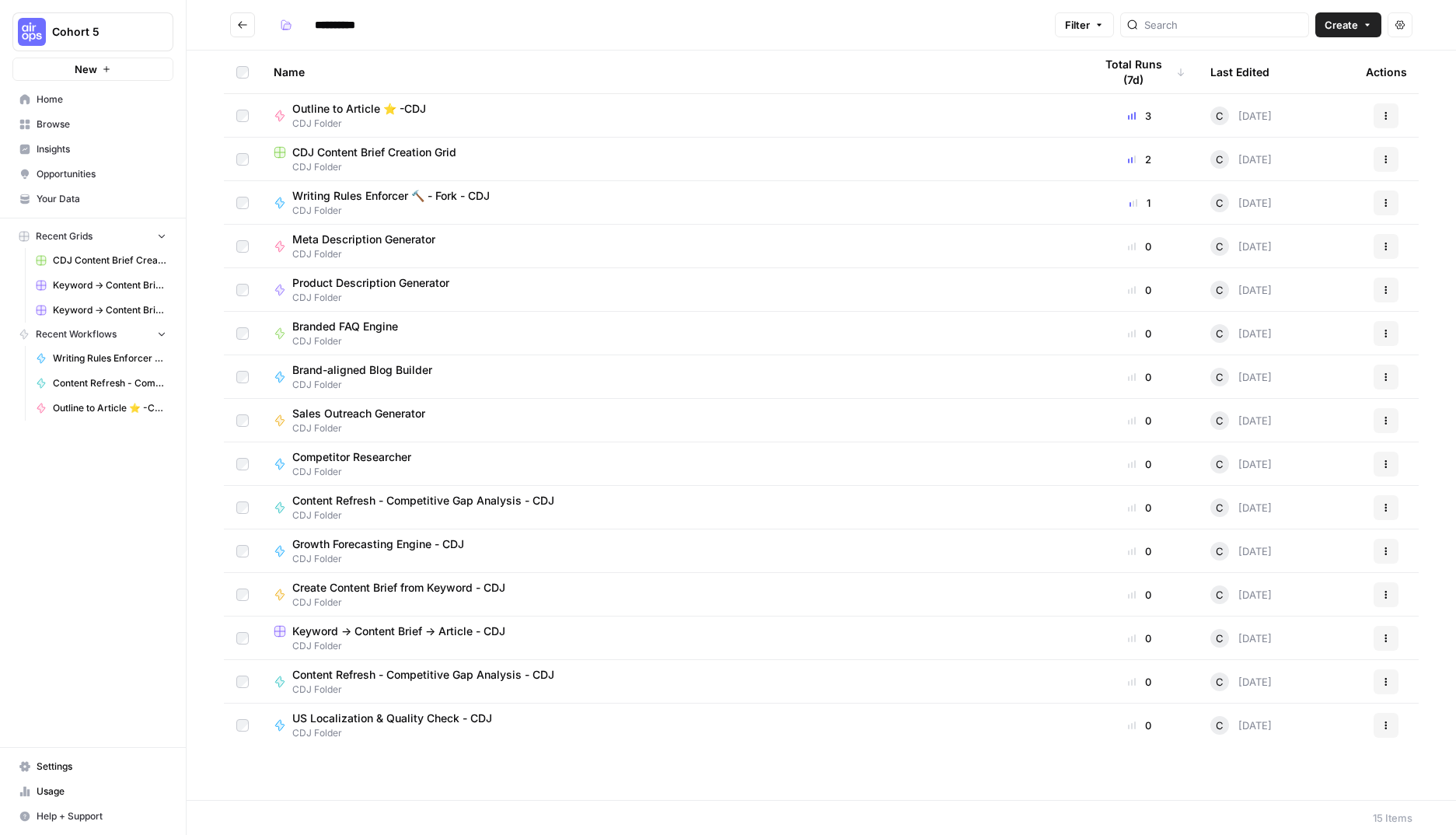
click at [381, 110] on span "Outline to Article ⭐️ -CDJ" at bounding box center [359, 108] width 134 height 15
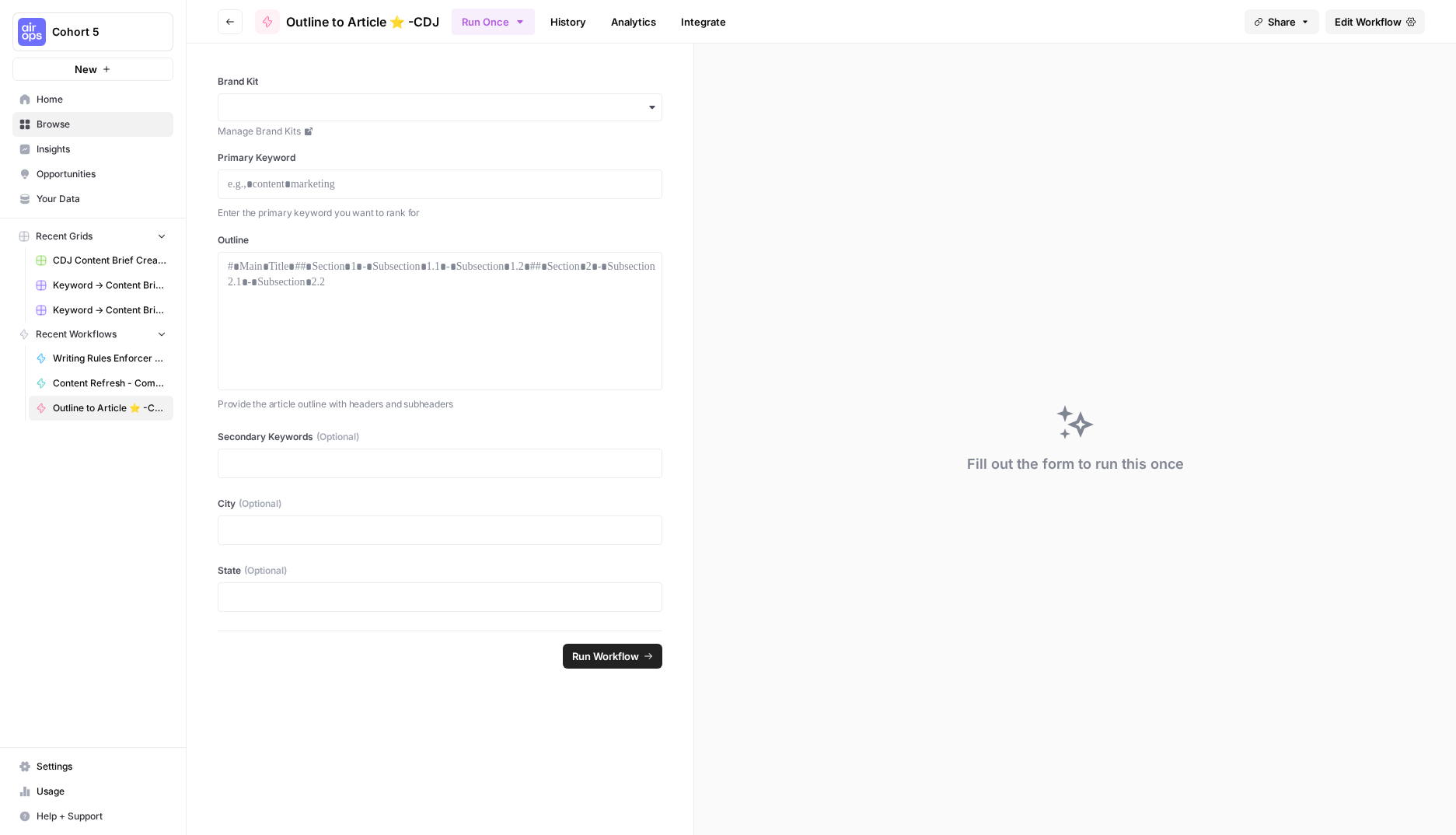
click at [1374, 19] on span "Edit Workflow" at bounding box center [1368, 21] width 67 height 15
